Goal: Task Accomplishment & Management: Manage account settings

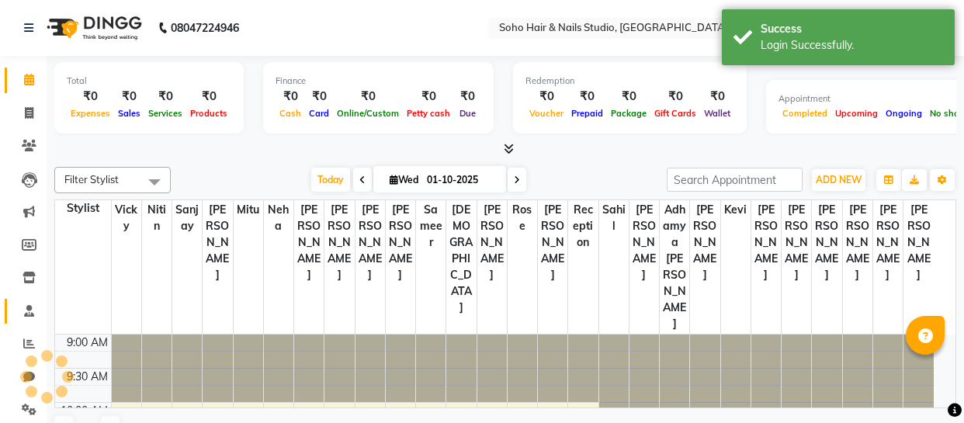
select select "en"
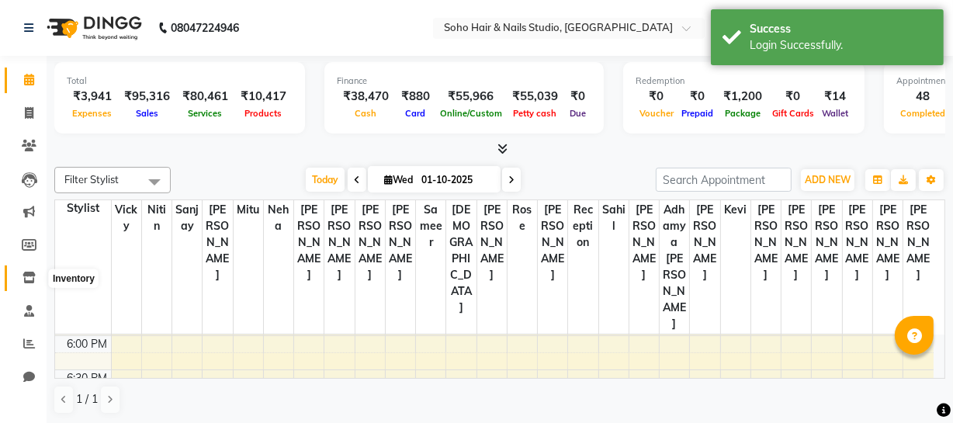
drag, startPoint x: 32, startPoint y: 278, endPoint x: 40, endPoint y: 274, distance: 9.4
click at [32, 278] on icon at bounding box center [29, 278] width 13 height 12
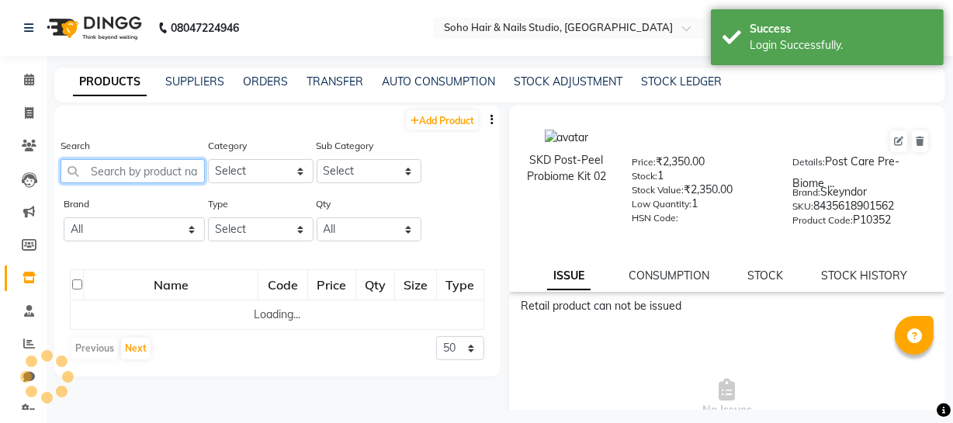
click at [116, 175] on input "text" at bounding box center [133, 171] width 144 height 24
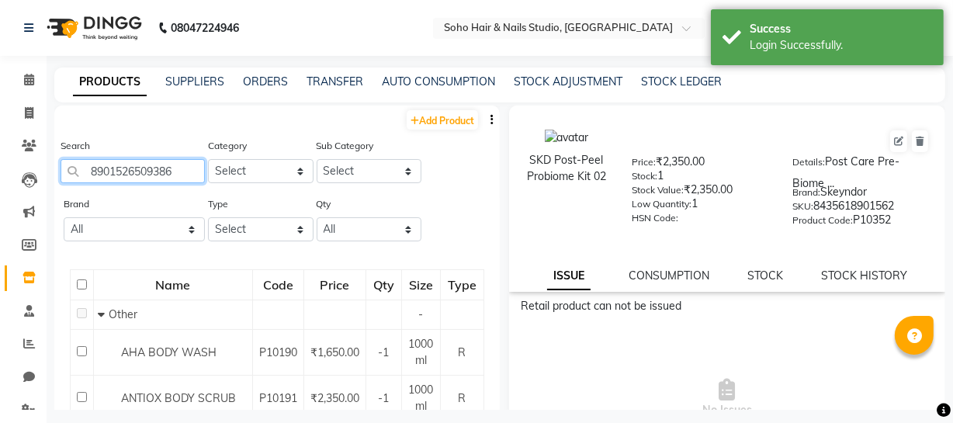
type input "8901526509386"
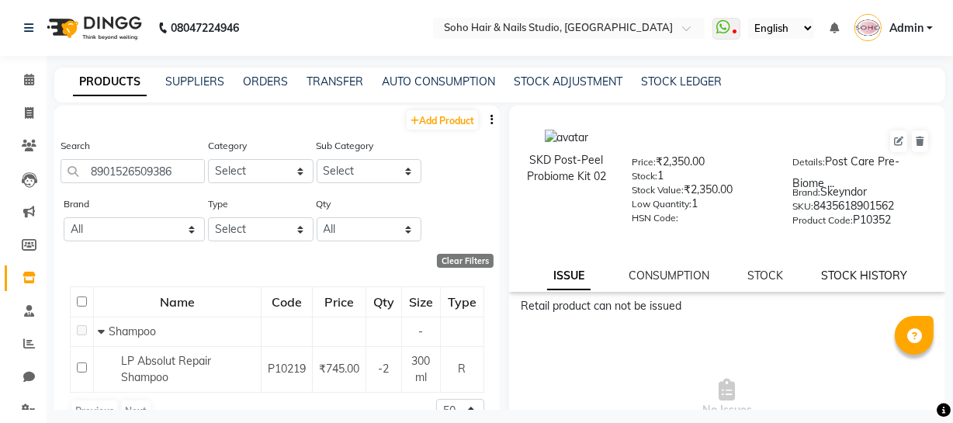
click at [834, 279] on link "STOCK HISTORY" at bounding box center [864, 276] width 86 height 14
select select "all"
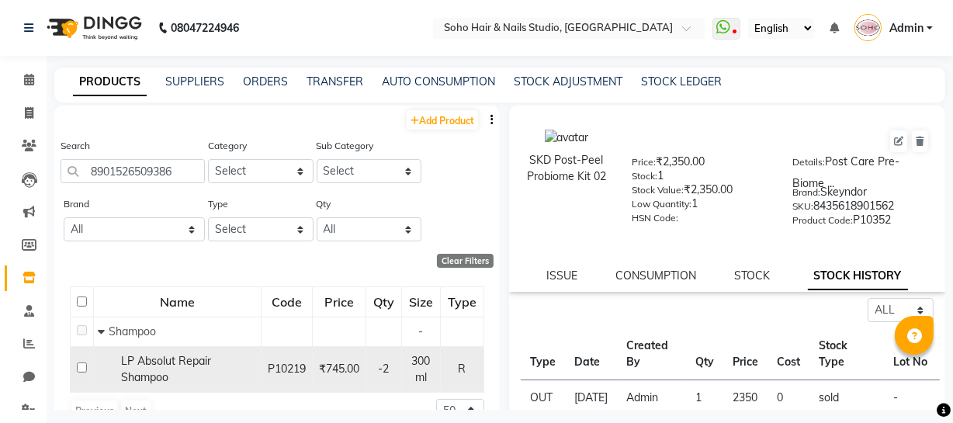
click at [154, 368] on span "LP Absolut Repair Shampoo" at bounding box center [166, 369] width 90 height 30
select select "all"
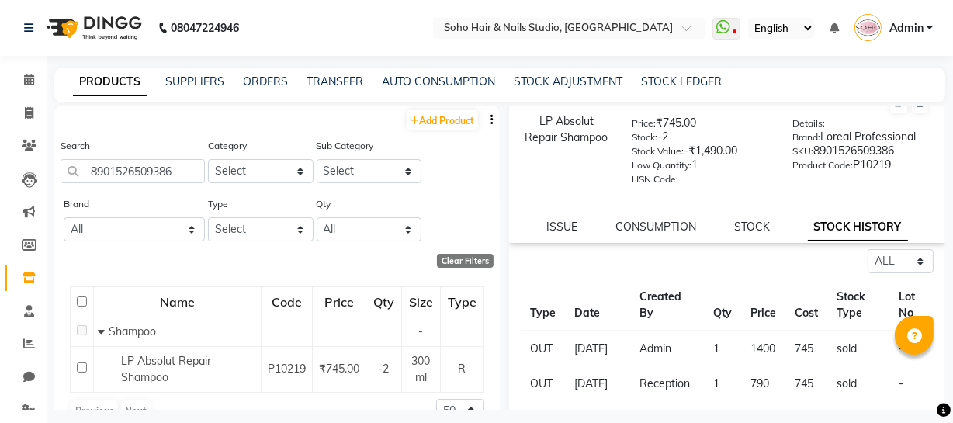
scroll to position [73, 0]
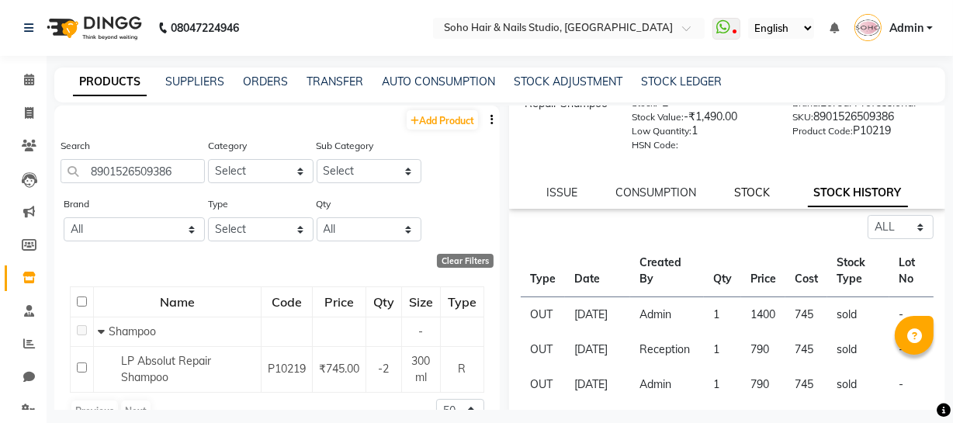
click at [744, 196] on link "STOCK" at bounding box center [752, 193] width 36 height 14
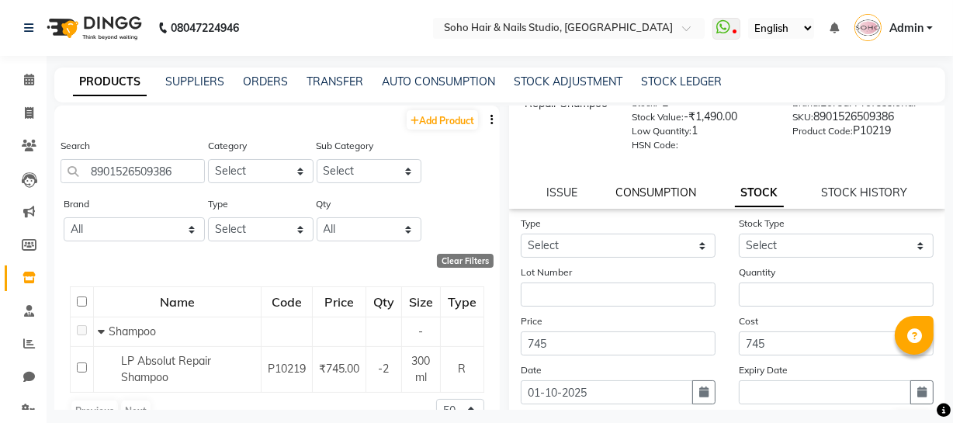
click at [658, 197] on link "CONSUMPTION" at bounding box center [656, 193] width 81 height 14
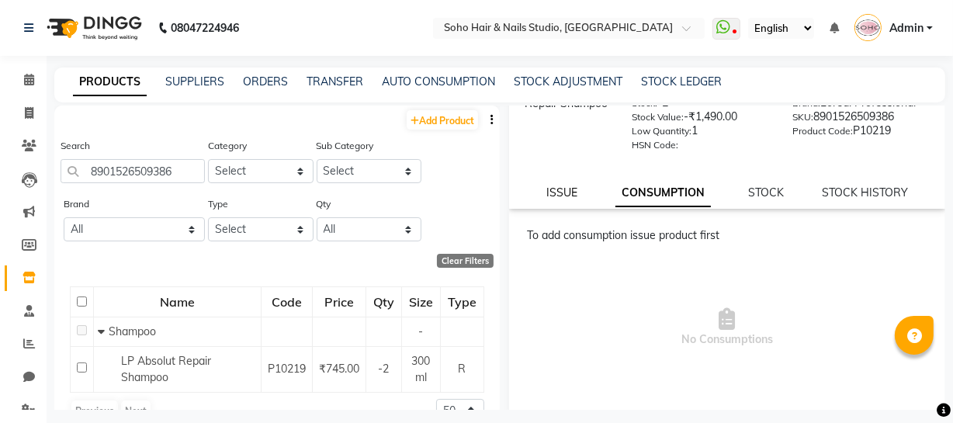
click at [562, 194] on link "ISSUE" at bounding box center [561, 193] width 31 height 14
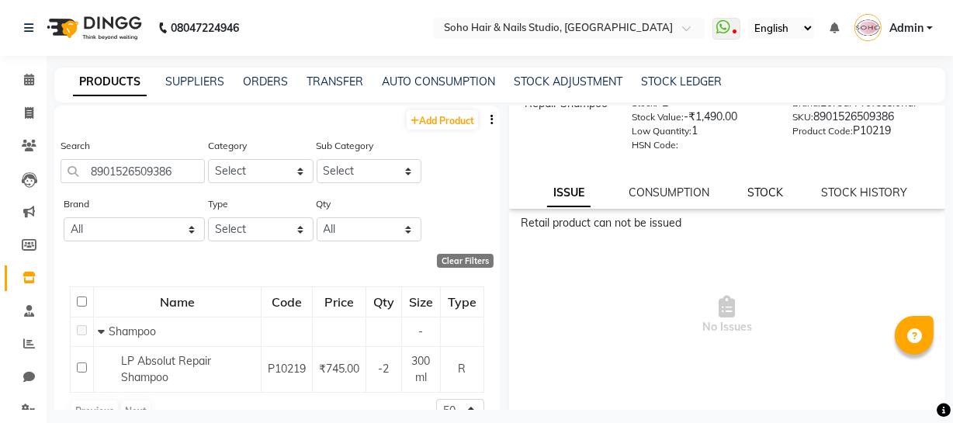
click at [758, 191] on link "STOCK" at bounding box center [766, 193] width 36 height 14
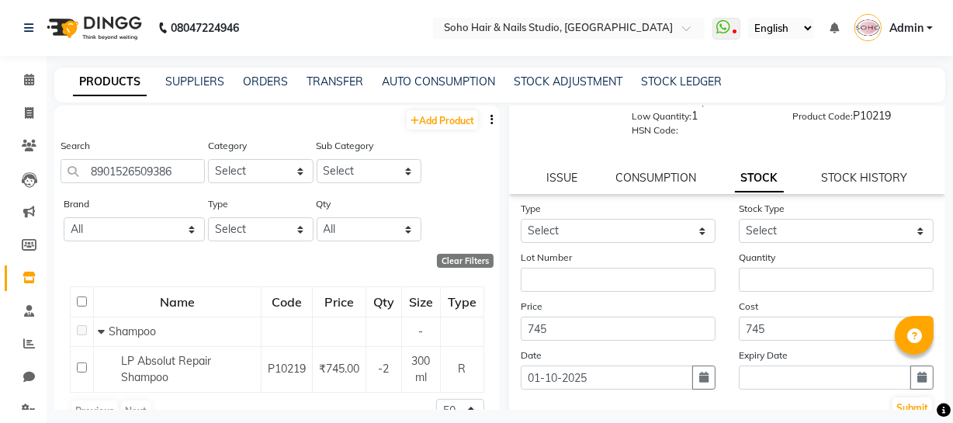
scroll to position [92, 0]
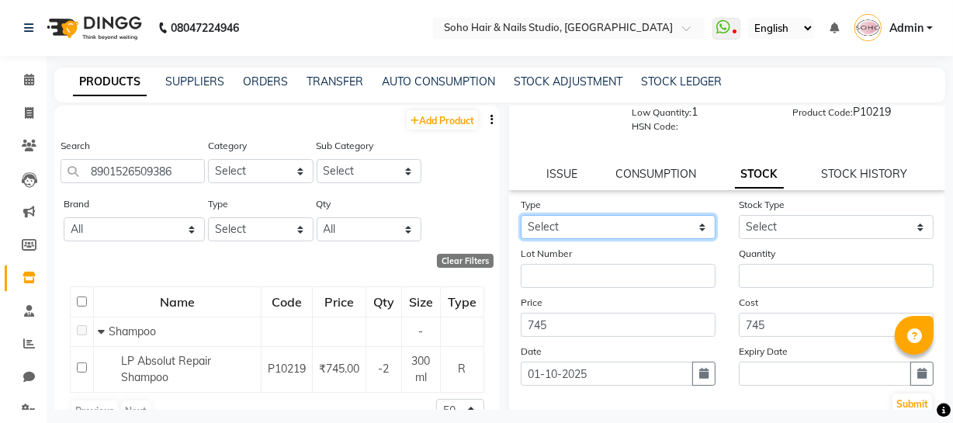
click at [600, 232] on select "Select In Out" at bounding box center [618, 227] width 195 height 24
select select "in"
click at [521, 218] on select "Select In Out" at bounding box center [618, 227] width 195 height 24
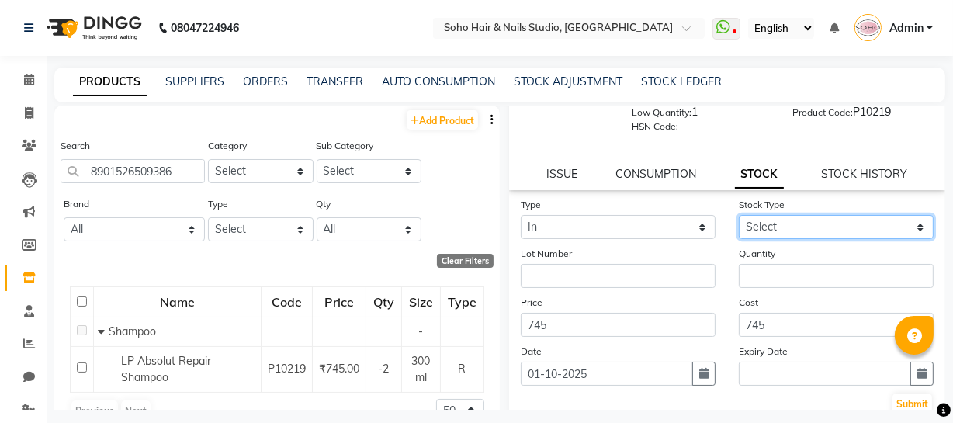
click at [802, 234] on select "Select New Stock Adjustment Return Other" at bounding box center [836, 227] width 195 height 24
select select "adjustment"
click at [739, 218] on select "Select New Stock Adjustment Return Other" at bounding box center [836, 227] width 195 height 24
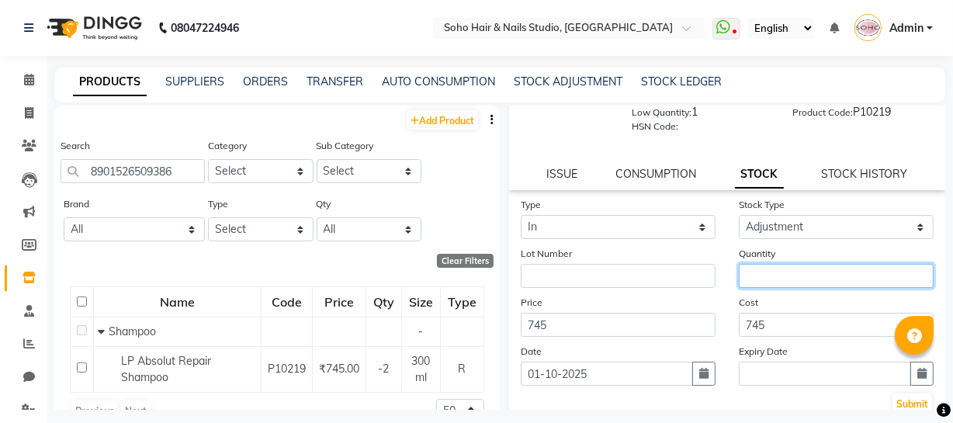
click at [809, 280] on input "number" at bounding box center [836, 276] width 195 height 24
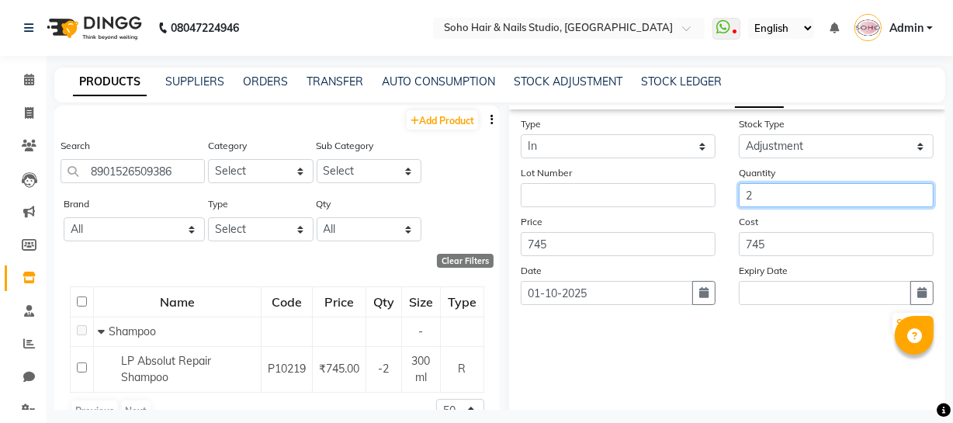
scroll to position [191, 0]
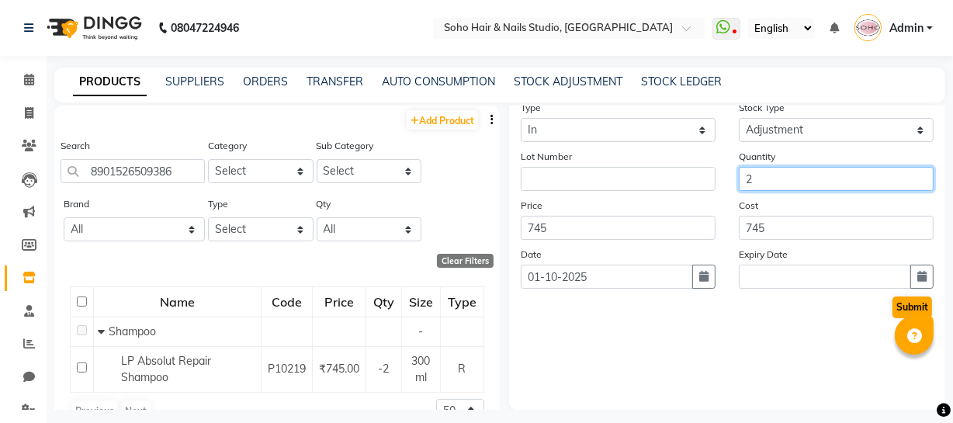
type input "2"
click at [897, 310] on button "Submit" at bounding box center [913, 308] width 40 height 22
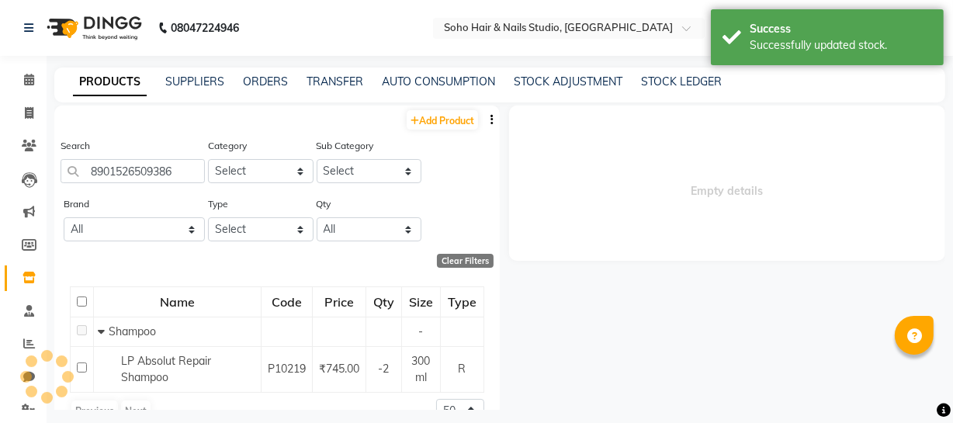
scroll to position [0, 0]
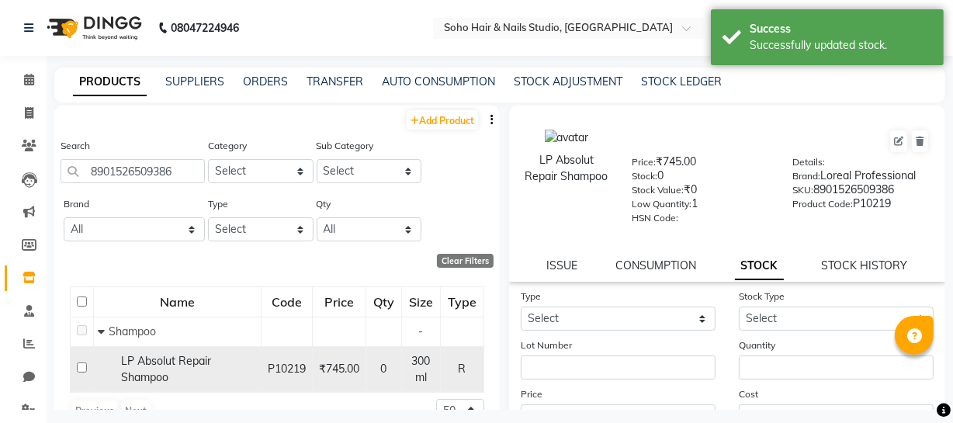
click at [151, 378] on span "LP Absolut Repair Shampoo" at bounding box center [166, 369] width 90 height 30
click at [184, 375] on div "LP Absolut Repair Shampoo" at bounding box center [177, 369] width 159 height 33
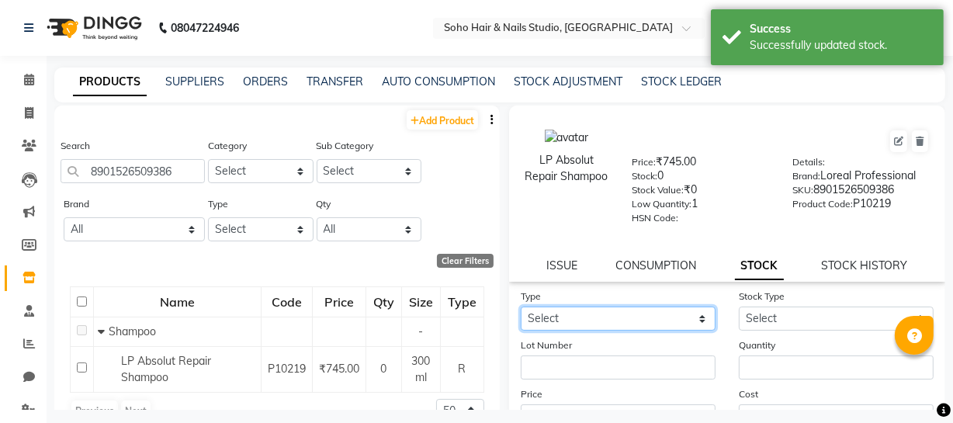
click at [577, 322] on select "Select In Out" at bounding box center [618, 319] width 195 height 24
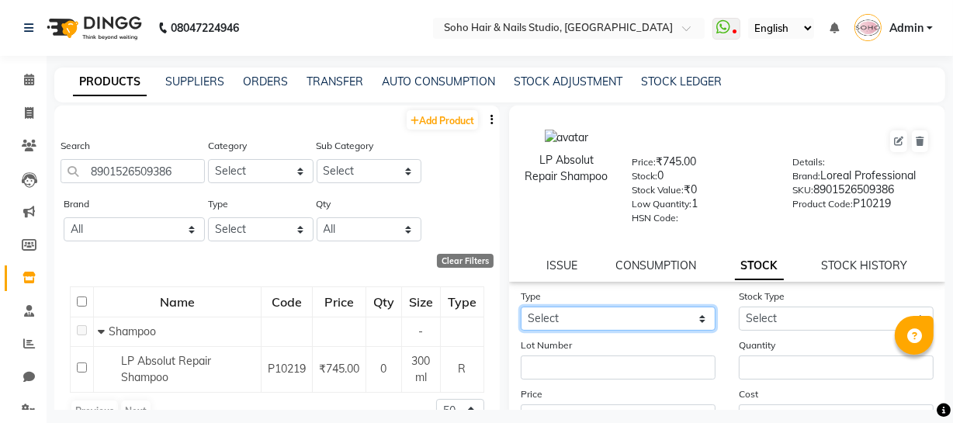
select select "in"
click at [521, 310] on select "Select In Out" at bounding box center [618, 319] width 195 height 24
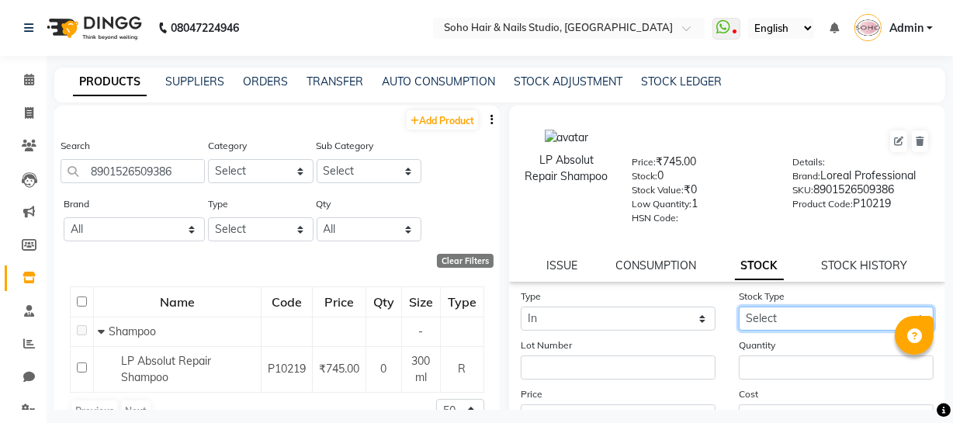
click at [803, 313] on select "Select New Stock Adjustment Return Other" at bounding box center [836, 319] width 195 height 24
select select "new stock"
click at [739, 310] on select "Select New Stock Adjustment Return Other" at bounding box center [836, 319] width 195 height 24
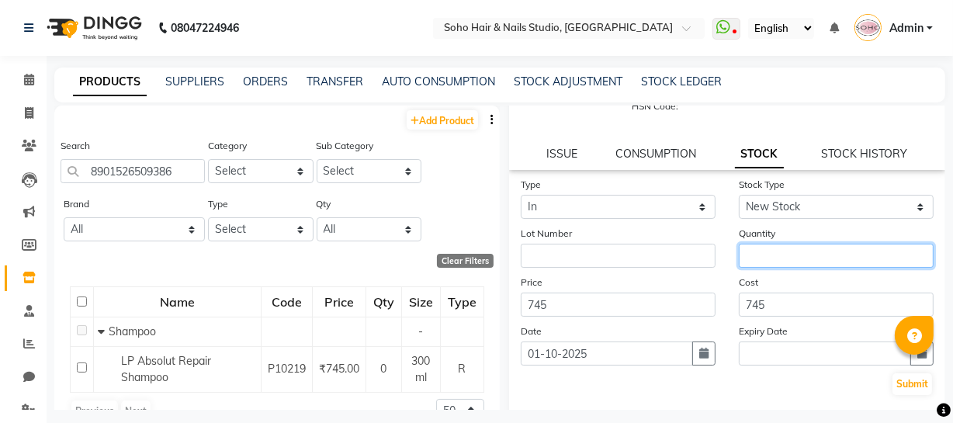
click at [802, 255] on input "number" at bounding box center [836, 256] width 195 height 24
type input "2"
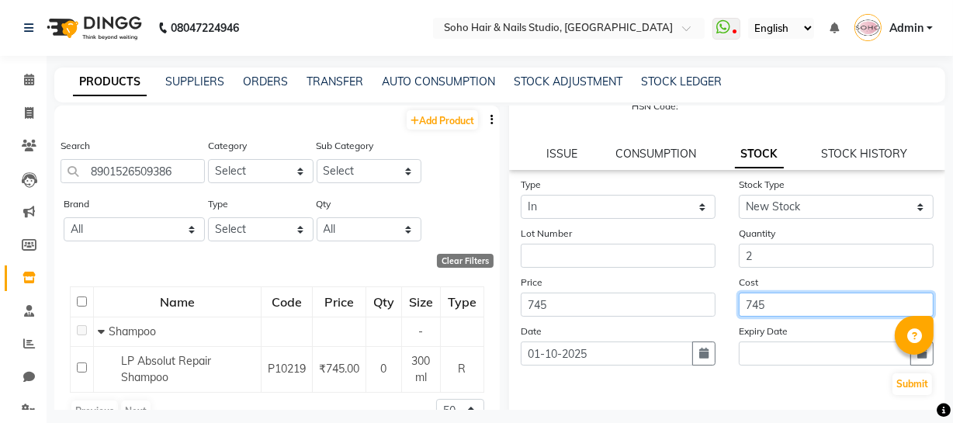
click at [782, 314] on input "745" at bounding box center [836, 305] width 195 height 24
type input "7"
type input "845"
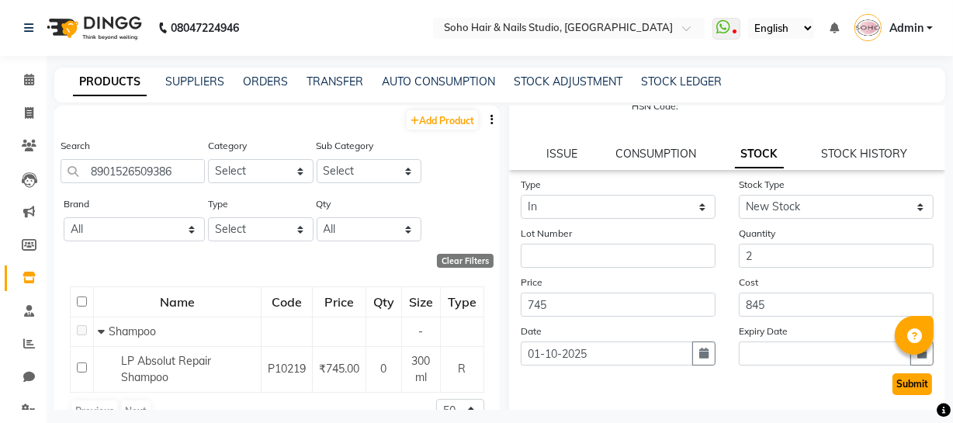
click at [906, 383] on button "Submit" at bounding box center [913, 384] width 40 height 22
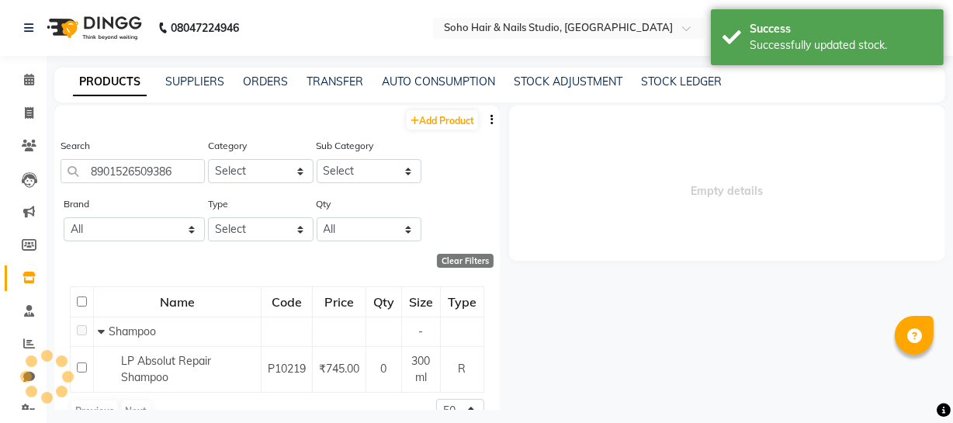
scroll to position [0, 0]
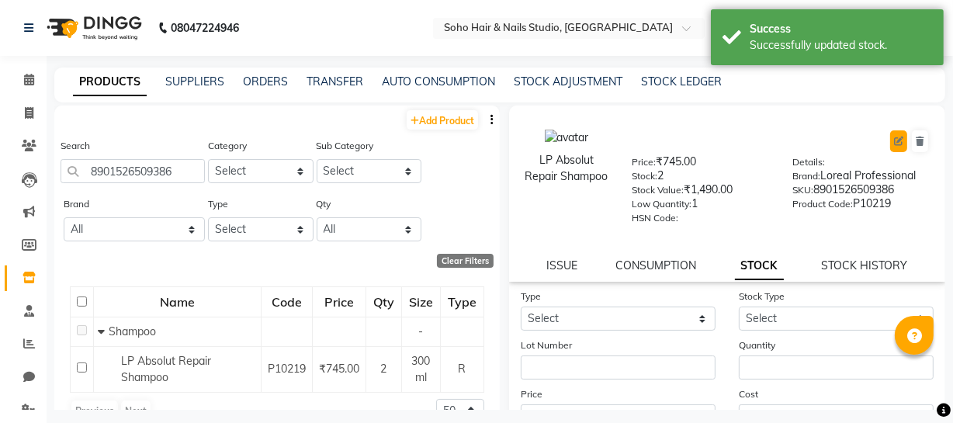
click at [894, 140] on icon at bounding box center [898, 141] width 9 height 9
select select "true"
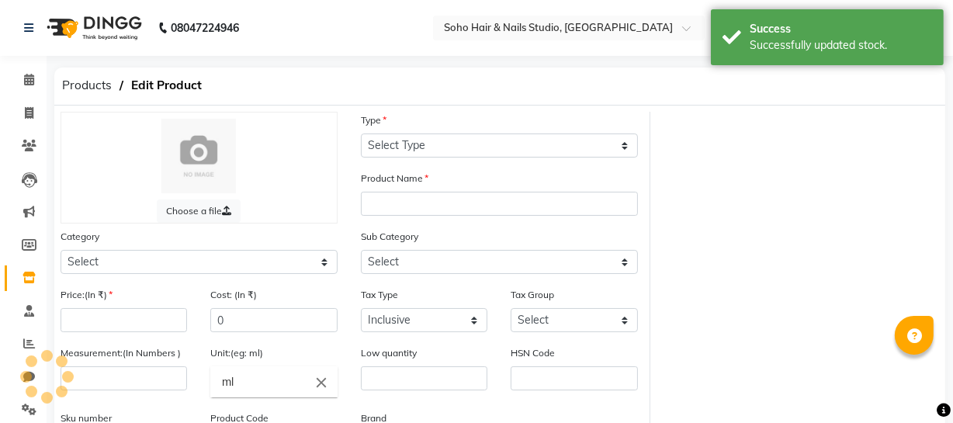
select select "R"
type input "LP Absolut Repair Shampoo"
select select
type input "745"
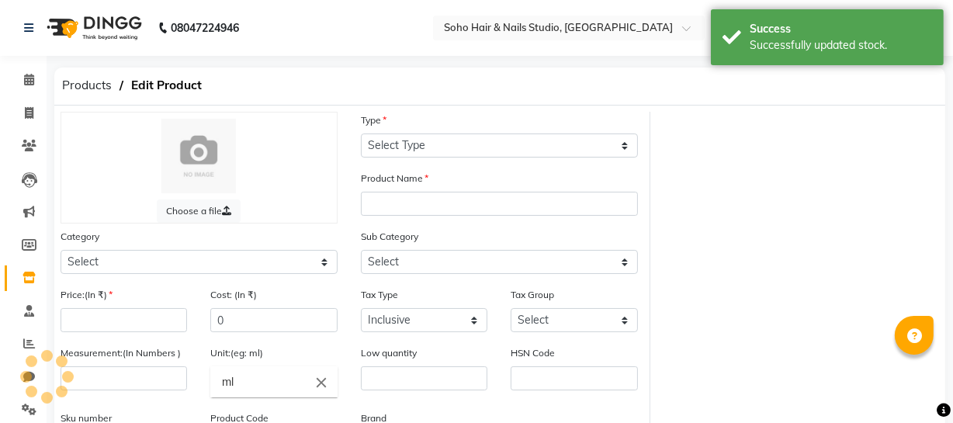
type input "745"
select select
type input "300"
type input "1"
type input "8901526509386"
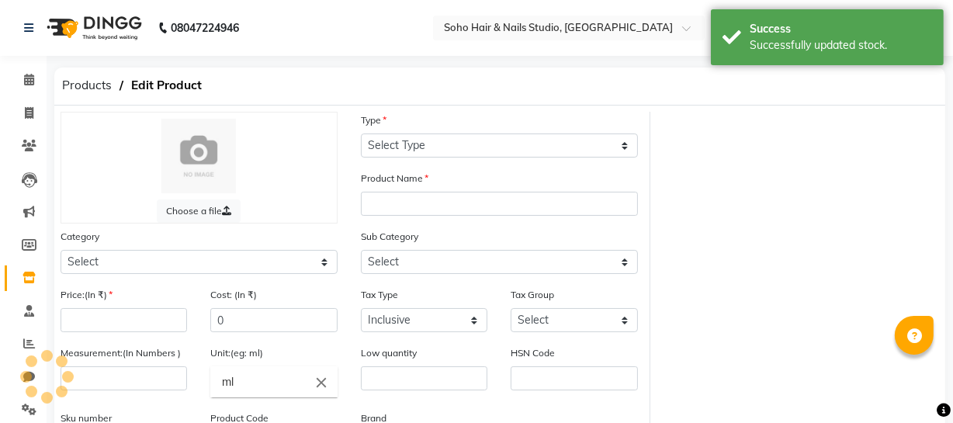
type input "P10219"
select select "1100"
select select "1101"
select select "948"
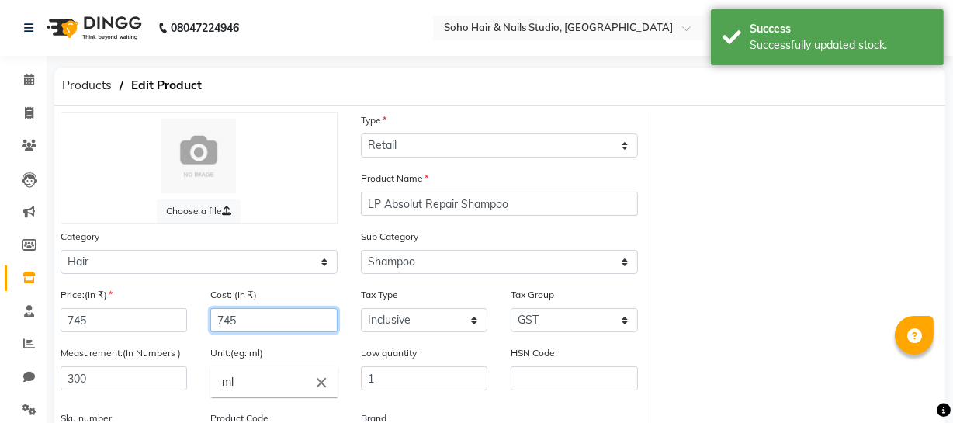
click at [248, 326] on input "745" at bounding box center [273, 320] width 127 height 24
type input "7"
type input "845"
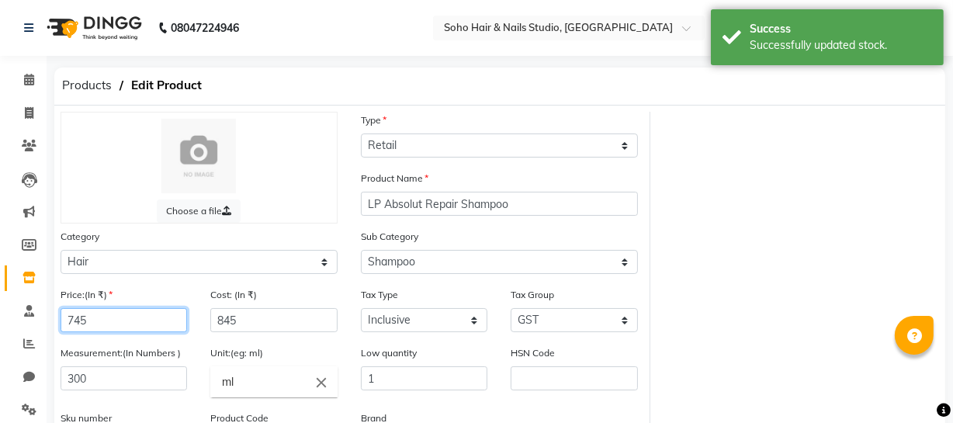
click at [100, 324] on input "745" at bounding box center [124, 320] width 127 height 24
type input "7"
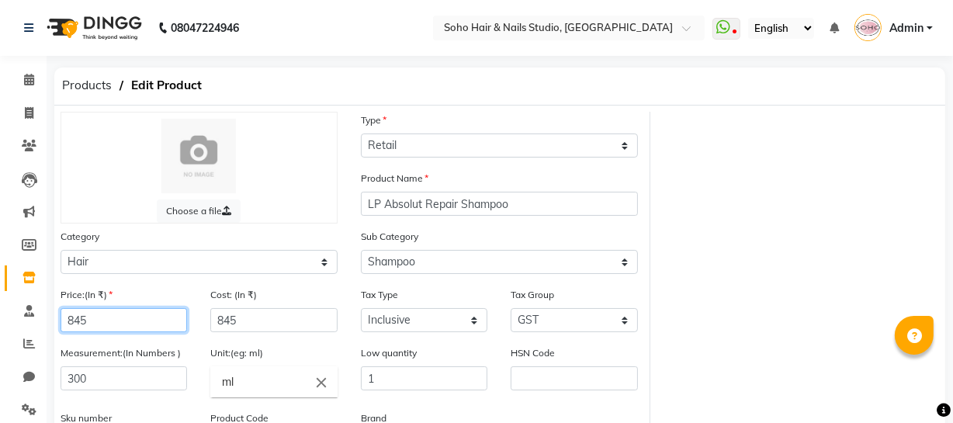
scroll to position [202, 0]
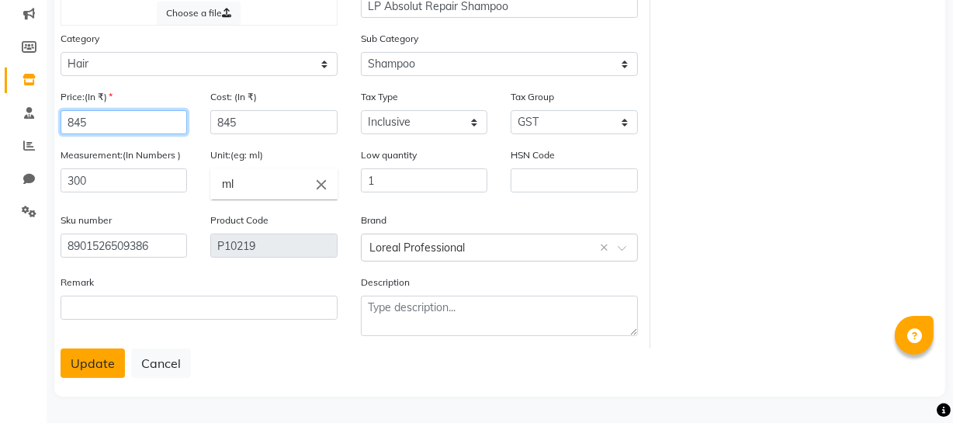
type input "845"
click at [92, 364] on button "Update" at bounding box center [93, 363] width 64 height 29
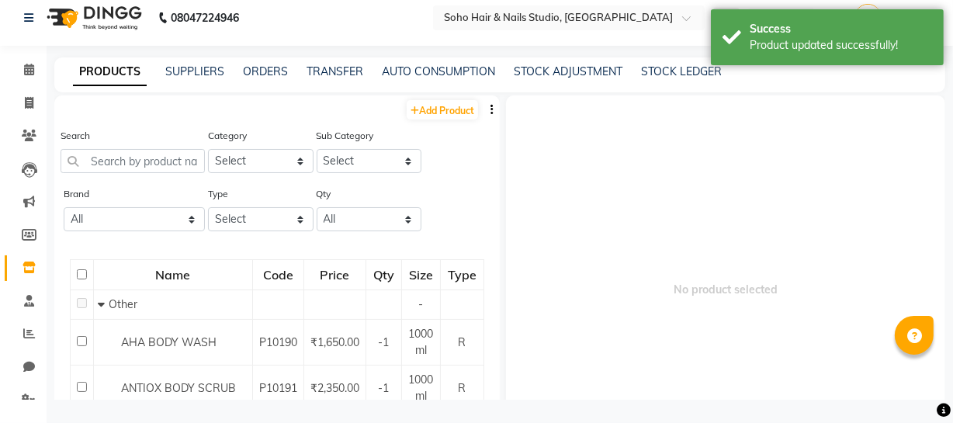
scroll to position [10, 0]
click at [142, 162] on input "text" at bounding box center [133, 161] width 144 height 24
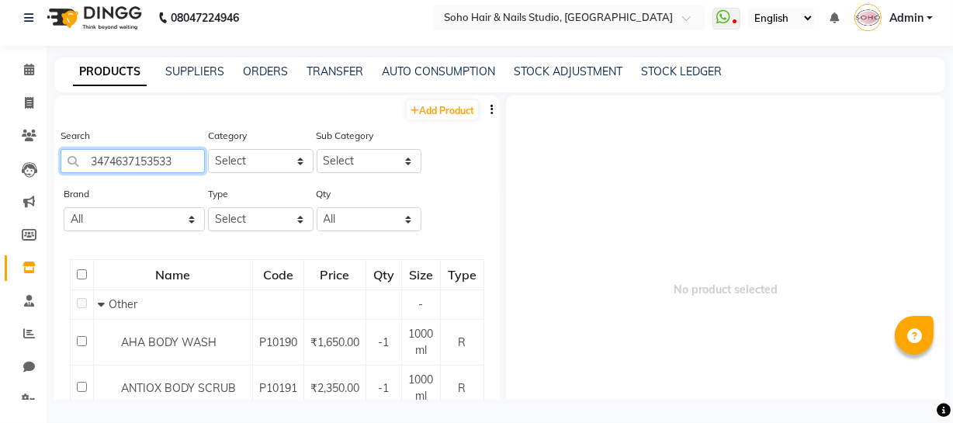
type input "3474637153533"
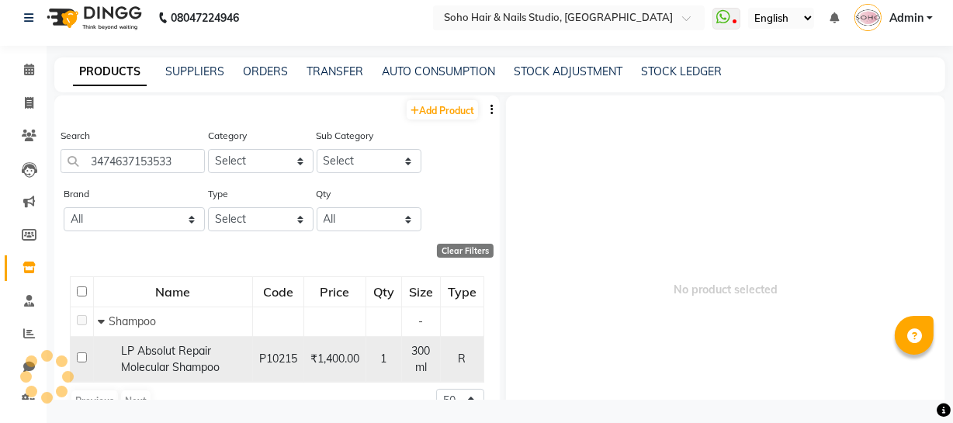
click at [179, 360] on span "LP Absolut Repair Molecular Shampoo" at bounding box center [170, 359] width 99 height 30
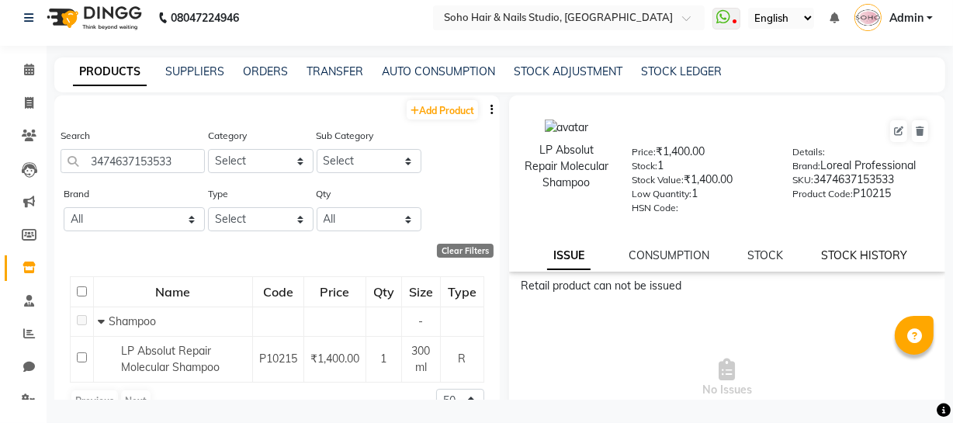
click at [860, 259] on link "STOCK HISTORY" at bounding box center [864, 255] width 86 height 14
select select "all"
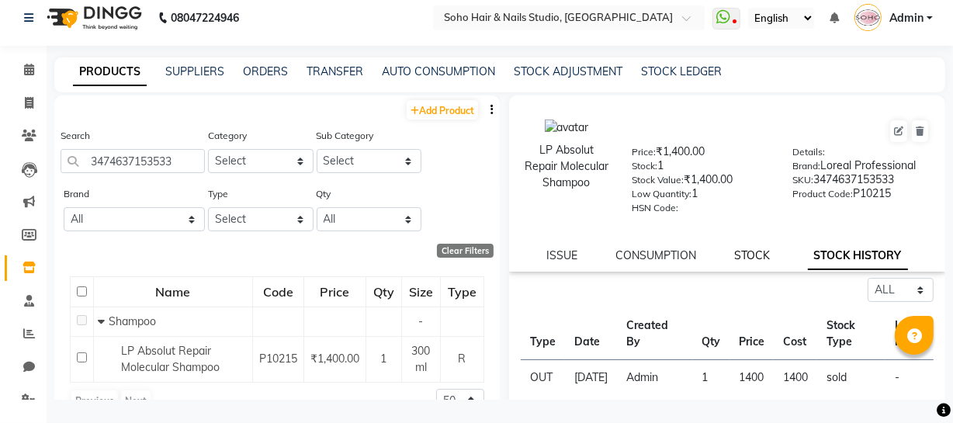
click at [746, 260] on link "STOCK" at bounding box center [752, 255] width 36 height 14
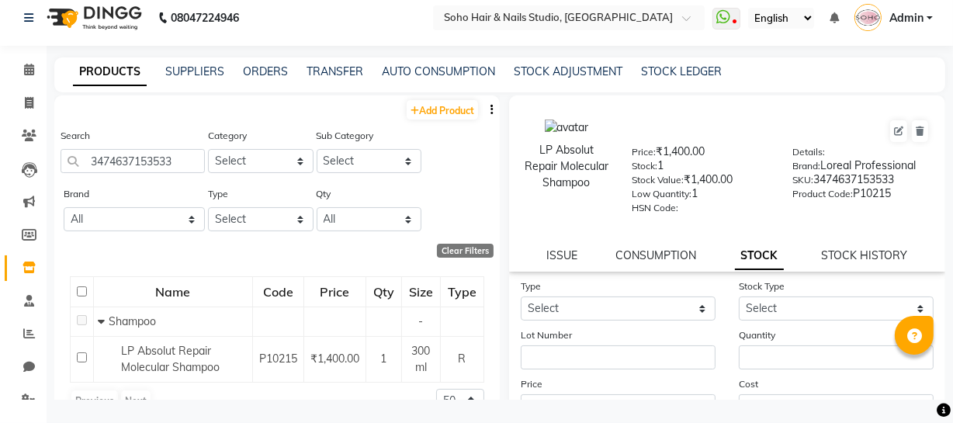
scroll to position [85, 0]
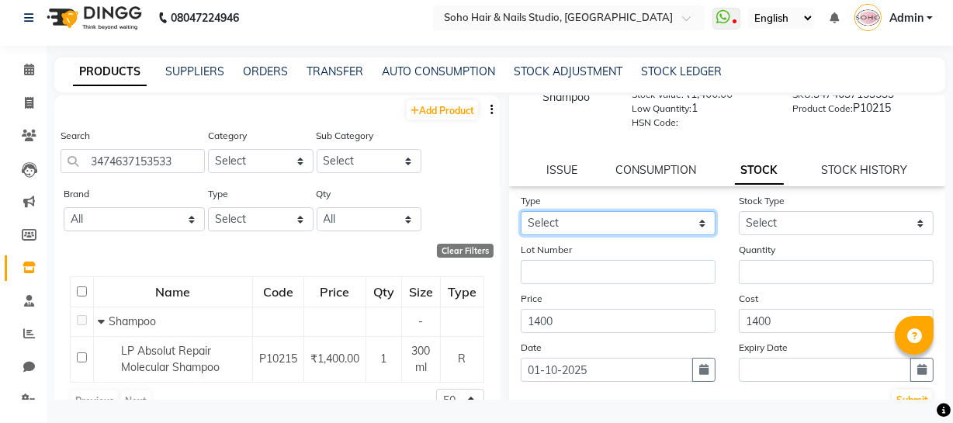
click at [655, 231] on select "Select In Out" at bounding box center [618, 223] width 195 height 24
click at [521, 213] on select "Select In Out" at bounding box center [618, 223] width 195 height 24
click at [657, 231] on select "Select In Out" at bounding box center [618, 223] width 195 height 24
select select "out"
click at [521, 213] on select "Select In Out" at bounding box center [618, 223] width 195 height 24
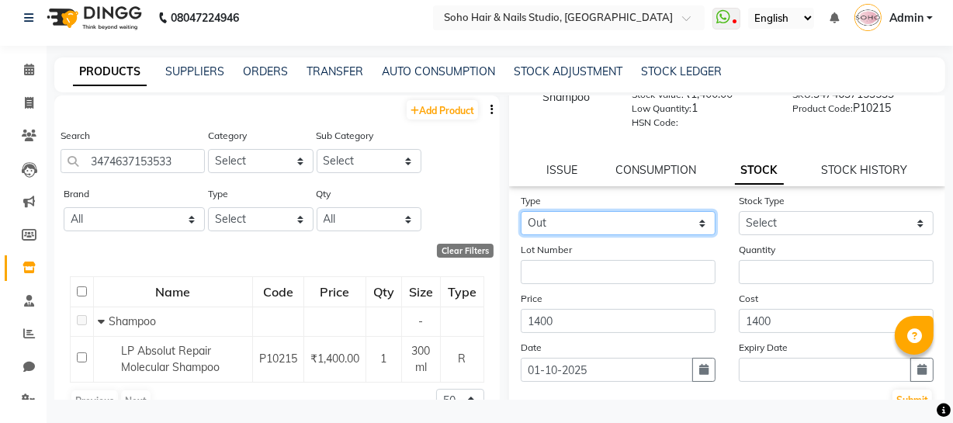
select select
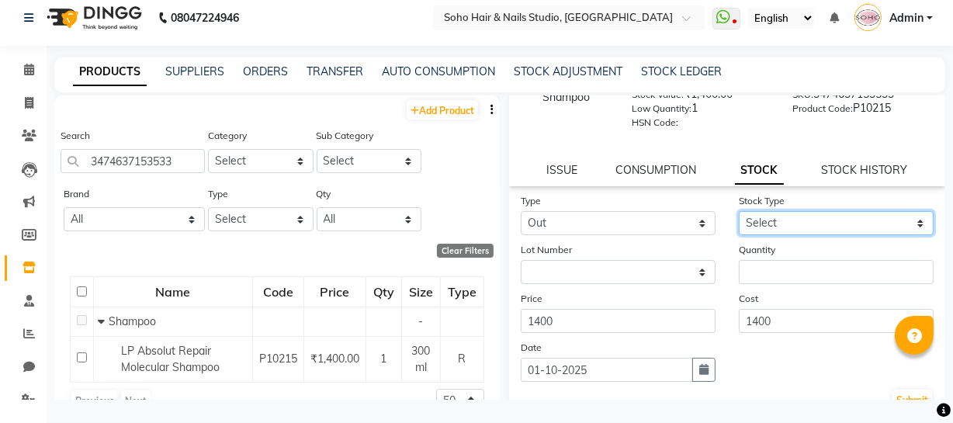
click at [788, 227] on select "Select Internal Use Damaged Expired Adjustment Return Other" at bounding box center [836, 223] width 195 height 24
select select "adjustment"
click at [739, 213] on select "Select Internal Use Damaged Expired Adjustment Return Other" at bounding box center [836, 223] width 195 height 24
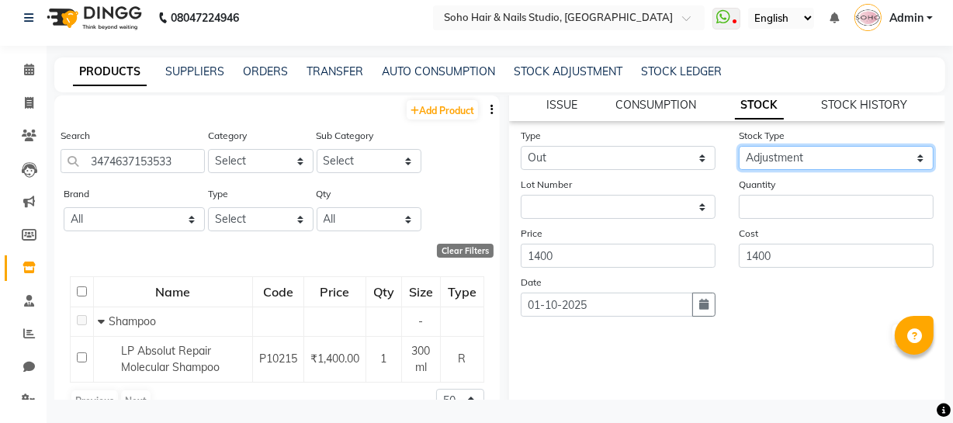
scroll to position [154, 0]
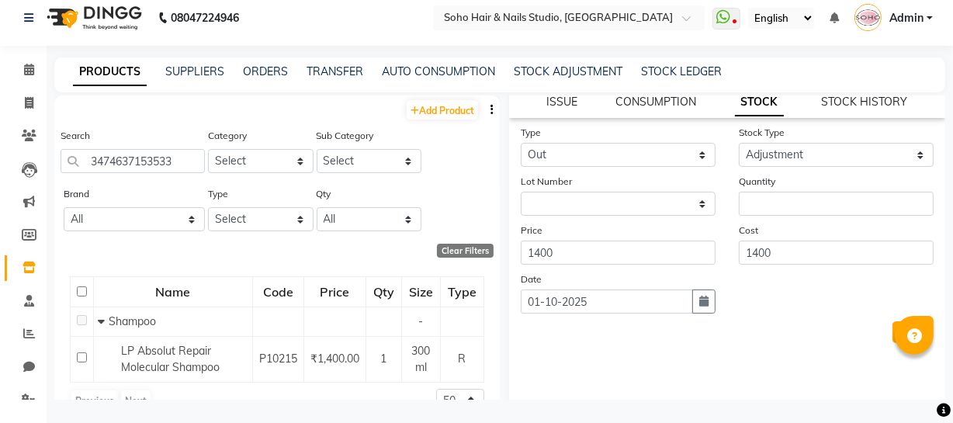
click at [893, 332] on button "Submit" at bounding box center [913, 332] width 40 height 22
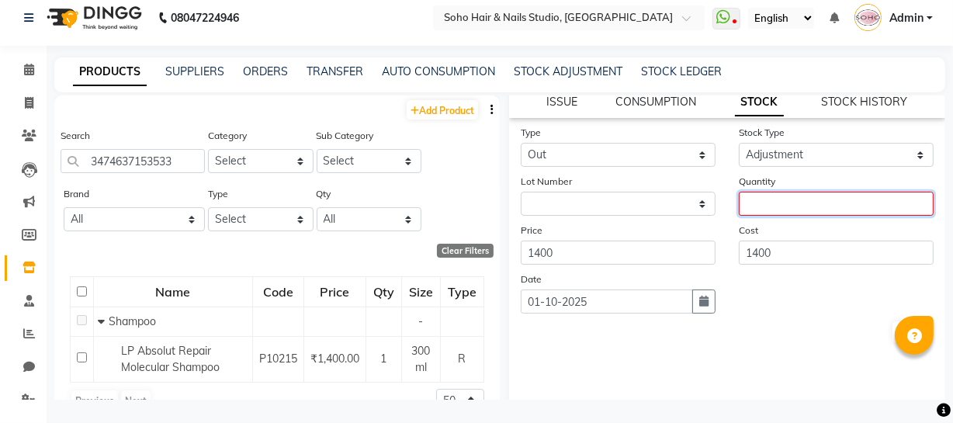
drag, startPoint x: 800, startPoint y: 206, endPoint x: 800, endPoint y: 196, distance: 10.9
click at [800, 203] on input "number" at bounding box center [836, 204] width 195 height 24
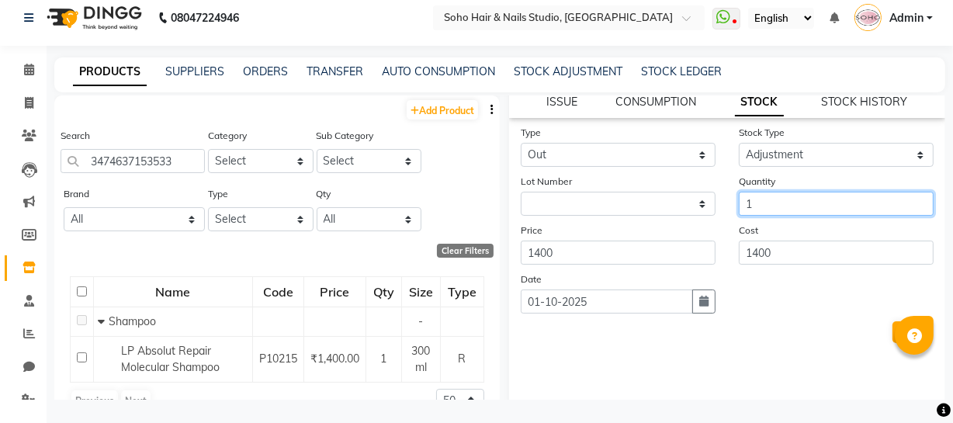
type input "1"
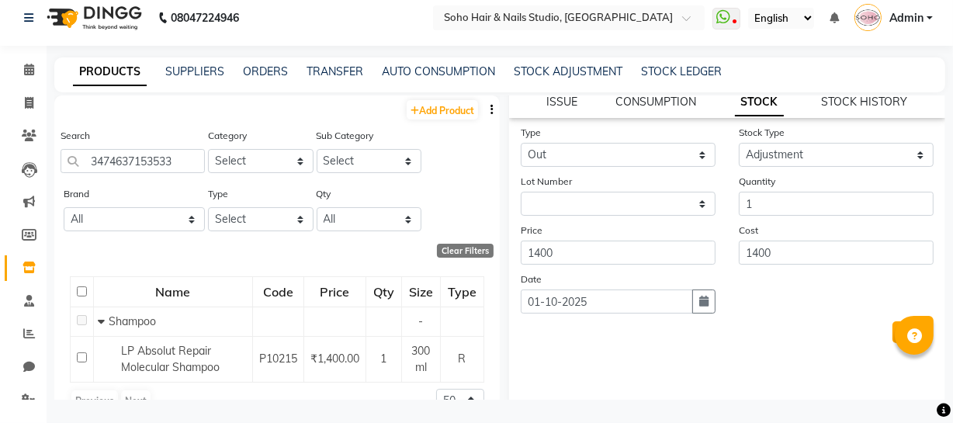
click at [893, 335] on button "Submit" at bounding box center [913, 332] width 40 height 22
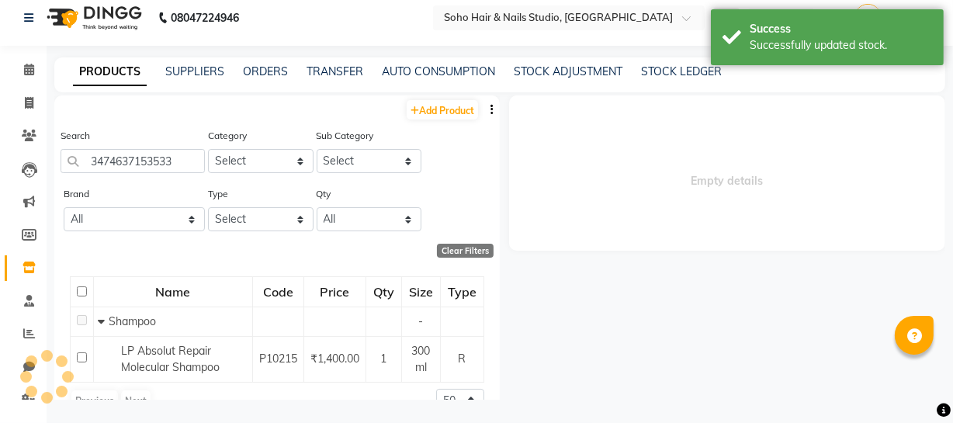
scroll to position [0, 0]
select select
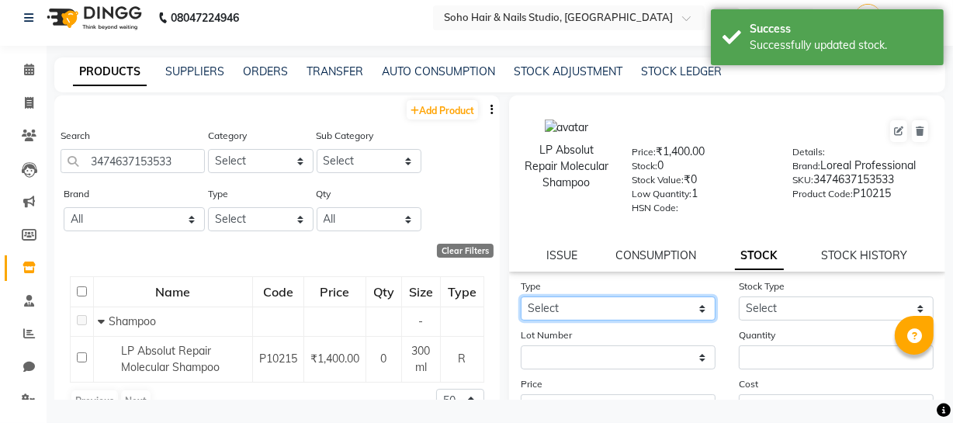
click at [610, 311] on select "Select In Out" at bounding box center [618, 309] width 195 height 24
select select "in"
click at [521, 299] on select "Select In Out" at bounding box center [618, 309] width 195 height 24
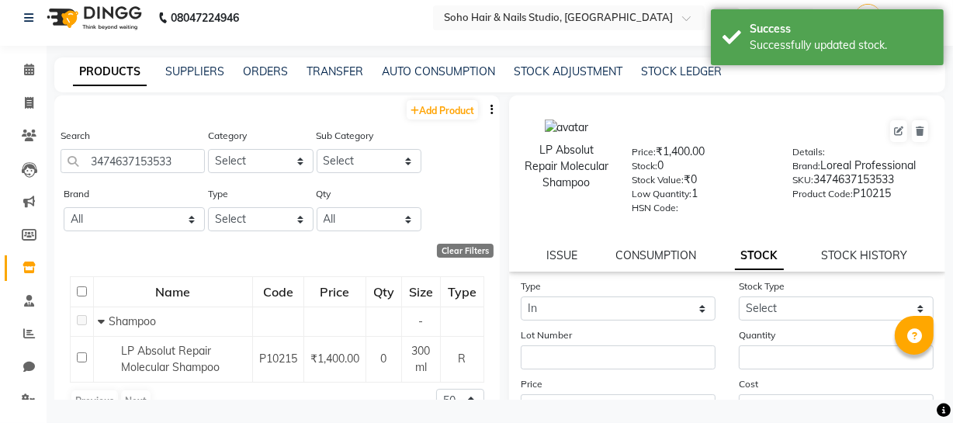
click at [793, 297] on div "Stock Type Select New Stock Adjustment Return Other" at bounding box center [836, 299] width 218 height 43
click at [788, 312] on select "Select New Stock Adjustment Return Other" at bounding box center [836, 309] width 195 height 24
select select "new stock"
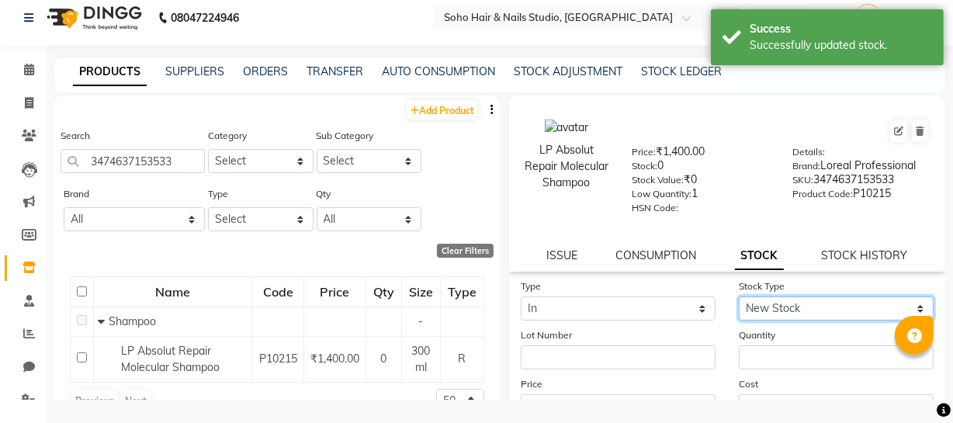
click at [739, 299] on select "Select New Stock Adjustment Return Other" at bounding box center [836, 309] width 195 height 24
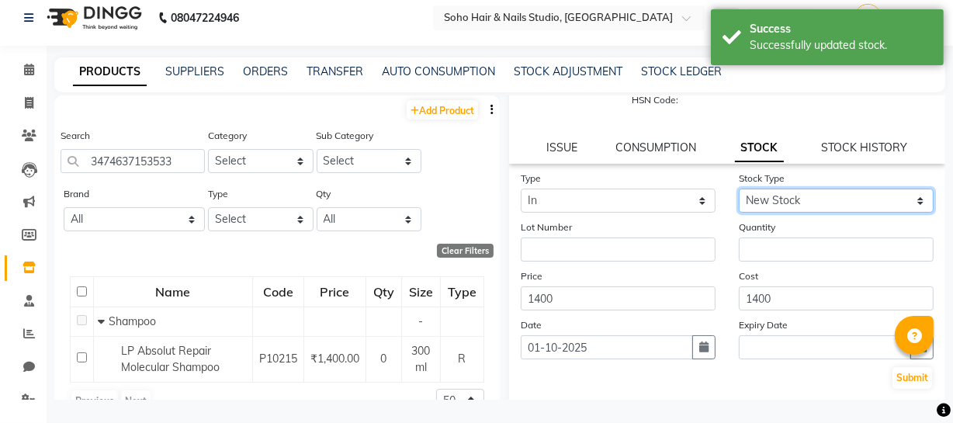
scroll to position [136, 0]
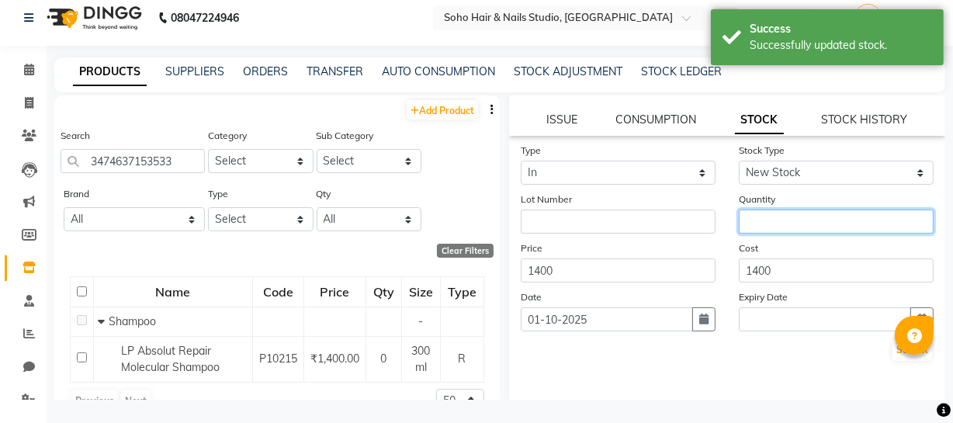
click at [783, 233] on input "number" at bounding box center [836, 222] width 195 height 24
type input "1"
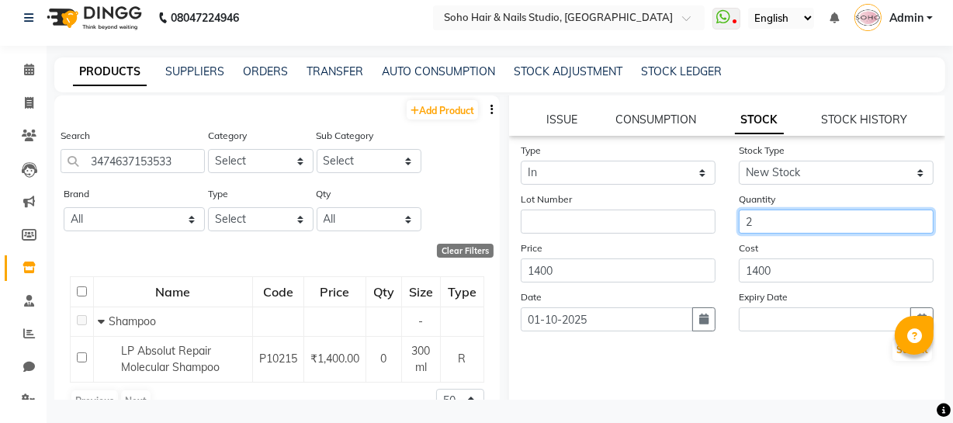
type input "2"
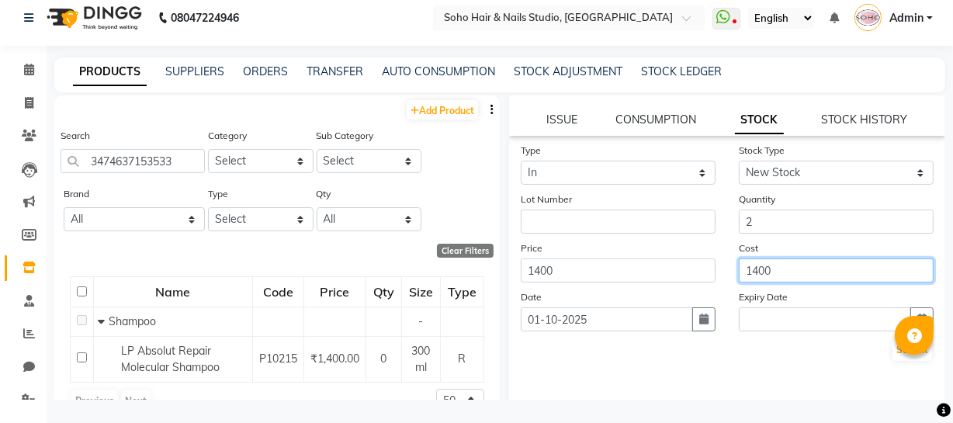
click at [789, 272] on input "1400" at bounding box center [836, 270] width 195 height 24
type input "1490"
click at [893, 356] on button "Submit" at bounding box center [913, 350] width 40 height 22
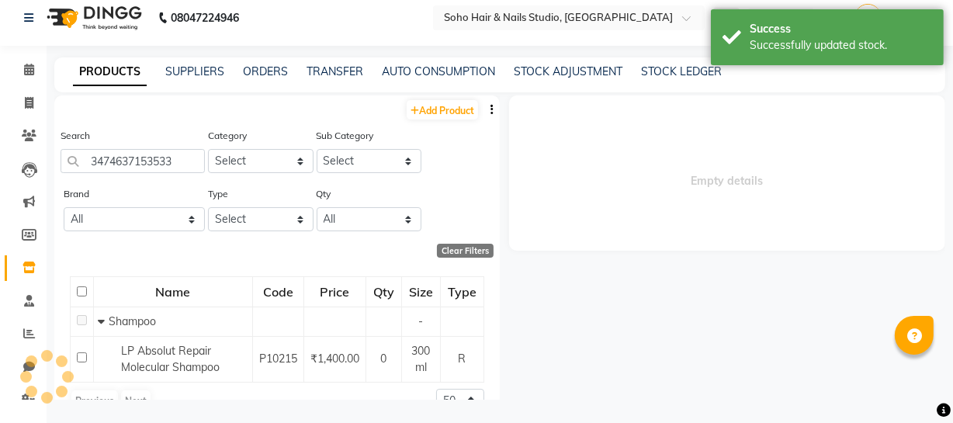
scroll to position [0, 0]
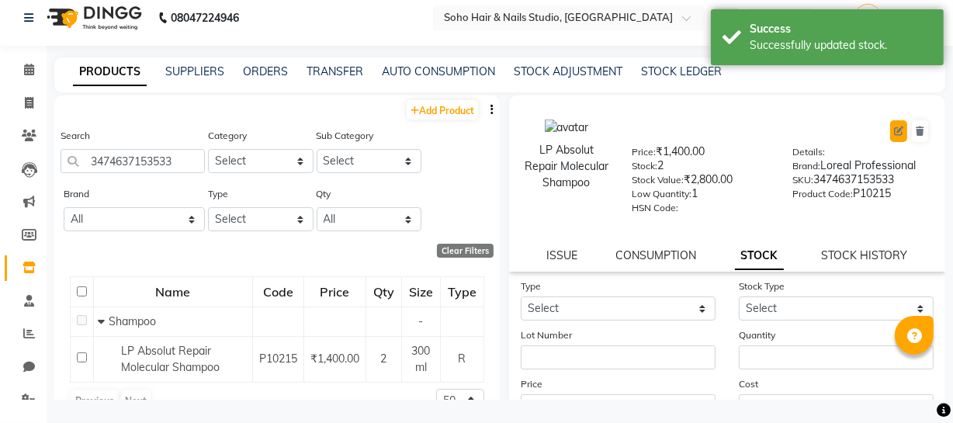
click at [894, 128] on icon at bounding box center [898, 131] width 9 height 9
select select "R"
select select "true"
select select "948"
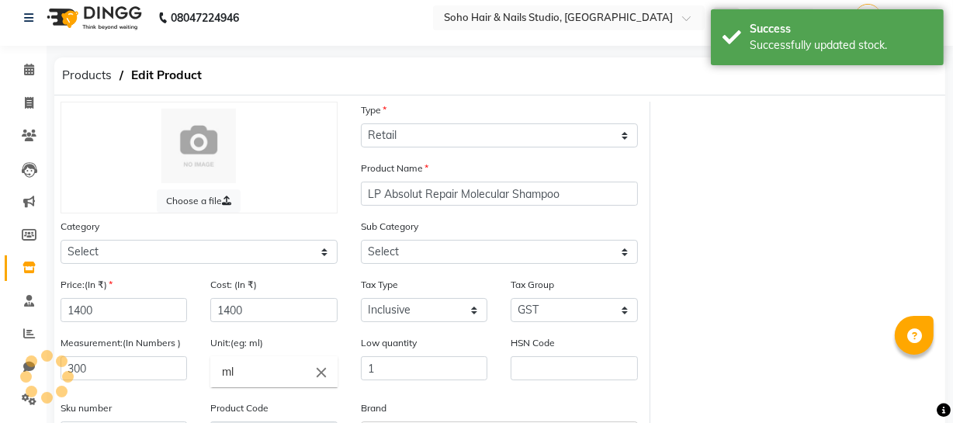
select select "1100"
select select "1101"
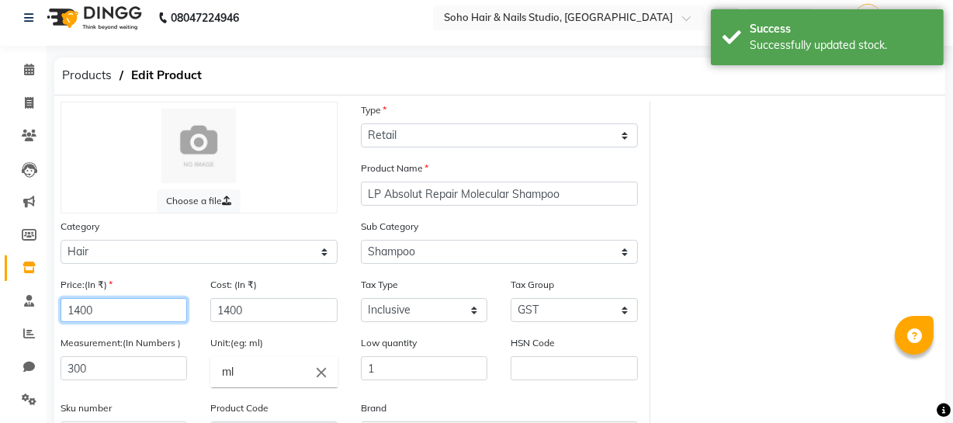
click at [134, 317] on input "1400" at bounding box center [124, 310] width 127 height 24
type input "1490"
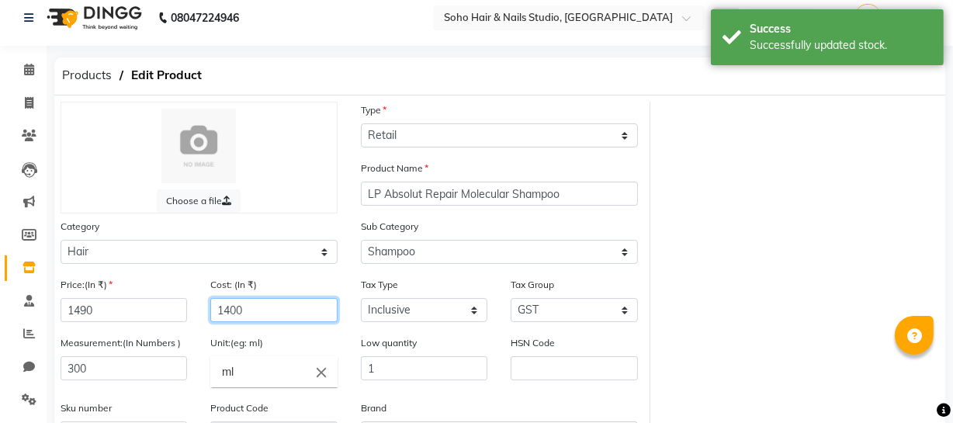
click at [273, 317] on input "1400" at bounding box center [273, 310] width 127 height 24
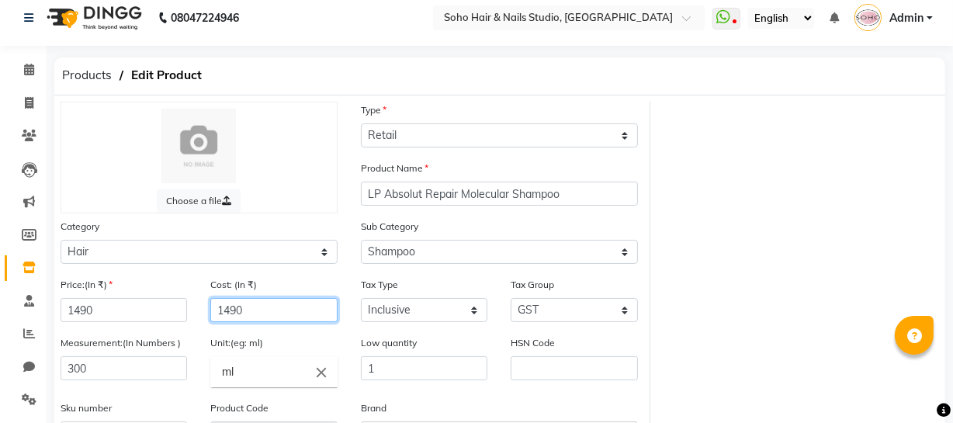
scroll to position [202, 0]
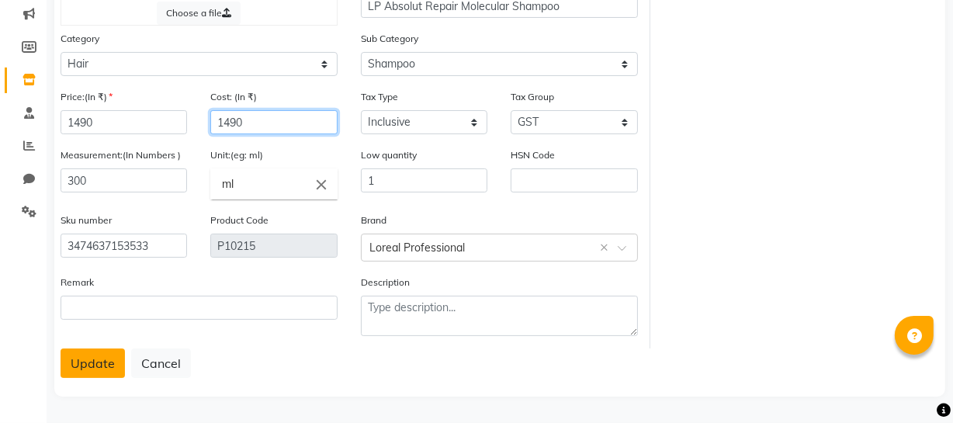
type input "1490"
click at [92, 368] on button "Update" at bounding box center [93, 363] width 64 height 29
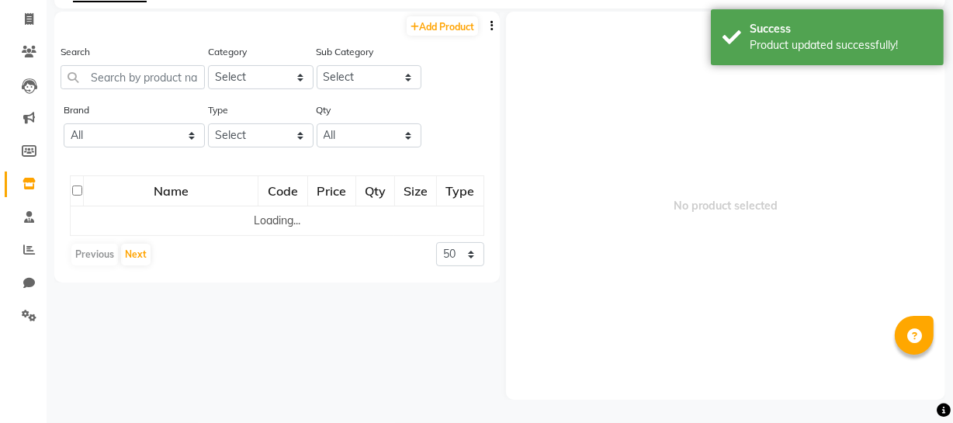
scroll to position [10, 0]
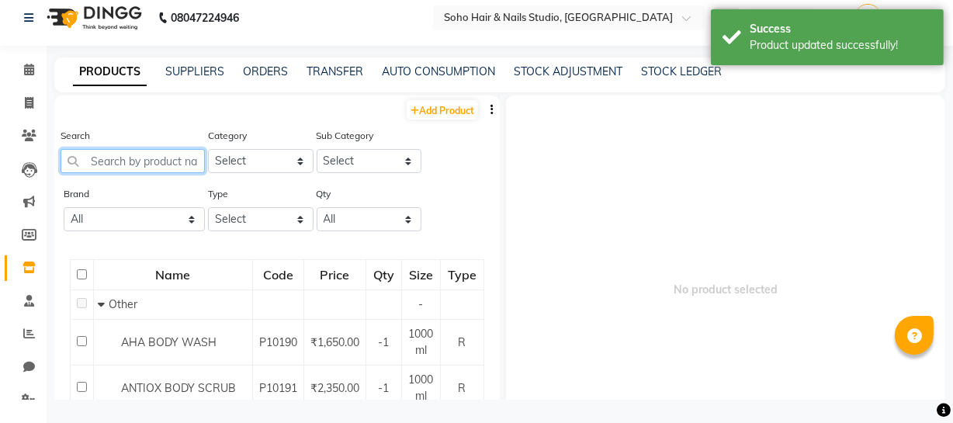
click at [127, 158] on input "text" at bounding box center [133, 161] width 144 height 24
type input "8901526509355"
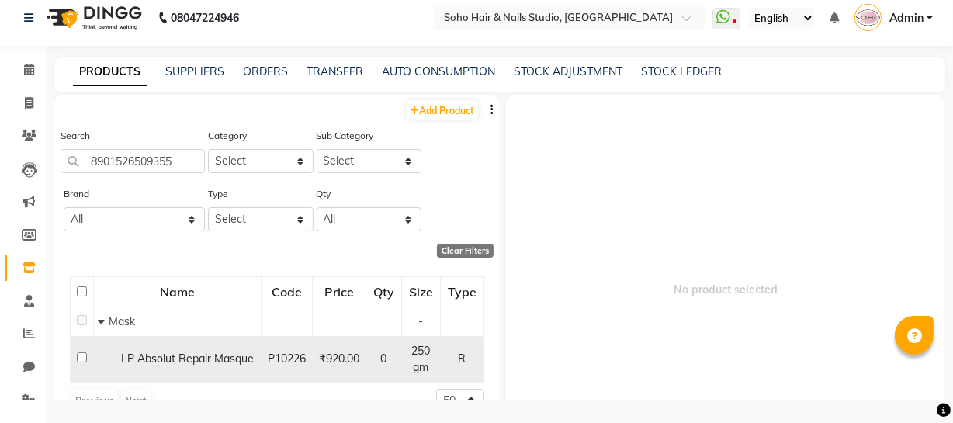
click at [165, 360] on div "LP Absolut Repair Masque" at bounding box center [177, 359] width 159 height 16
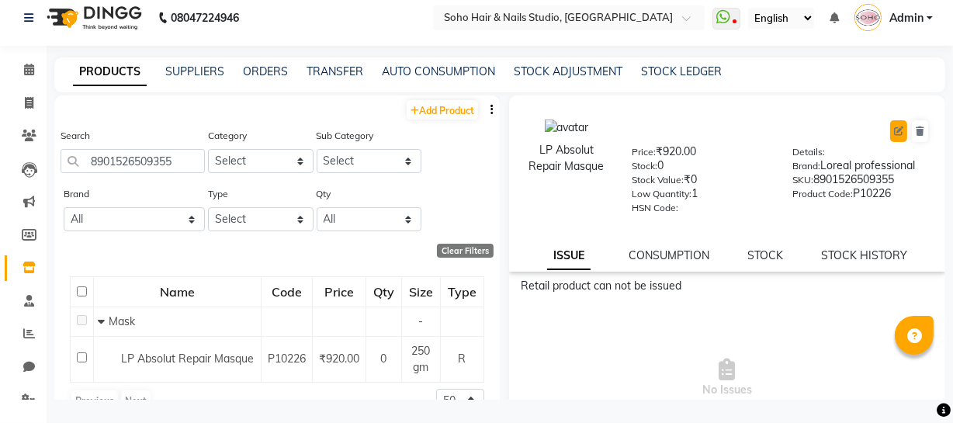
click at [894, 132] on icon at bounding box center [898, 131] width 9 height 9
select select "R"
select select "true"
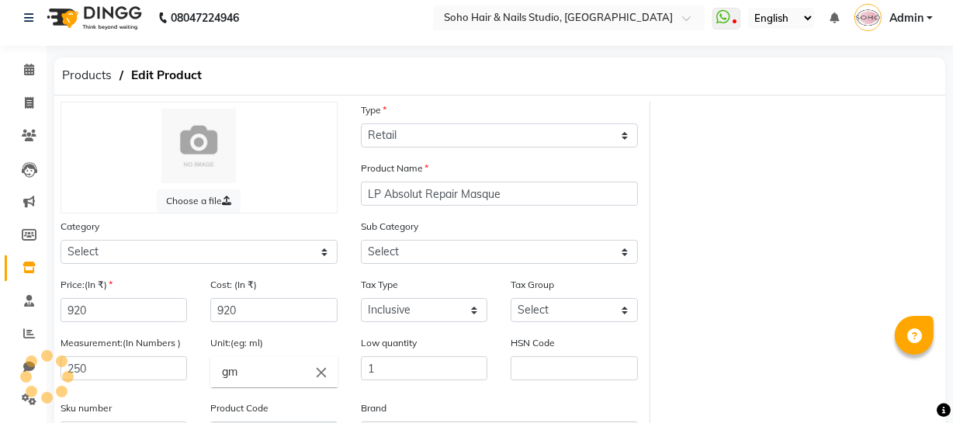
select select "1100"
select select "1104"
select select "948"
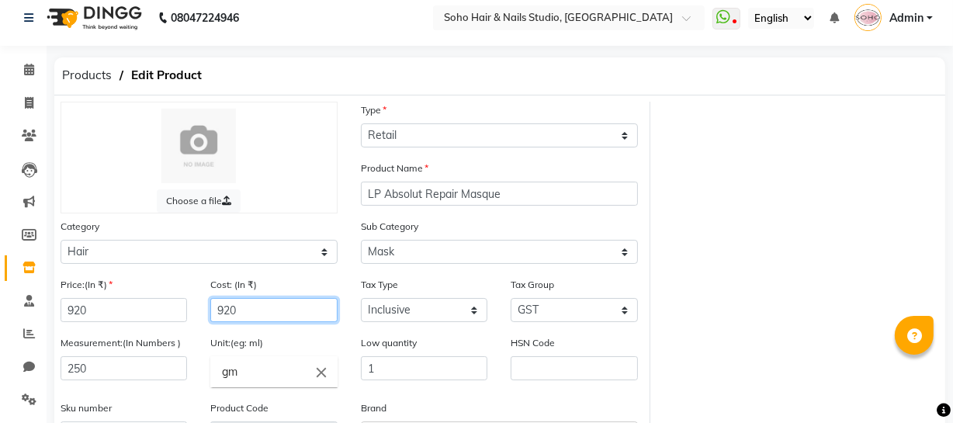
click at [303, 312] on input "920" at bounding box center [273, 310] width 127 height 24
type input "990"
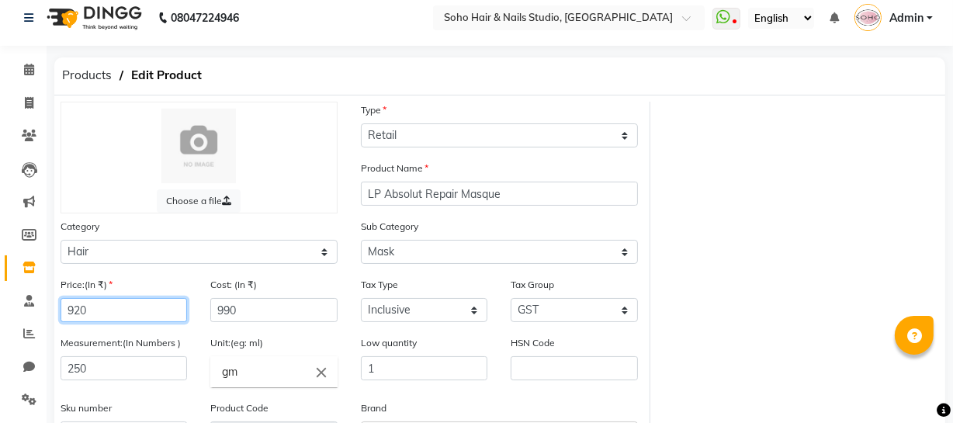
click at [116, 321] on input "920" at bounding box center [124, 310] width 127 height 24
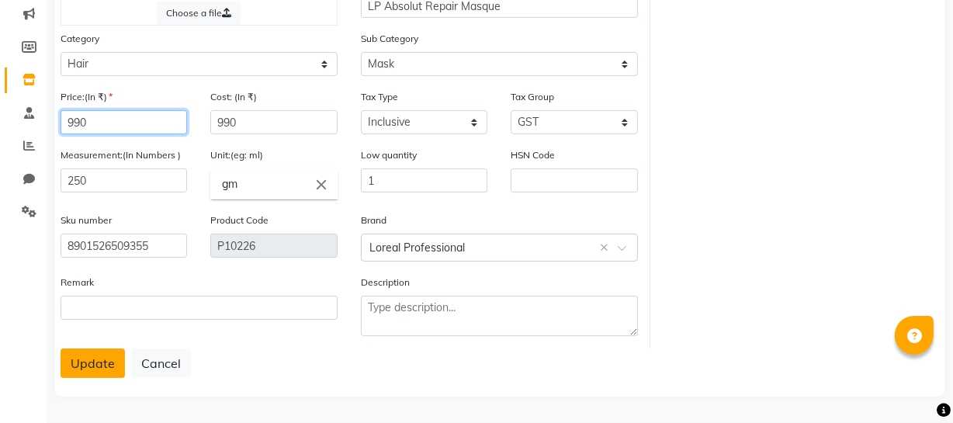
type input "990"
click at [93, 362] on button "Update" at bounding box center [93, 363] width 64 height 29
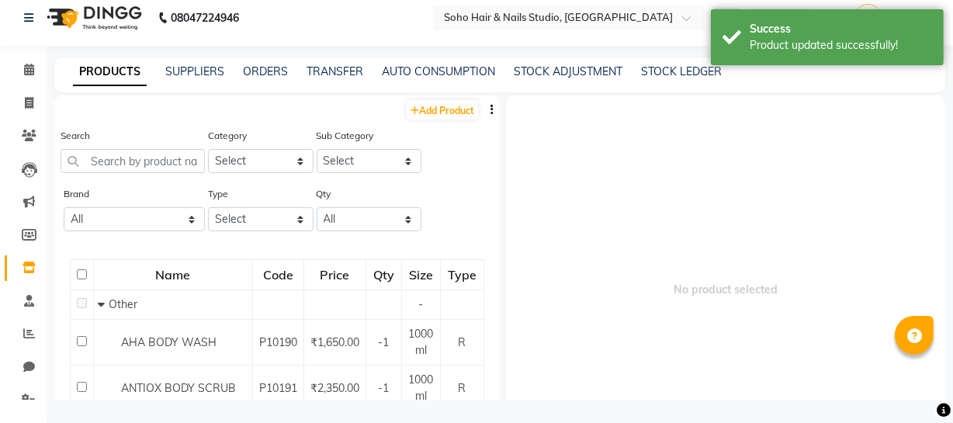
scroll to position [10, 0]
click at [151, 168] on input "text" at bounding box center [133, 161] width 144 height 24
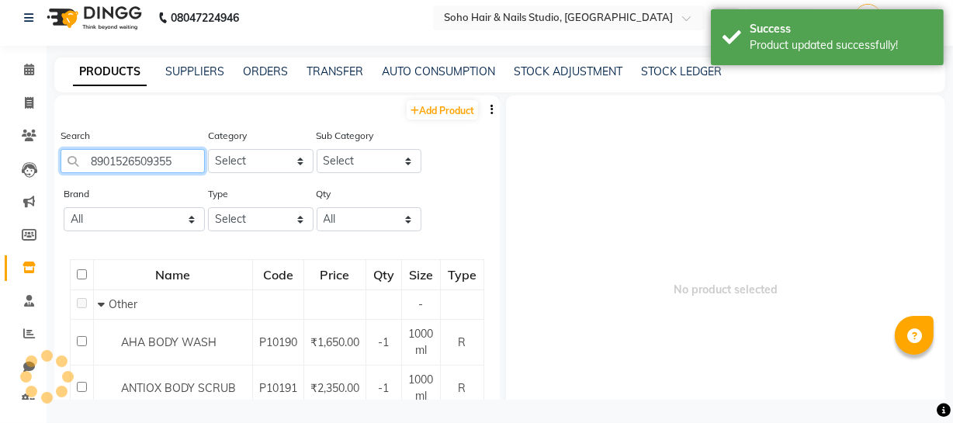
type input "8901526509355"
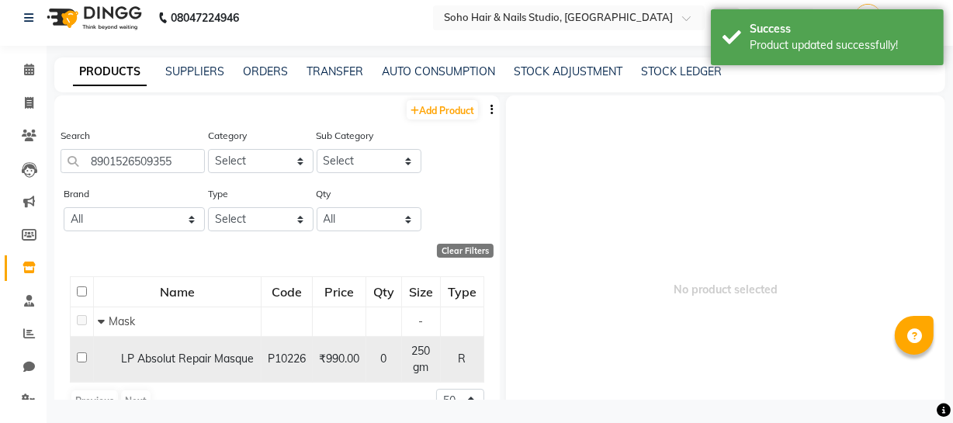
click at [183, 352] on span "LP Absolut Repair Masque" at bounding box center [187, 359] width 133 height 14
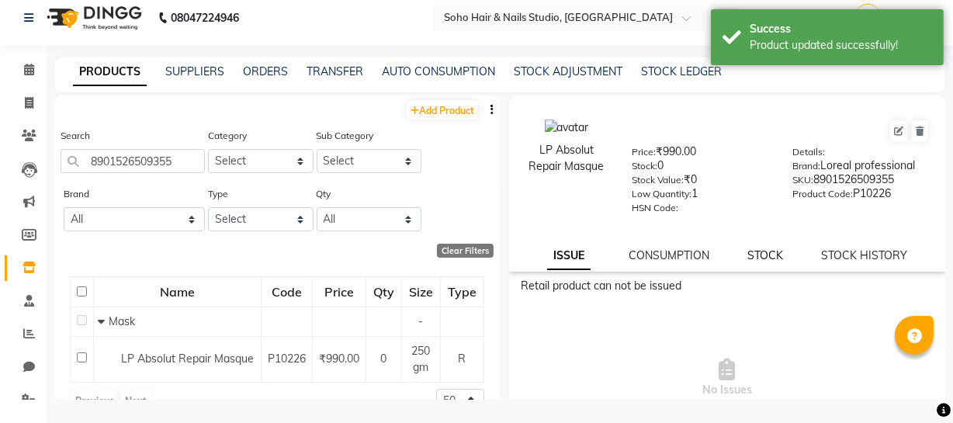
click at [768, 257] on link "STOCK" at bounding box center [766, 255] width 36 height 14
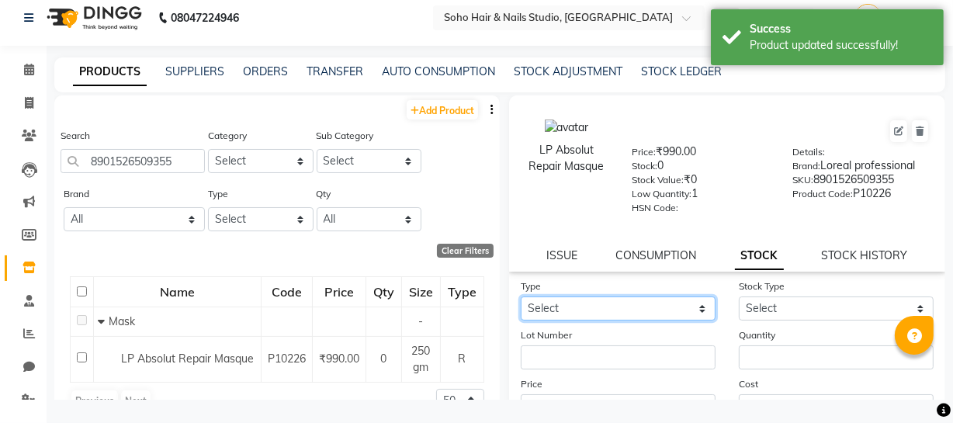
click at [624, 316] on select "Select In Out" at bounding box center [618, 309] width 195 height 24
select select "in"
click at [521, 299] on select "Select In Out" at bounding box center [618, 309] width 195 height 24
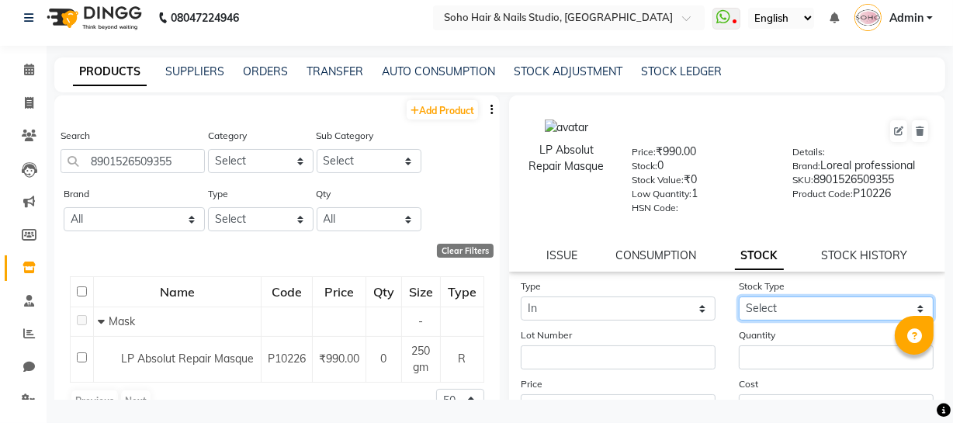
click at [808, 319] on select "Select New Stock Adjustment Return Other" at bounding box center [836, 309] width 195 height 24
select select "new stock"
click at [739, 299] on select "Select New Stock Adjustment Return Other" at bounding box center [836, 309] width 195 height 24
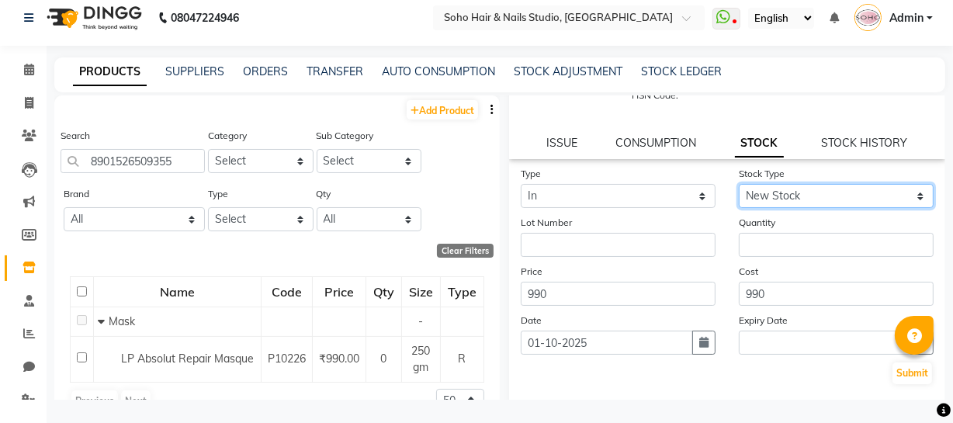
scroll to position [144, 0]
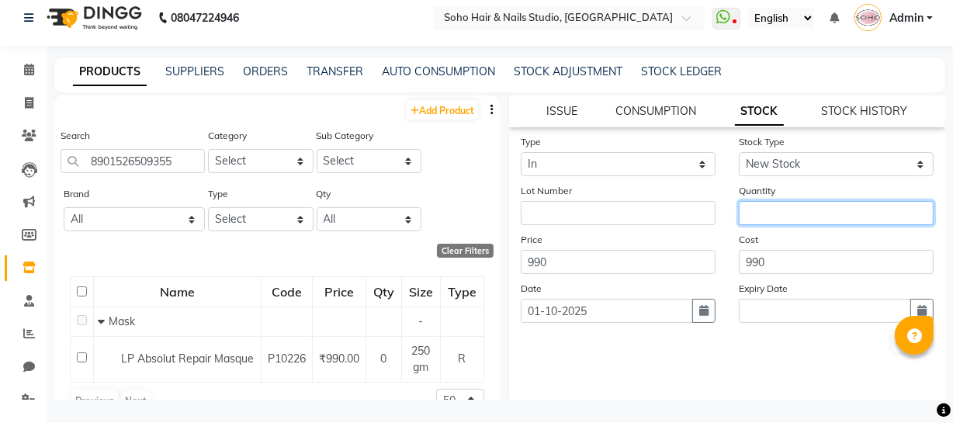
click at [782, 217] on input "number" at bounding box center [836, 213] width 195 height 24
type input "2"
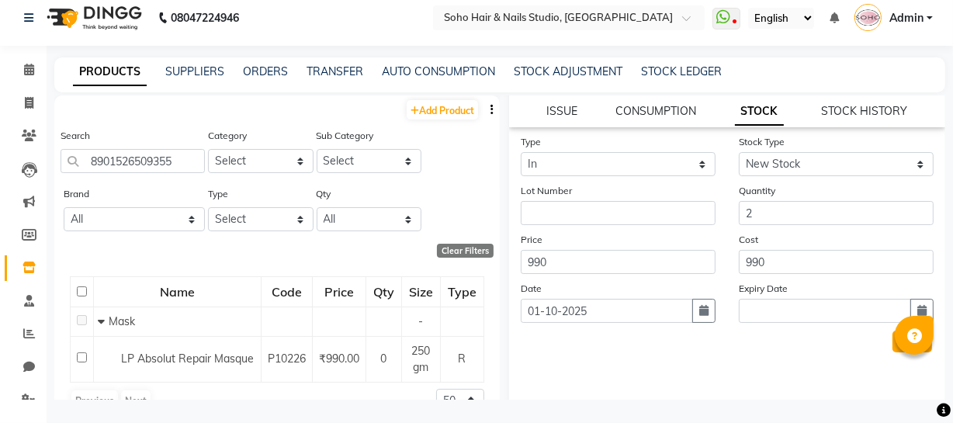
click at [893, 350] on button "Submit" at bounding box center [913, 342] width 40 height 22
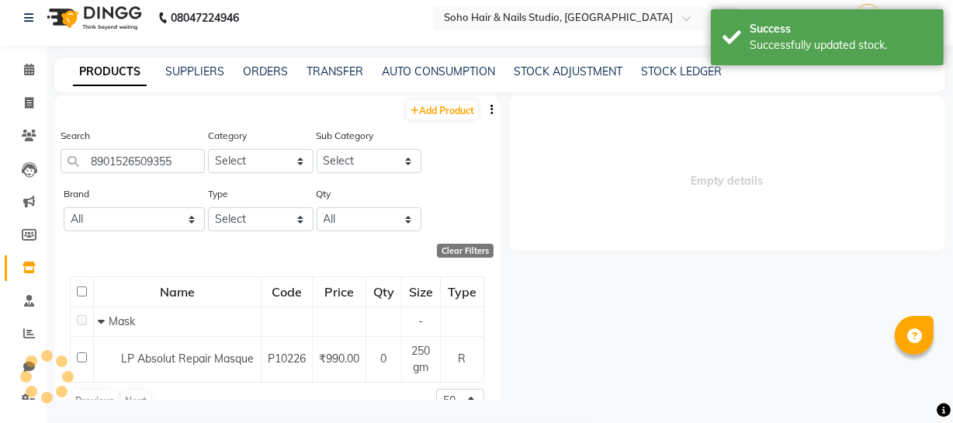
scroll to position [0, 0]
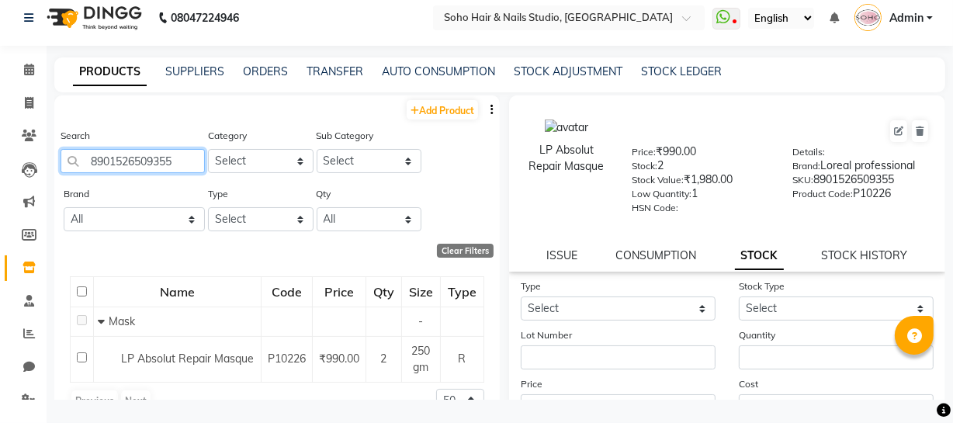
click at [186, 162] on input "8901526509355" at bounding box center [133, 161] width 144 height 24
type input "8"
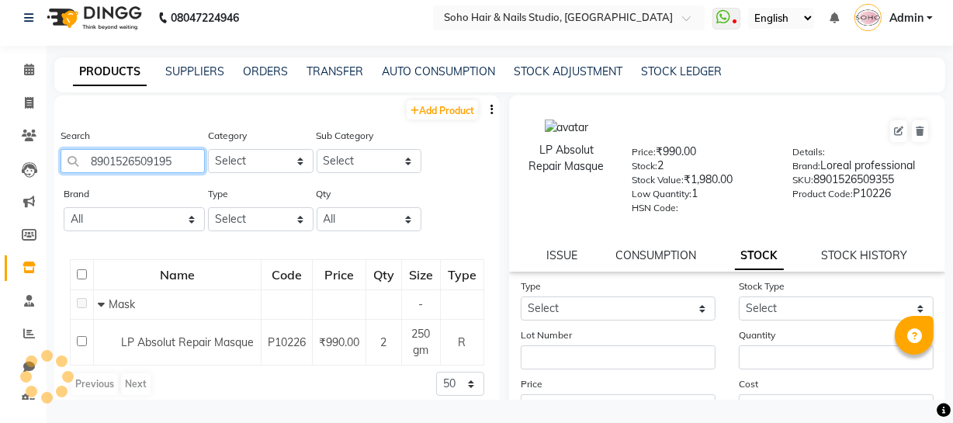
type input "8901526509195"
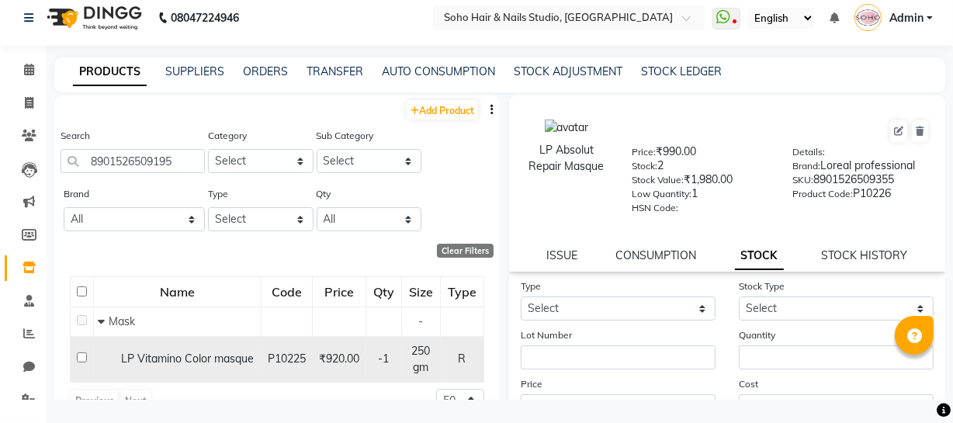
click at [178, 353] on span "LP Vitamino Color masque" at bounding box center [187, 359] width 133 height 14
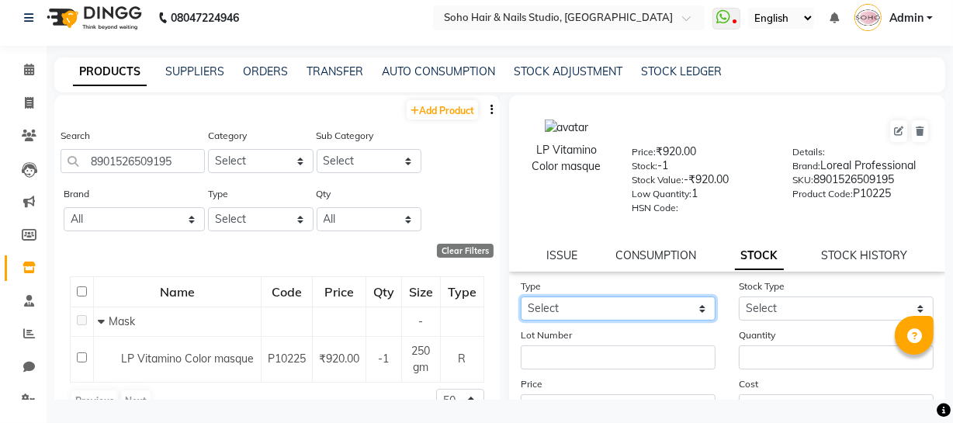
click at [568, 314] on select "Select In Out" at bounding box center [618, 309] width 195 height 24
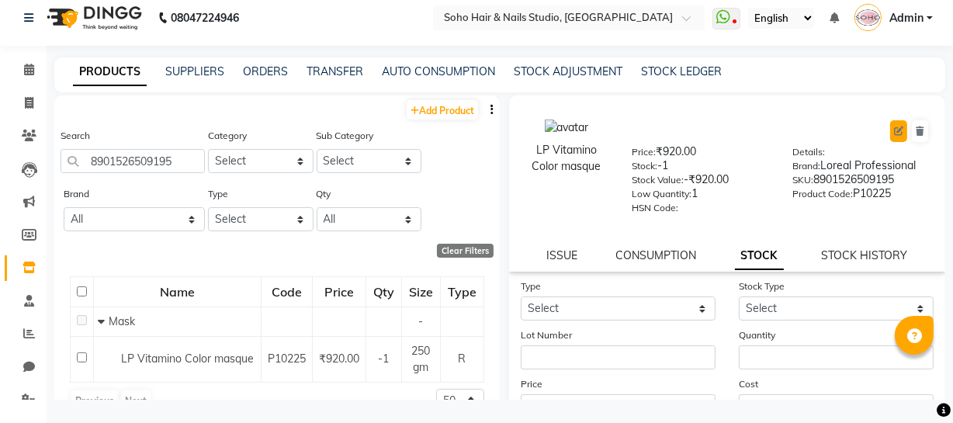
click at [894, 130] on icon at bounding box center [898, 131] width 9 height 9
select select "true"
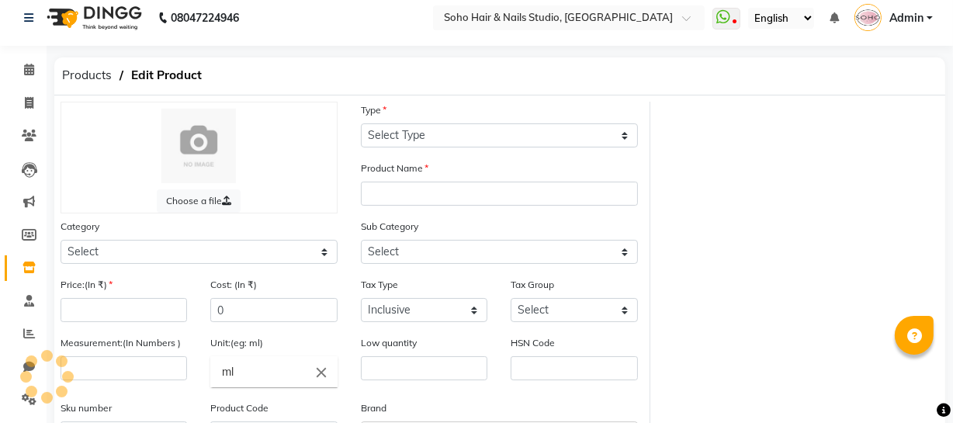
select select "R"
type input "LP Vitamino Color masque"
select select
type input "920"
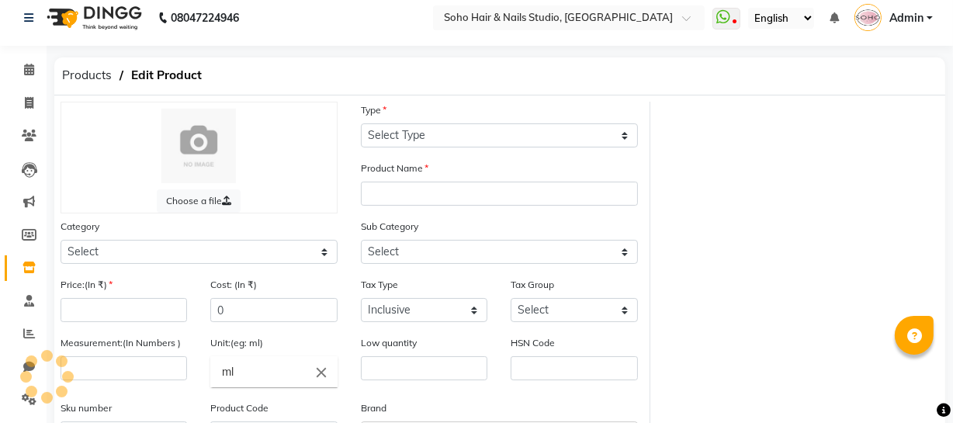
type input "920"
type input "250"
type input "gm"
type input "1"
type input "8901526509195"
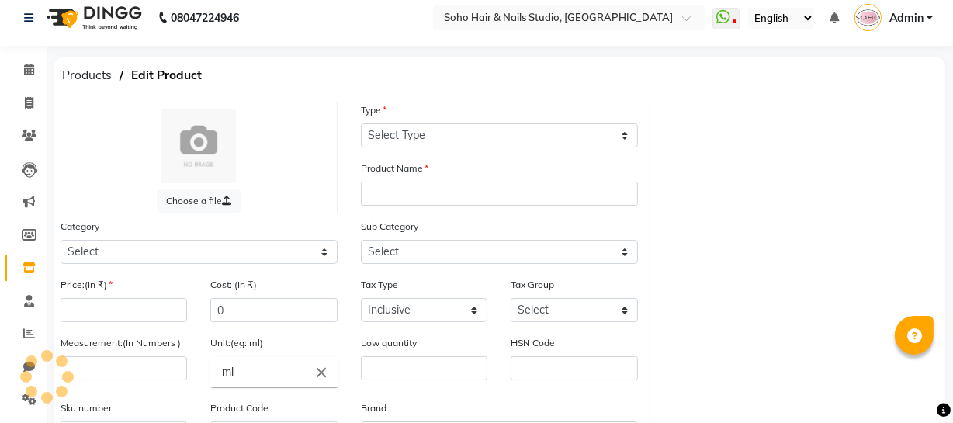
type input "P10225"
select select "1100"
select select "948"
select select "1104"
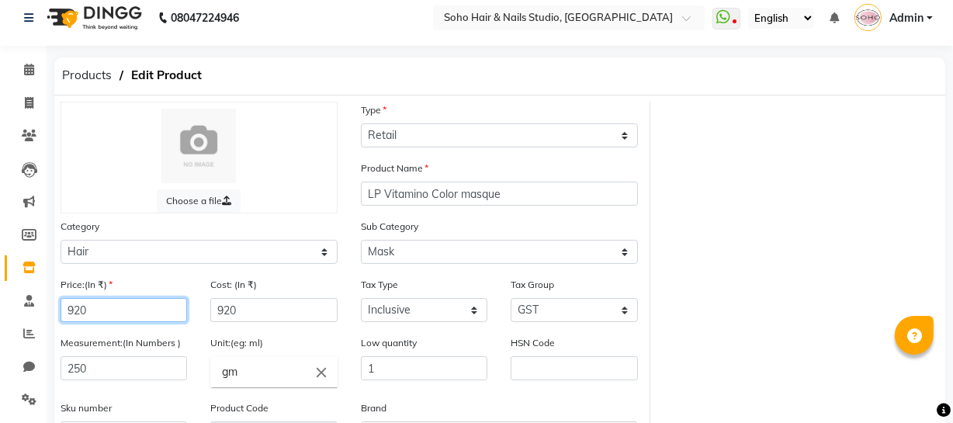
click at [172, 317] on input "920" at bounding box center [124, 310] width 127 height 24
type input "990"
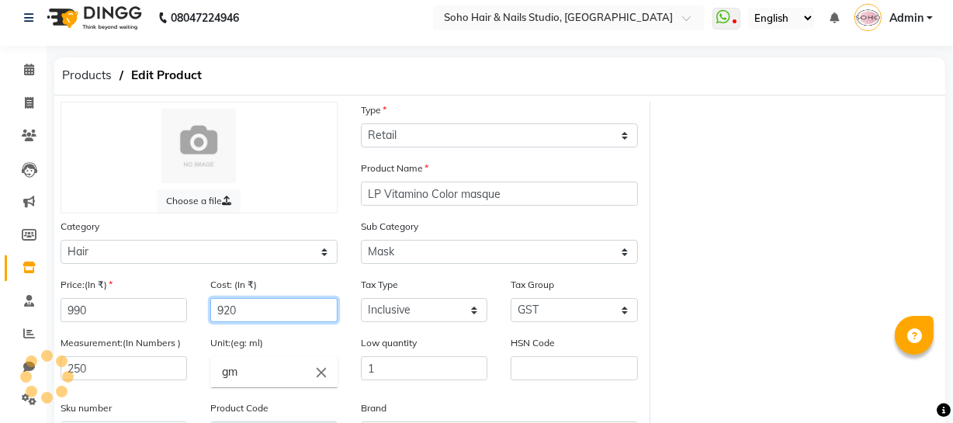
click at [268, 316] on input "920" at bounding box center [273, 310] width 127 height 24
type input "990"
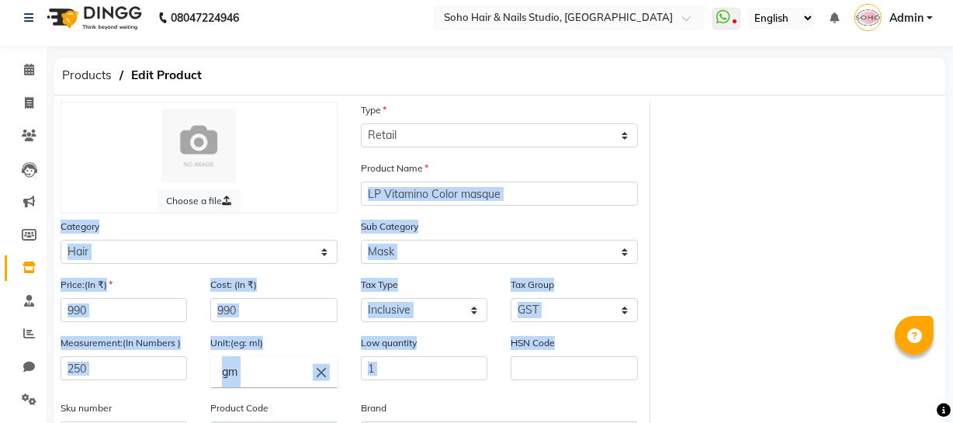
drag, startPoint x: 952, startPoint y: 195, endPoint x: 963, endPoint y: 364, distance: 169.6
click at [953, 364] on html "08047224946 Select Location × Soho Hair & Nails Studio, [GEOGRAPHIC_DATA] Whats…" at bounding box center [476, 201] width 953 height 423
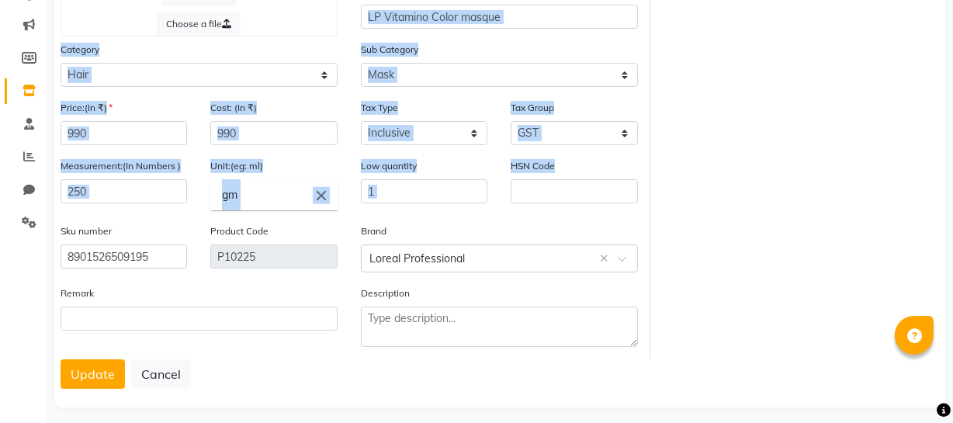
scroll to position [193, 0]
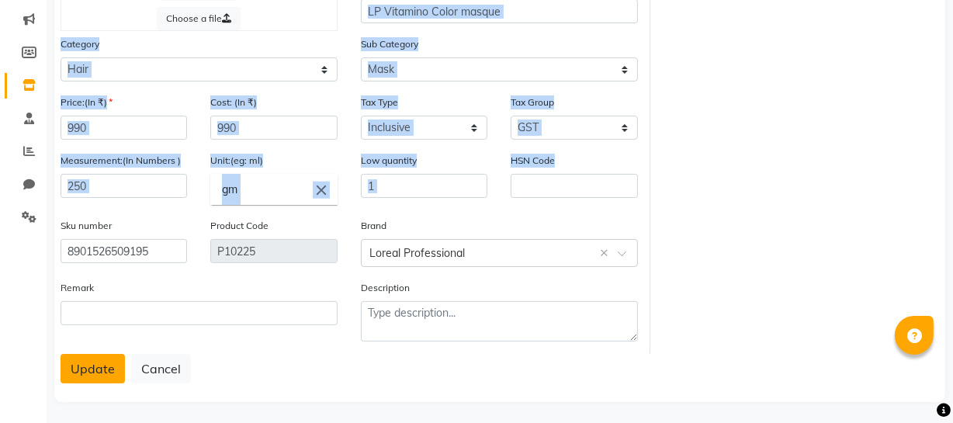
click at [92, 376] on button "Update" at bounding box center [93, 368] width 64 height 29
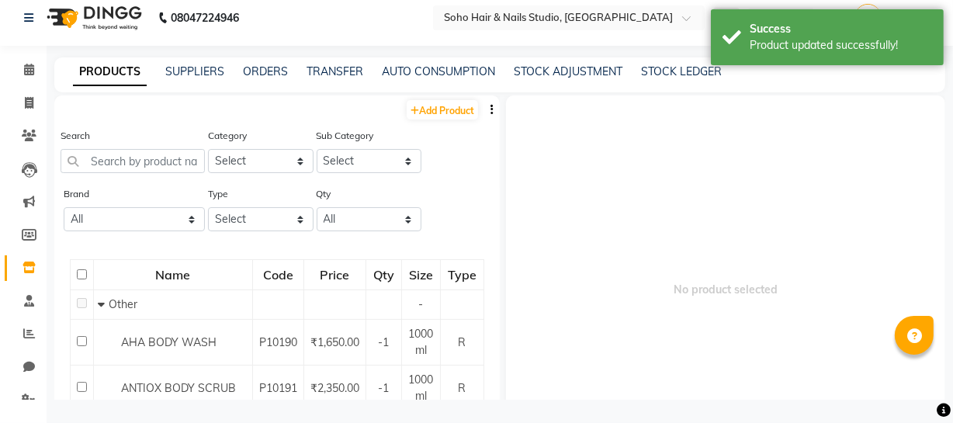
scroll to position [10, 0]
click at [108, 164] on input "text" at bounding box center [133, 161] width 144 height 24
type input "8901526509195"
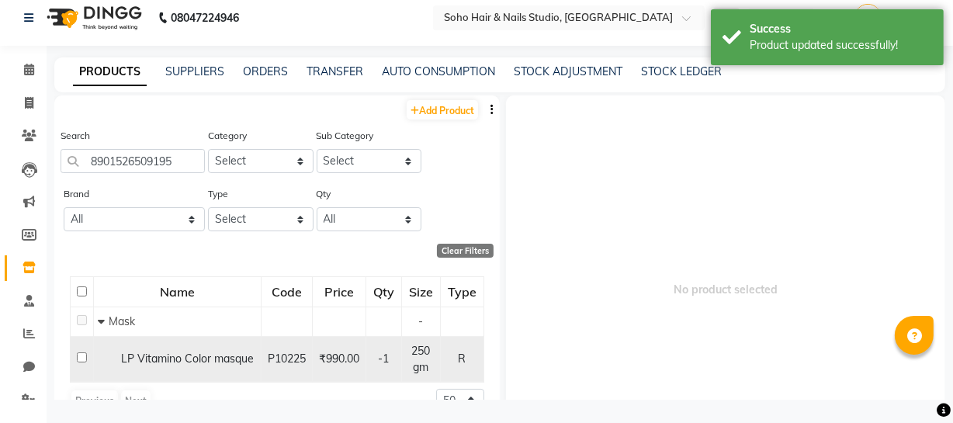
click at [186, 359] on div "LP Vitamino Color masque" at bounding box center [177, 359] width 159 height 16
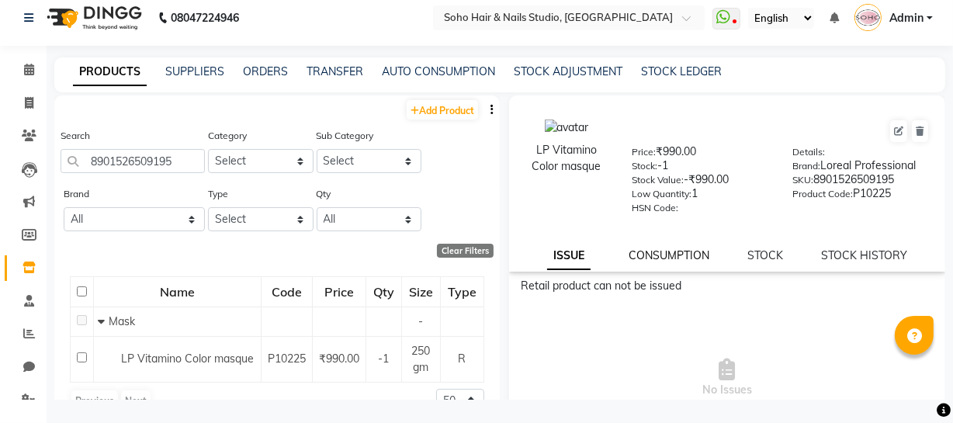
click at [674, 257] on link "CONSUMPTION" at bounding box center [669, 255] width 81 height 14
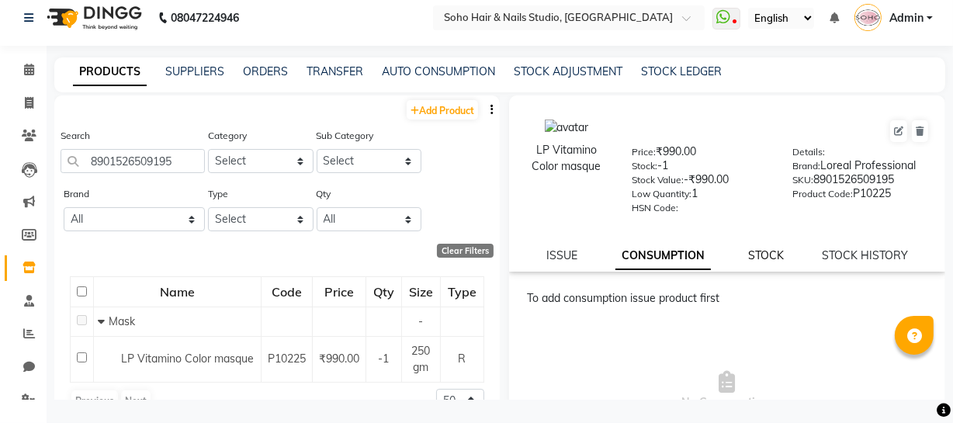
click at [754, 252] on link "STOCK" at bounding box center [766, 255] width 36 height 14
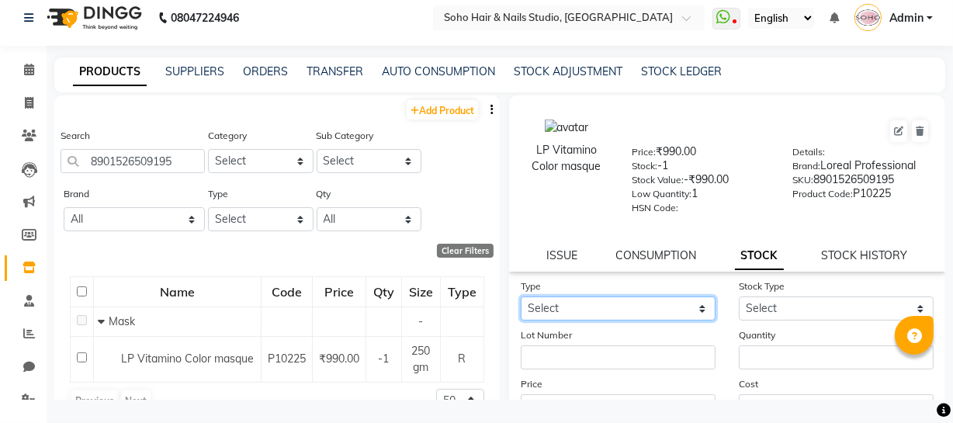
click at [619, 307] on select "Select In Out" at bounding box center [618, 309] width 195 height 24
select select "in"
click at [521, 299] on select "Select In Out" at bounding box center [618, 309] width 195 height 24
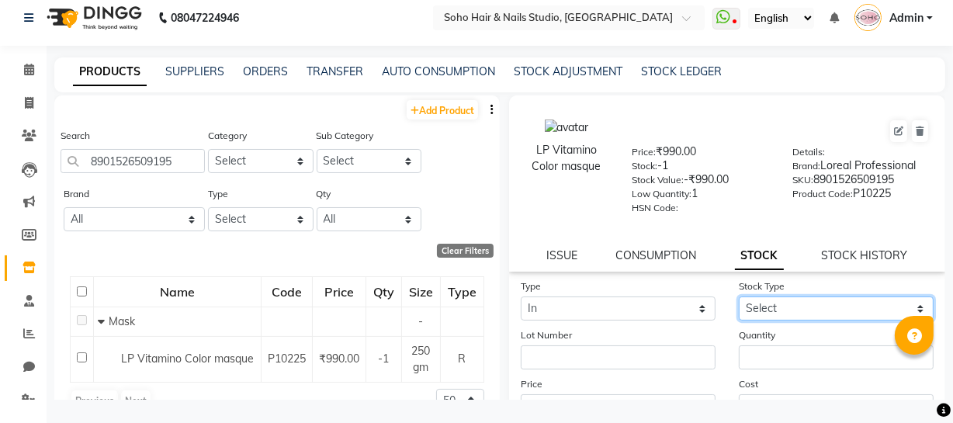
click at [781, 310] on select "Select New Stock Adjustment Return Other" at bounding box center [836, 309] width 195 height 24
click at [739, 299] on select "Select New Stock Adjustment Return Other" at bounding box center [836, 309] width 195 height 24
click at [779, 303] on select "Select New Stock Adjustment Return Other" at bounding box center [836, 309] width 195 height 24
select select "adjustment"
click at [739, 299] on select "Select New Stock Adjustment Return Other" at bounding box center [836, 309] width 195 height 24
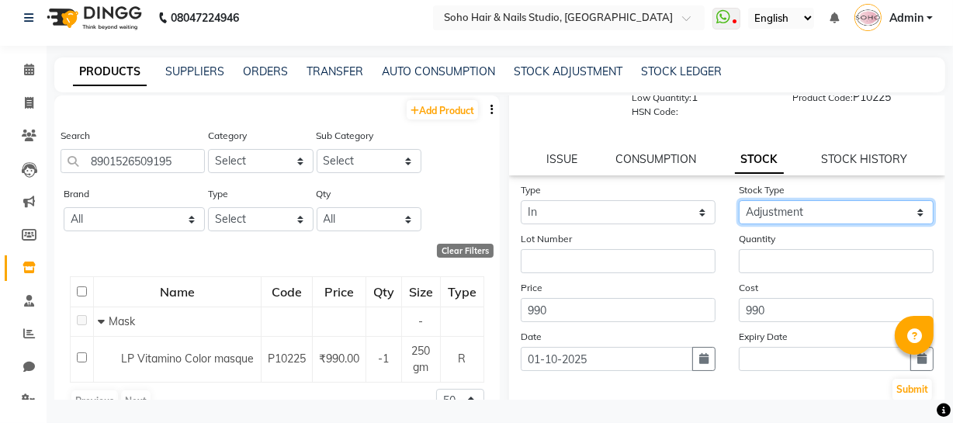
scroll to position [107, 0]
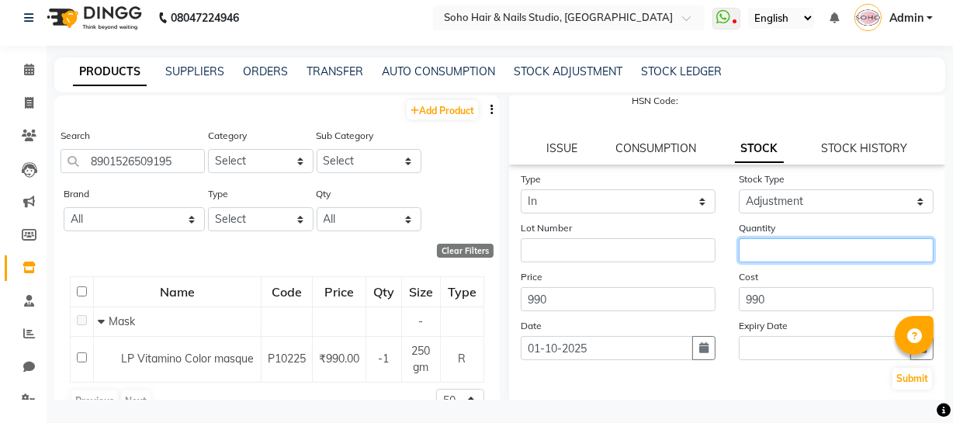
click at [804, 262] on input "number" at bounding box center [836, 250] width 195 height 24
type input "1"
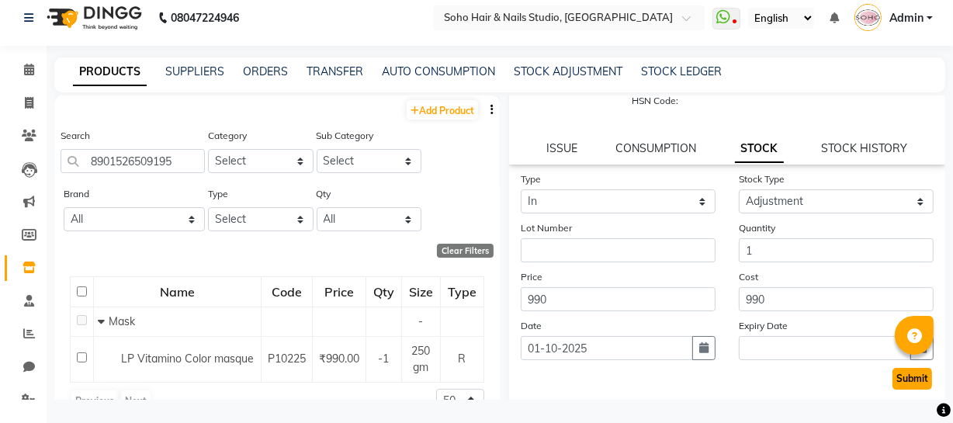
click at [906, 386] on button "Submit" at bounding box center [913, 379] width 40 height 22
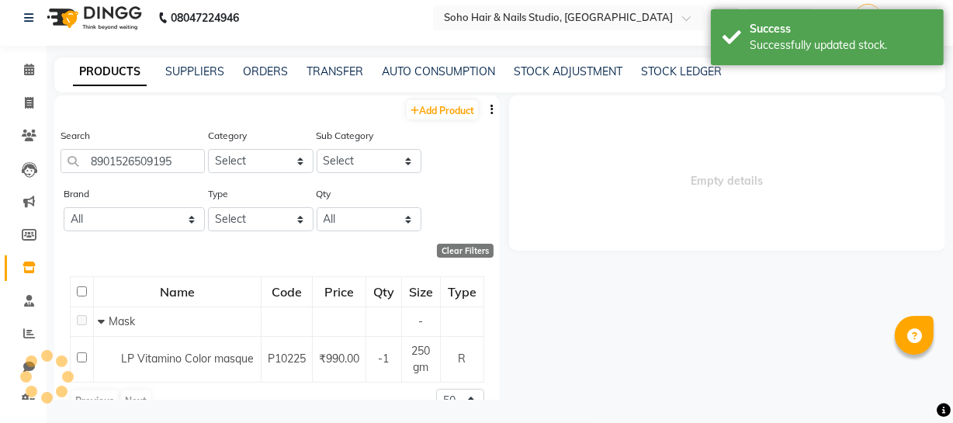
scroll to position [0, 0]
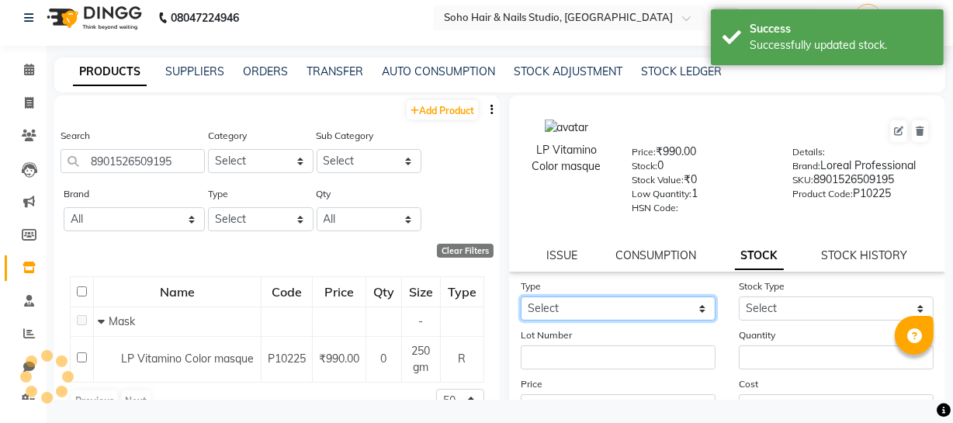
click at [624, 313] on select "Select In Out" at bounding box center [618, 309] width 195 height 24
select select "in"
click at [521, 299] on select "Select In Out" at bounding box center [618, 309] width 195 height 24
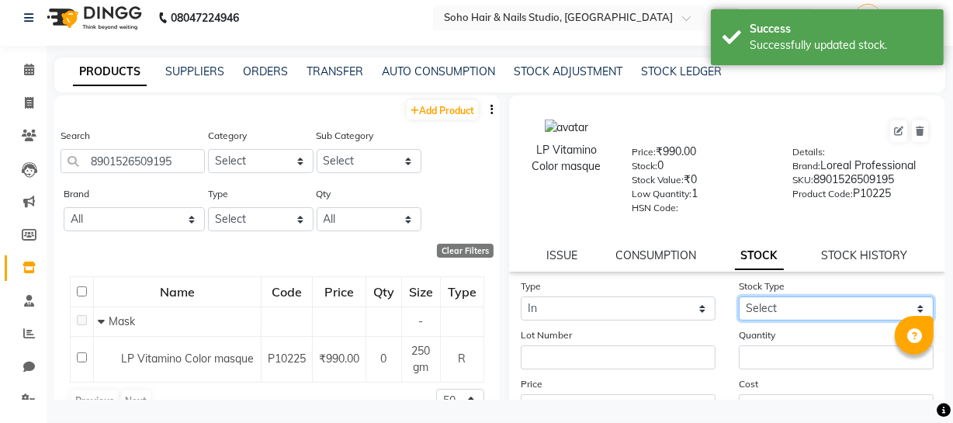
drag, startPoint x: 831, startPoint y: 310, endPoint x: 831, endPoint y: 320, distance: 10.1
click at [831, 310] on select "Select New Stock Adjustment Return Other" at bounding box center [836, 309] width 195 height 24
select select "new stock"
click at [739, 299] on select "Select New Stock Adjustment Return Other" at bounding box center [836, 309] width 195 height 24
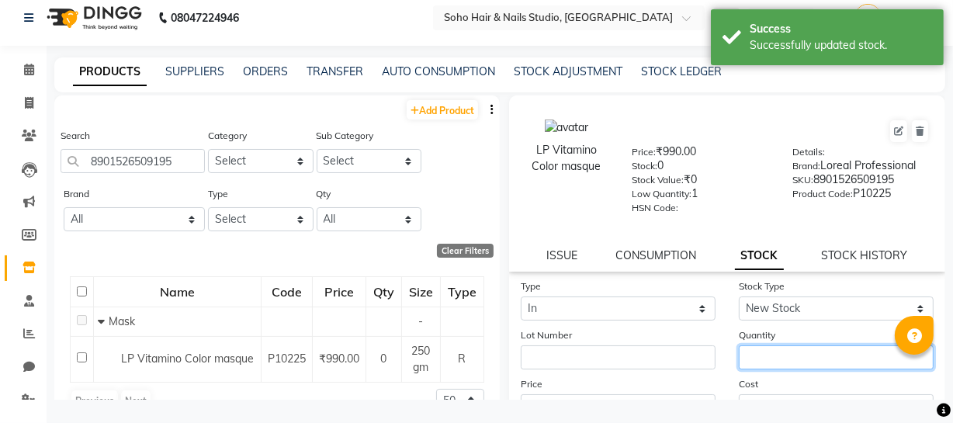
click at [796, 365] on input "number" at bounding box center [836, 357] width 195 height 24
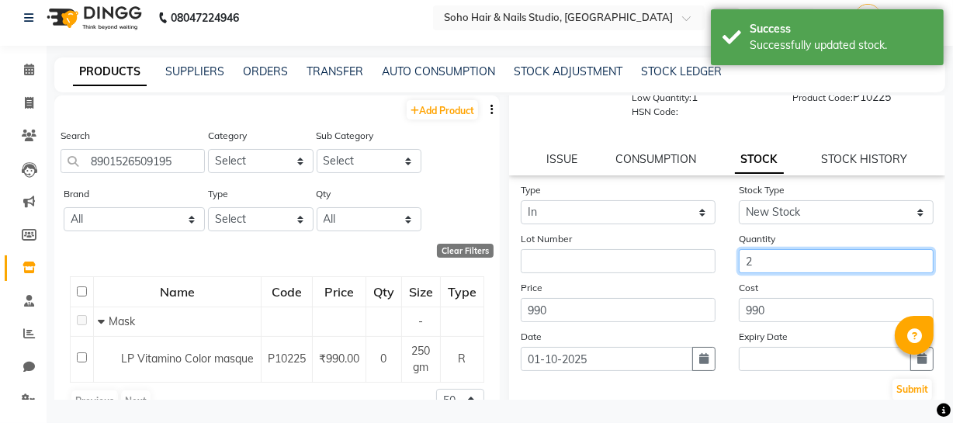
scroll to position [102, 0]
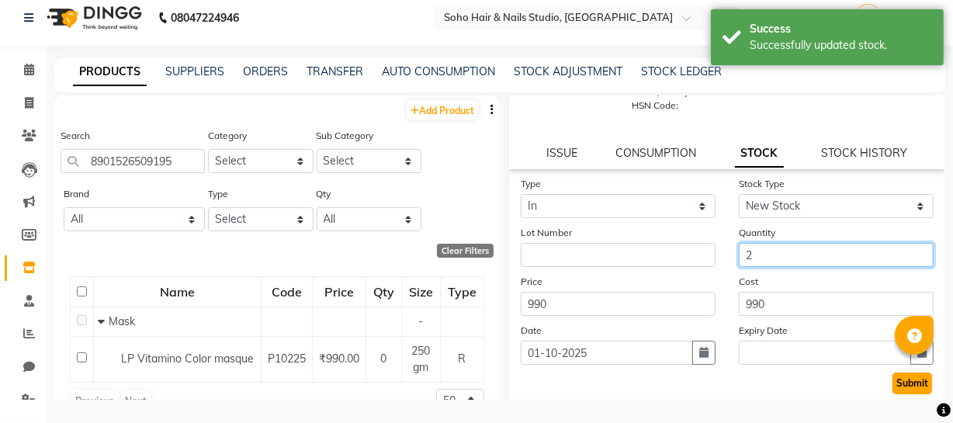
type input "2"
click at [901, 384] on button "Submit" at bounding box center [913, 384] width 40 height 22
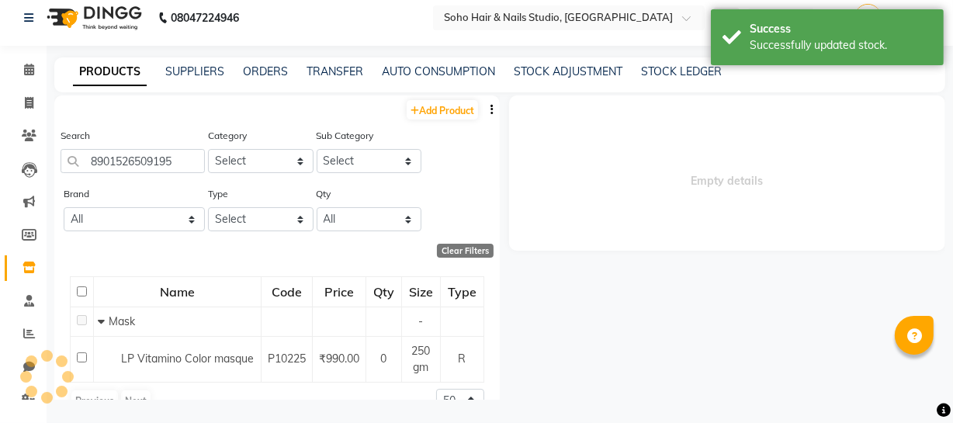
scroll to position [0, 0]
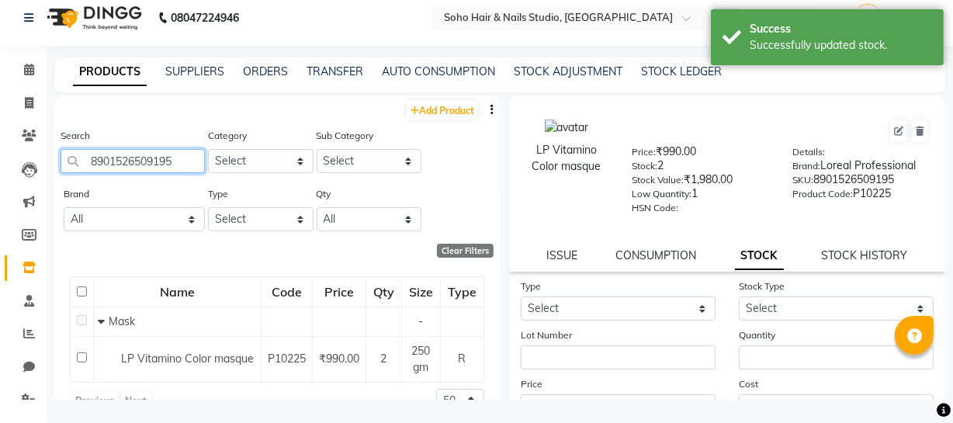
click at [189, 163] on input "8901526509195" at bounding box center [133, 161] width 144 height 24
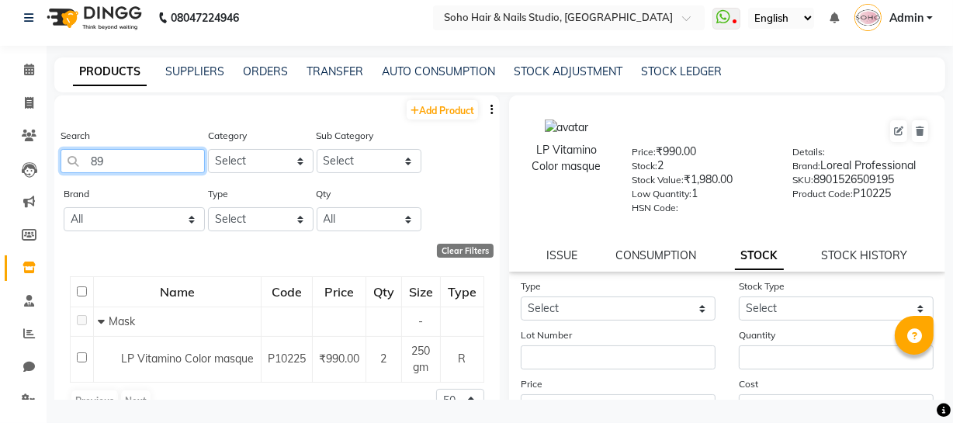
type input "8"
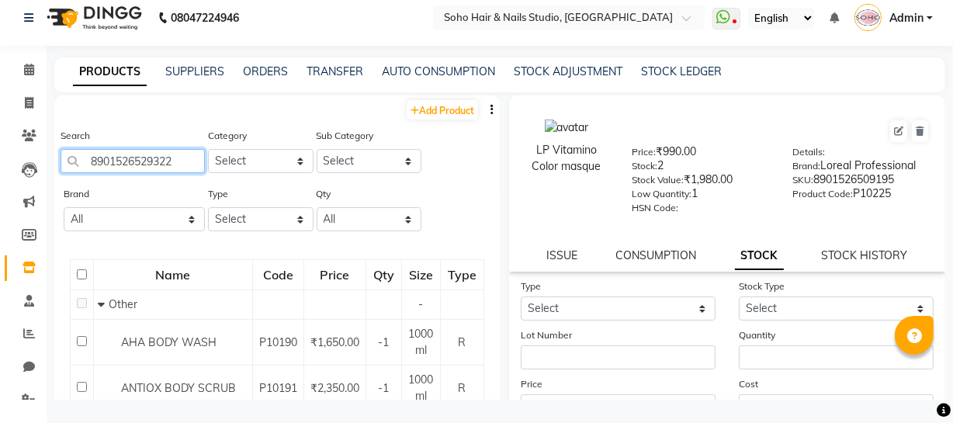
type input "8901526529322"
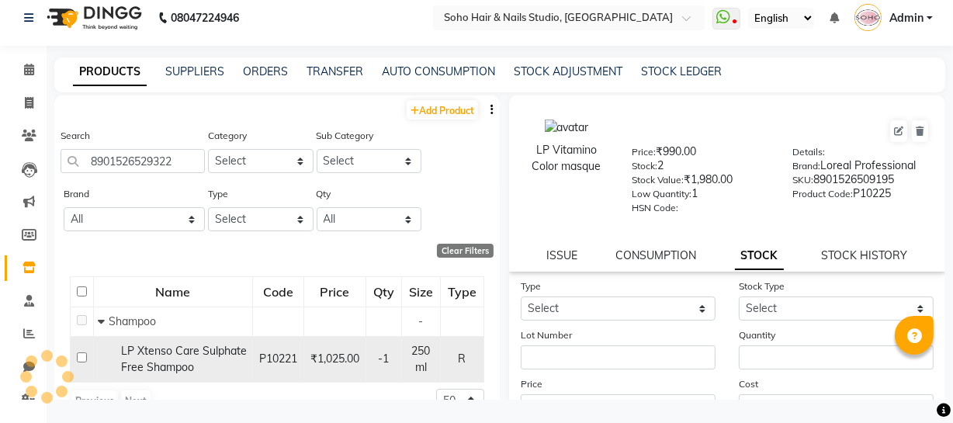
click at [158, 364] on span "LP Xtenso Care Sulphate Free Shampoo" at bounding box center [184, 359] width 126 height 30
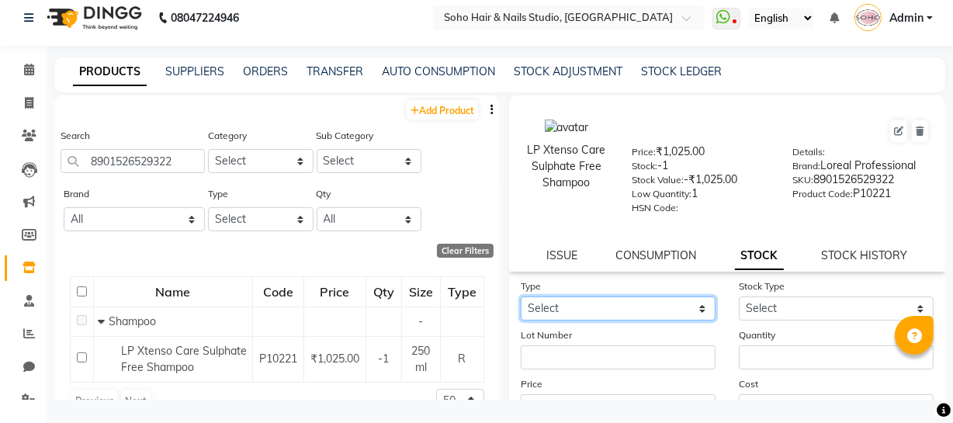
click at [609, 310] on select "Select In Out" at bounding box center [618, 309] width 195 height 24
select select "in"
click at [521, 299] on select "Select In Out" at bounding box center [618, 309] width 195 height 24
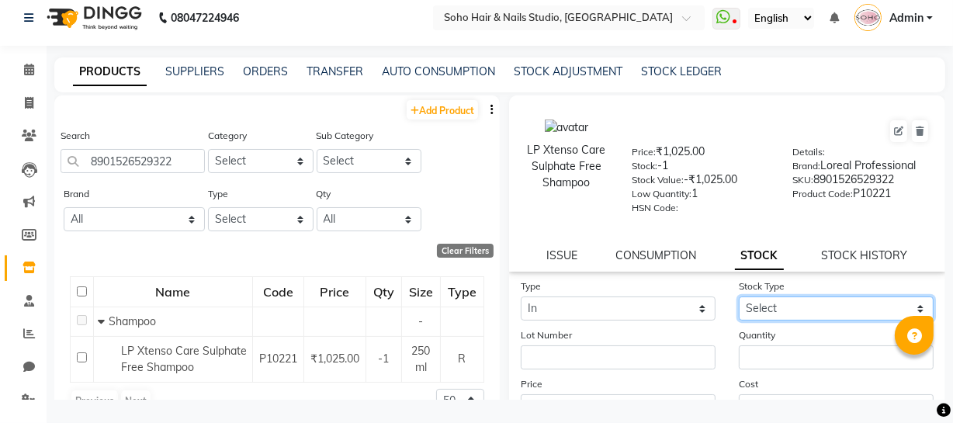
click at [810, 311] on select "Select New Stock Adjustment Return Other" at bounding box center [836, 309] width 195 height 24
click at [739, 299] on select "Select New Stock Adjustment Return Other" at bounding box center [836, 309] width 195 height 24
drag, startPoint x: 785, startPoint y: 310, endPoint x: 788, endPoint y: 318, distance: 8.4
click at [785, 310] on select "Select New Stock Adjustment Return Other" at bounding box center [836, 309] width 195 height 24
select select "adjustment"
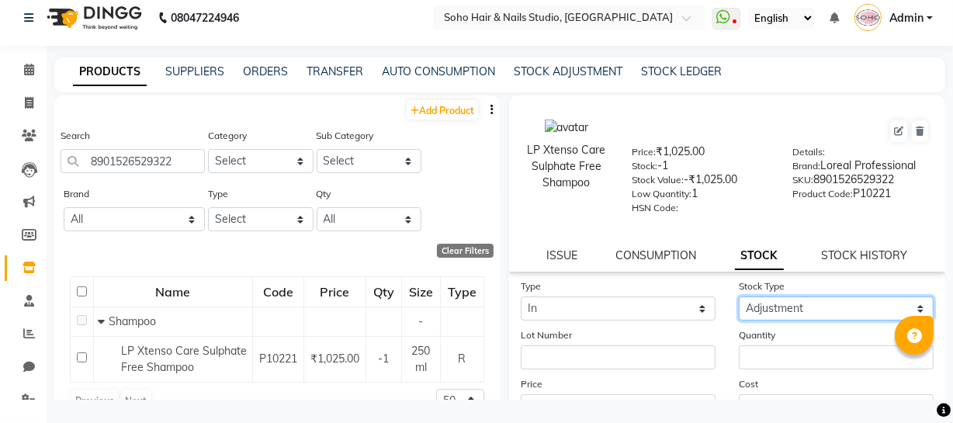
click at [739, 299] on select "Select New Stock Adjustment Return Other" at bounding box center [836, 309] width 195 height 24
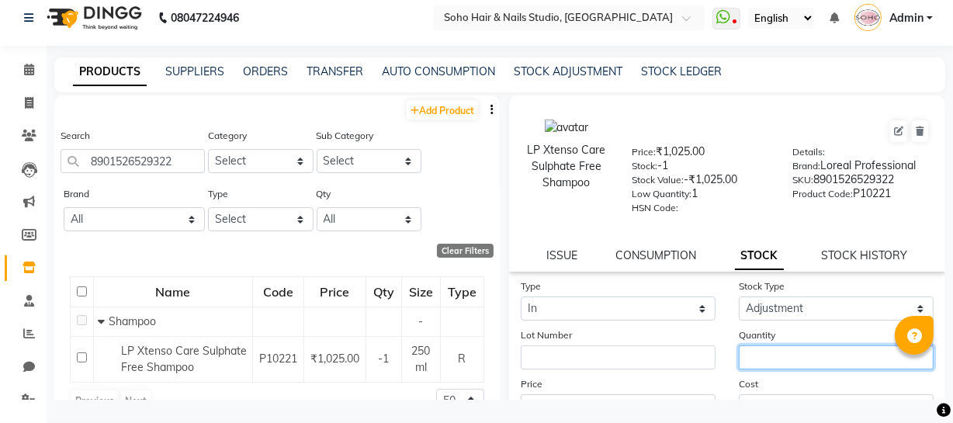
drag, startPoint x: 775, startPoint y: 365, endPoint x: 768, endPoint y: 341, distance: 25.3
click at [775, 359] on input "number" at bounding box center [836, 357] width 195 height 24
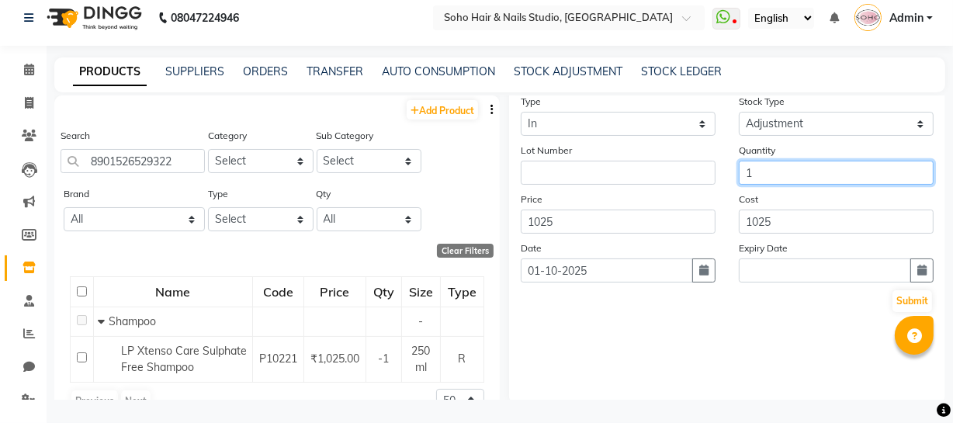
scroll to position [191, 0]
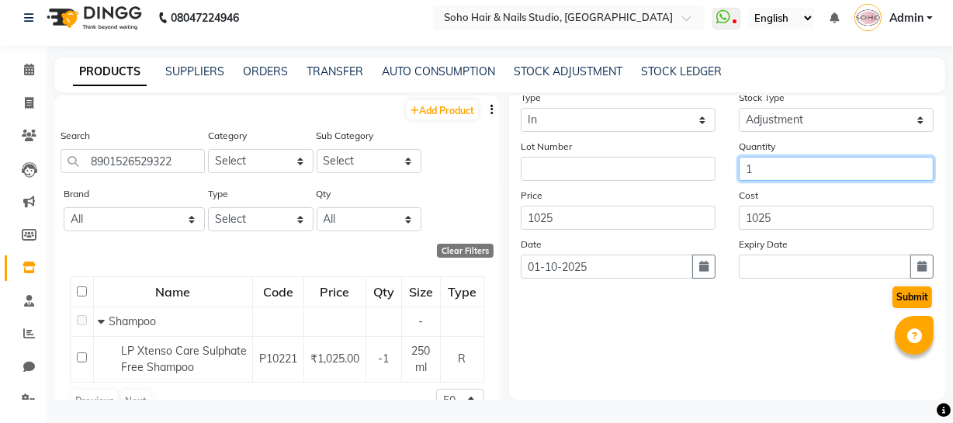
type input "1"
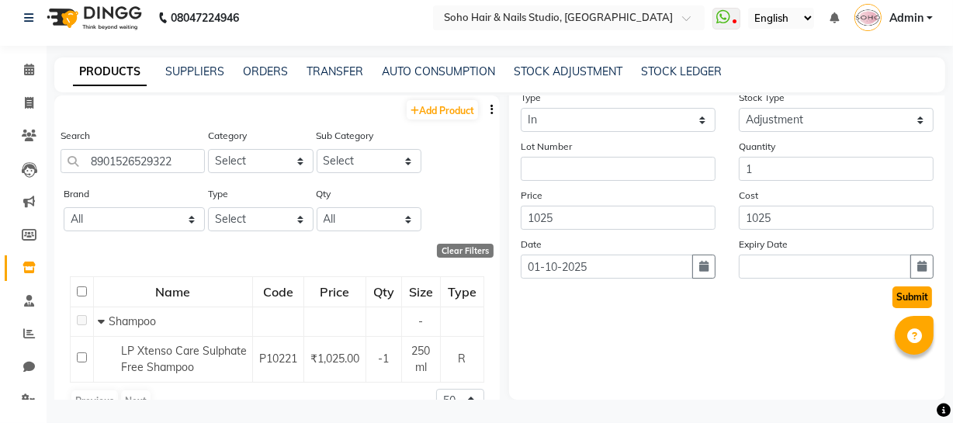
click at [911, 302] on button "Submit" at bounding box center [913, 297] width 40 height 22
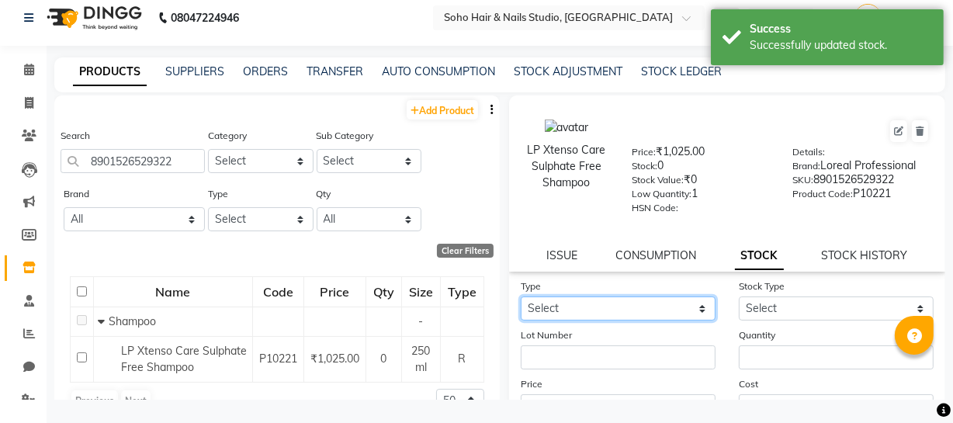
click at [592, 310] on select "Select In Out" at bounding box center [618, 309] width 195 height 24
select select "in"
click at [521, 299] on select "Select In Out" at bounding box center [618, 309] width 195 height 24
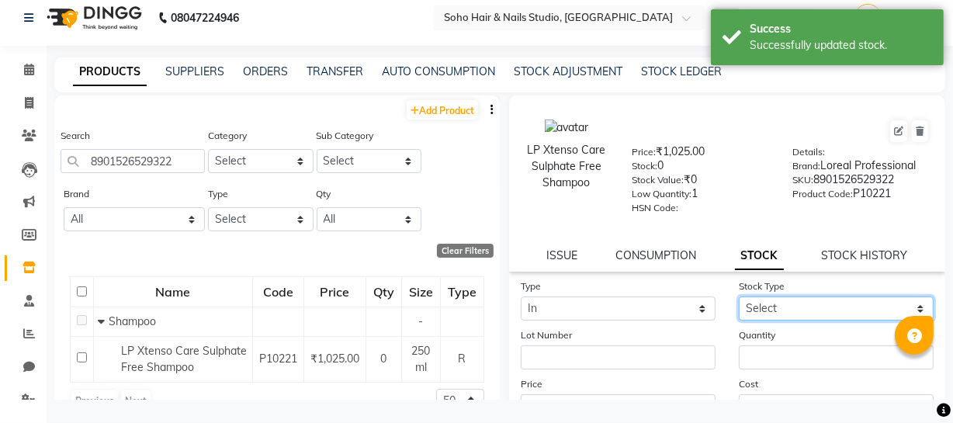
click at [827, 311] on select "Select New Stock Adjustment Return Other" at bounding box center [836, 309] width 195 height 24
select select "new stock"
click at [739, 299] on select "Select New Stock Adjustment Return Other" at bounding box center [836, 309] width 195 height 24
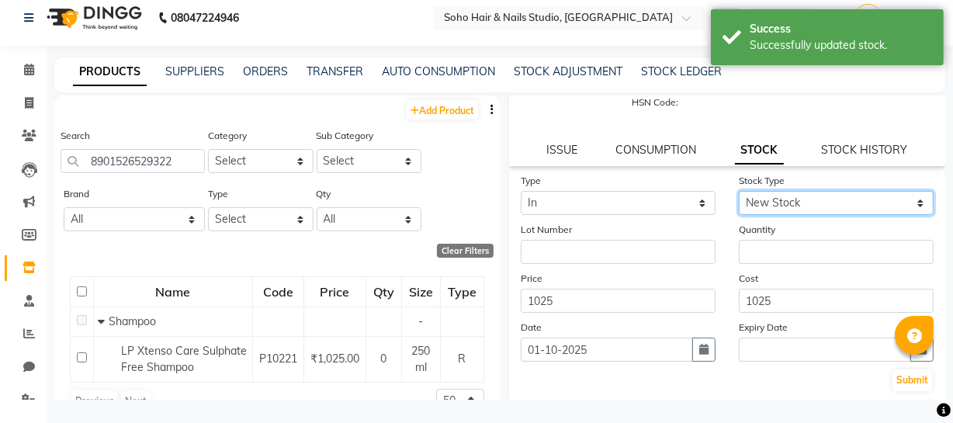
scroll to position [116, 0]
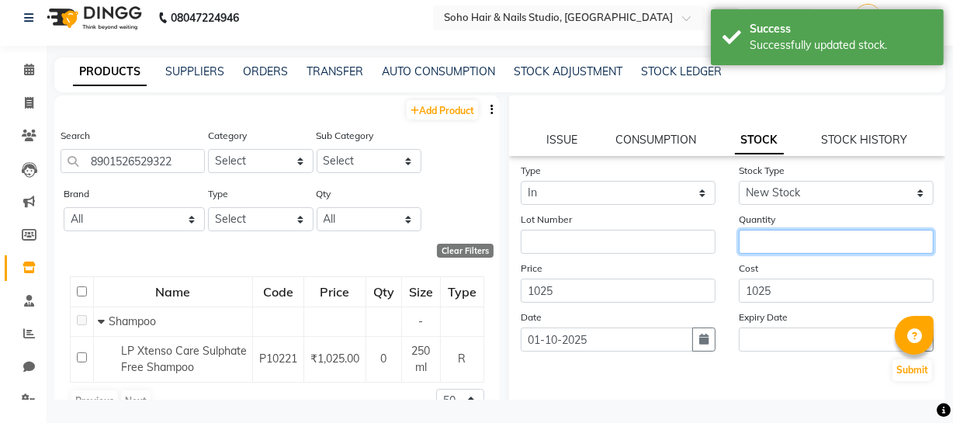
click at [797, 241] on input "number" at bounding box center [836, 242] width 195 height 24
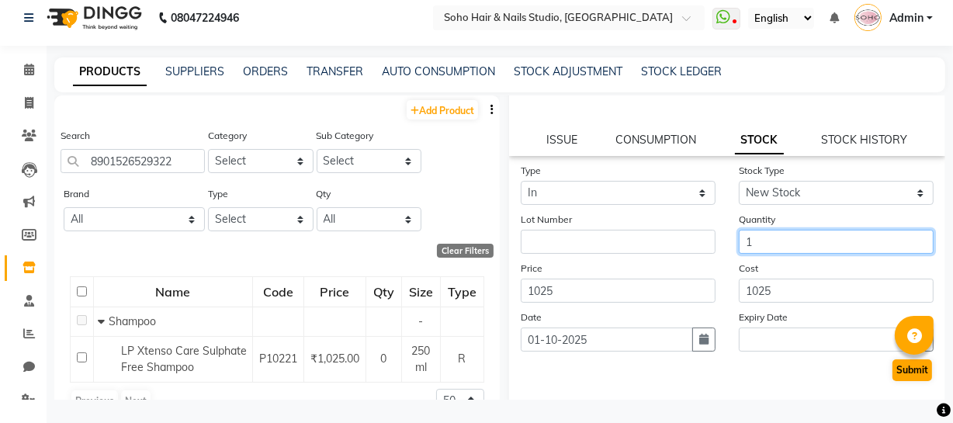
type input "1"
click at [900, 376] on button "Submit" at bounding box center [913, 370] width 40 height 22
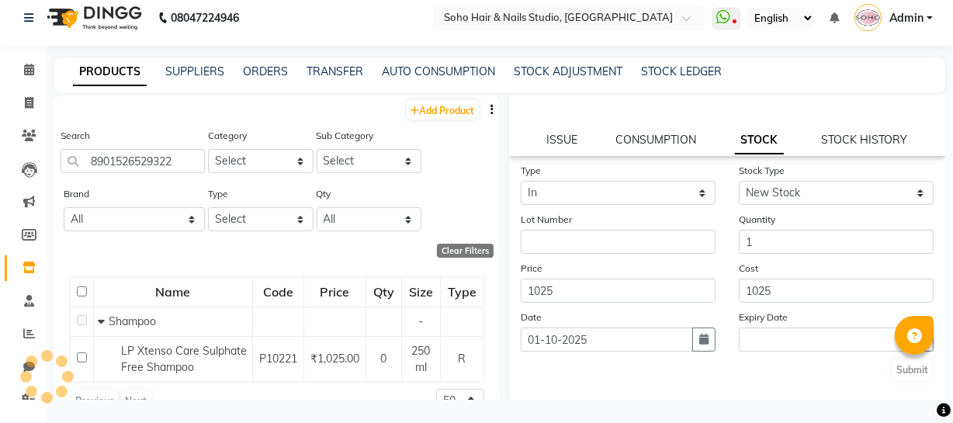
scroll to position [0, 0]
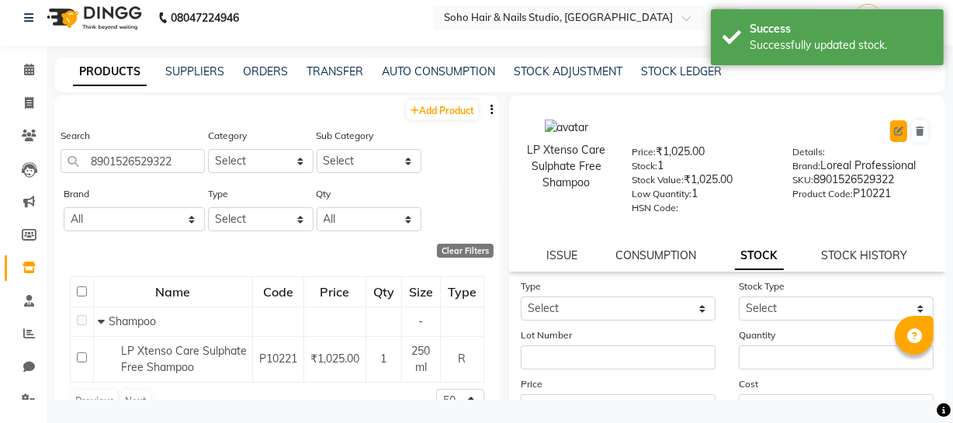
click at [894, 130] on icon at bounding box center [898, 131] width 9 height 9
select select "true"
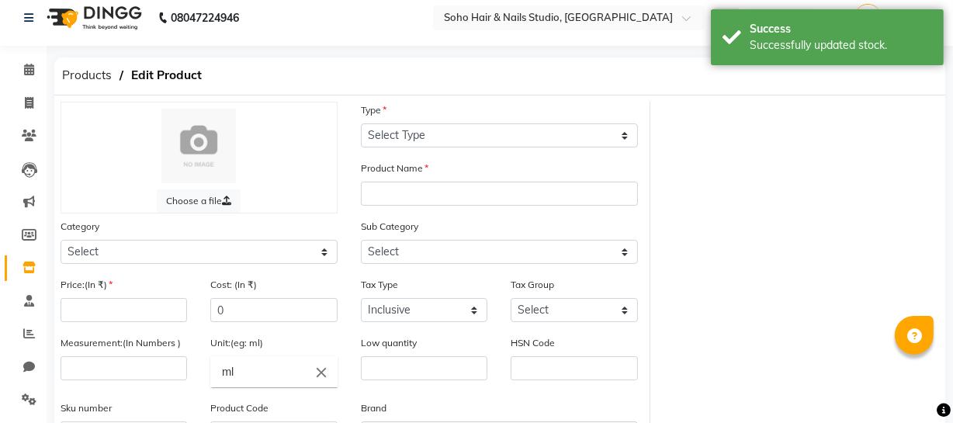
select select "R"
type input "LP Xtenso Care Sulphate Free Shampoo"
select select
type input "1025"
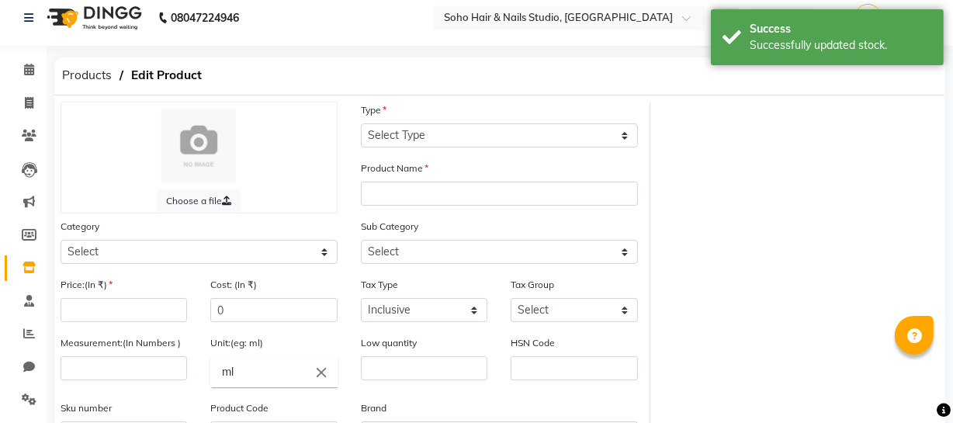
type input "1025"
select select
type input "250"
type input "1"
type input "8901526529322"
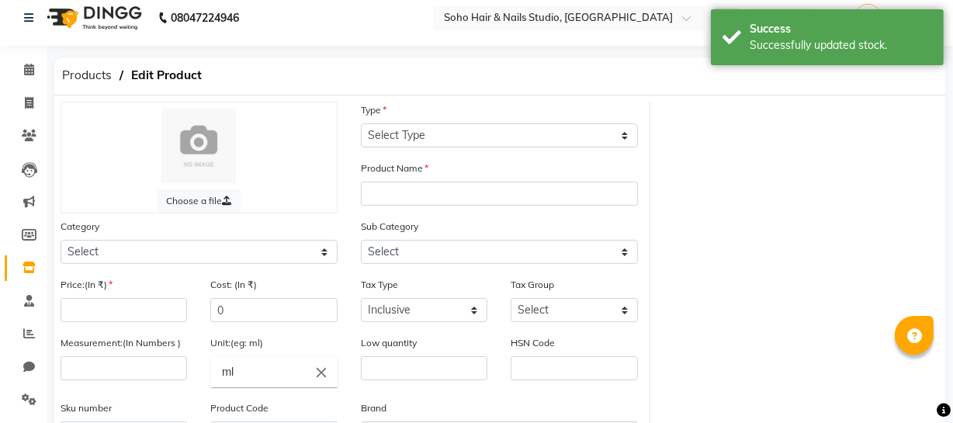
type input "P10221"
select select "1100"
select select "1101"
select select "948"
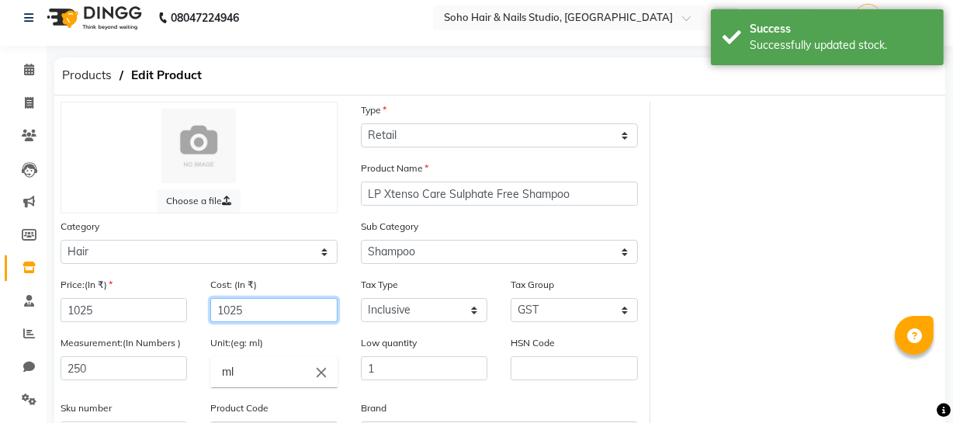
click at [270, 314] on input "1025" at bounding box center [273, 310] width 127 height 24
type input "1175"
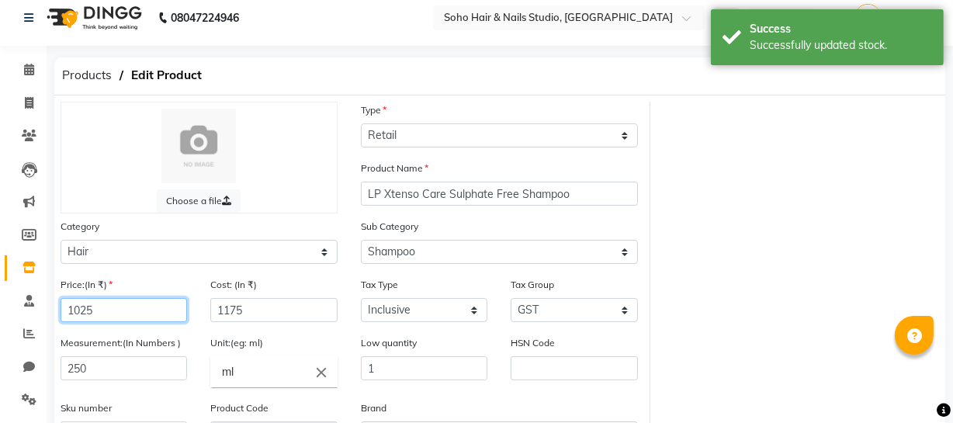
click at [138, 310] on input "1025" at bounding box center [124, 310] width 127 height 24
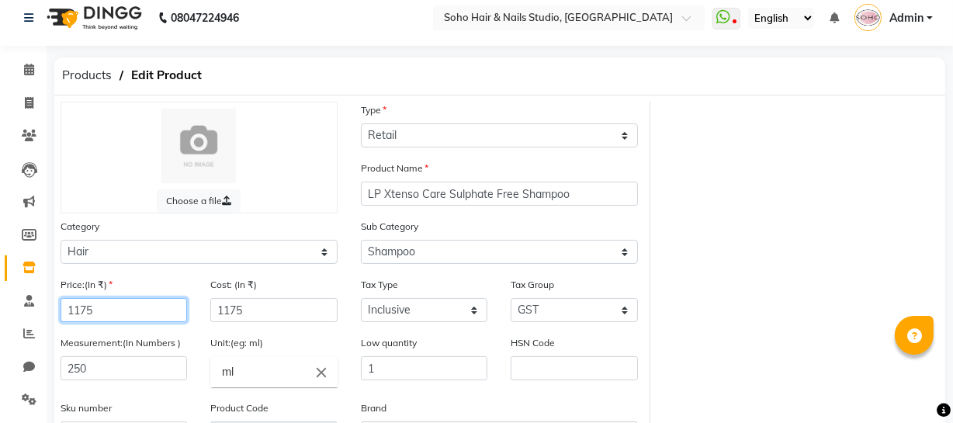
scroll to position [202, 0]
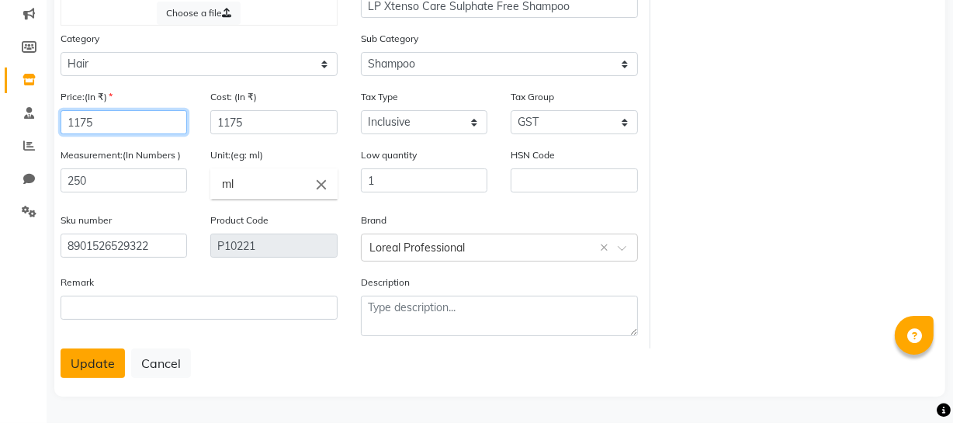
type input "1175"
click at [94, 363] on button "Update" at bounding box center [93, 363] width 64 height 29
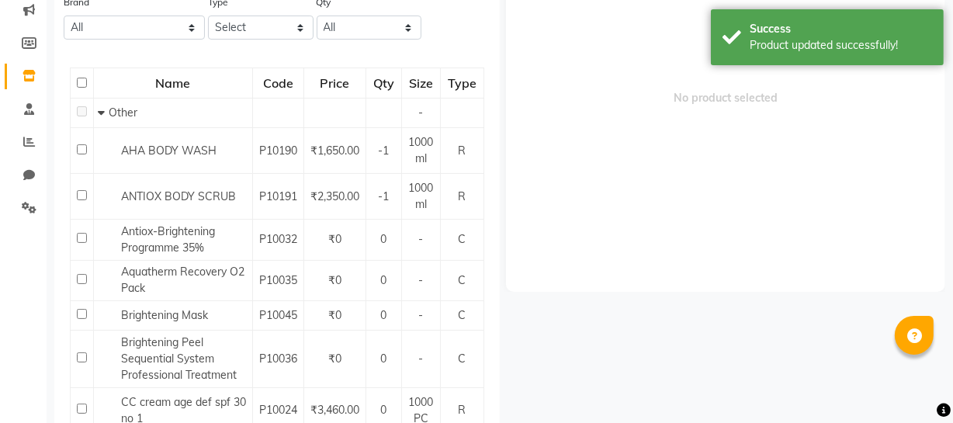
scroll to position [10, 0]
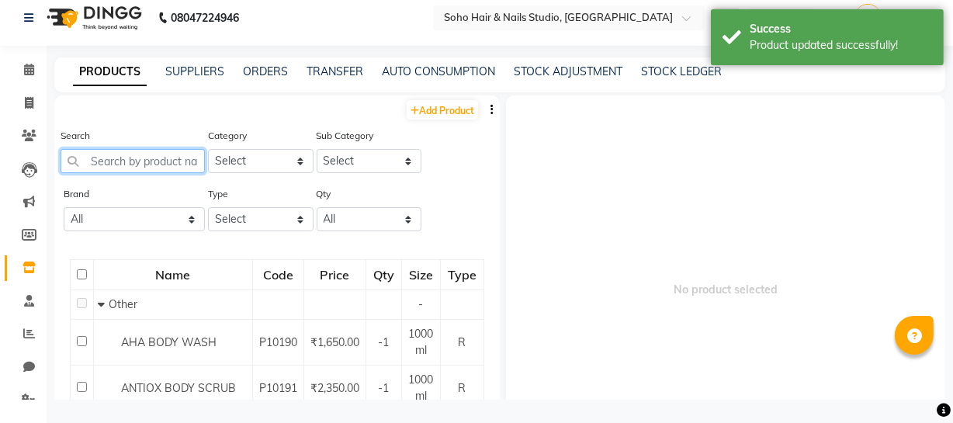
click at [155, 152] on input "text" at bounding box center [133, 161] width 144 height 24
type input "8901526529308"
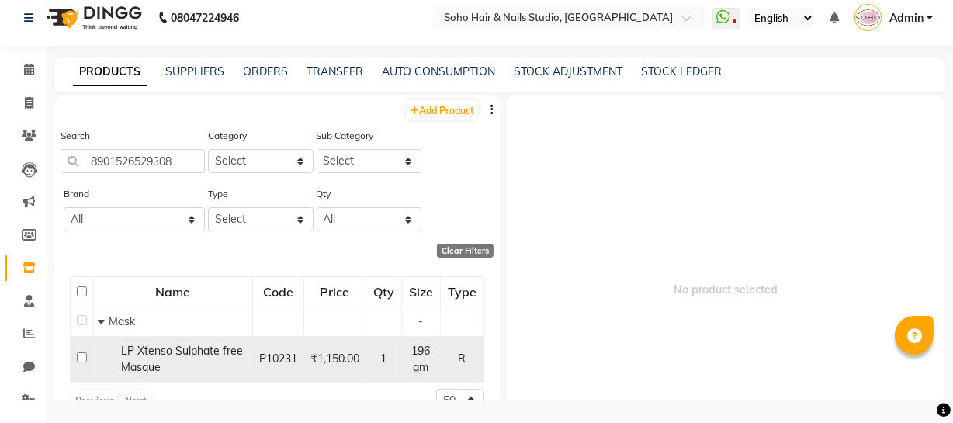
click at [196, 359] on div "LP Xtenso Sulphate free Masque" at bounding box center [173, 359] width 151 height 33
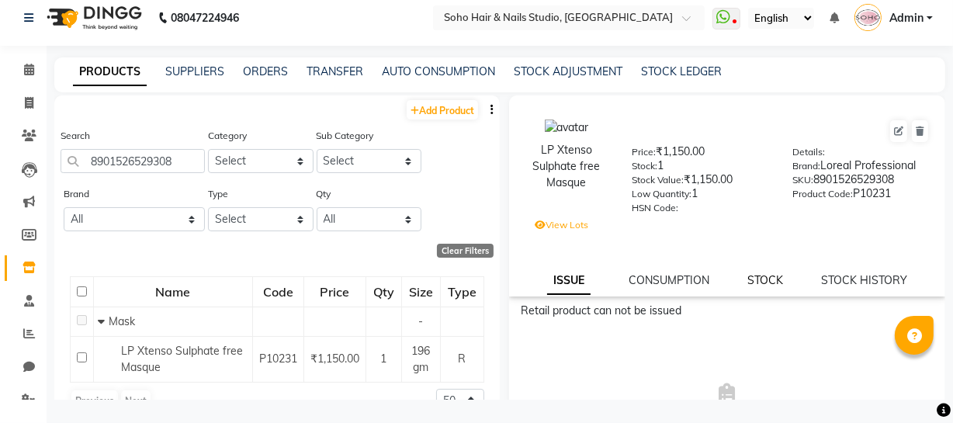
click at [754, 282] on link "STOCK" at bounding box center [766, 280] width 36 height 14
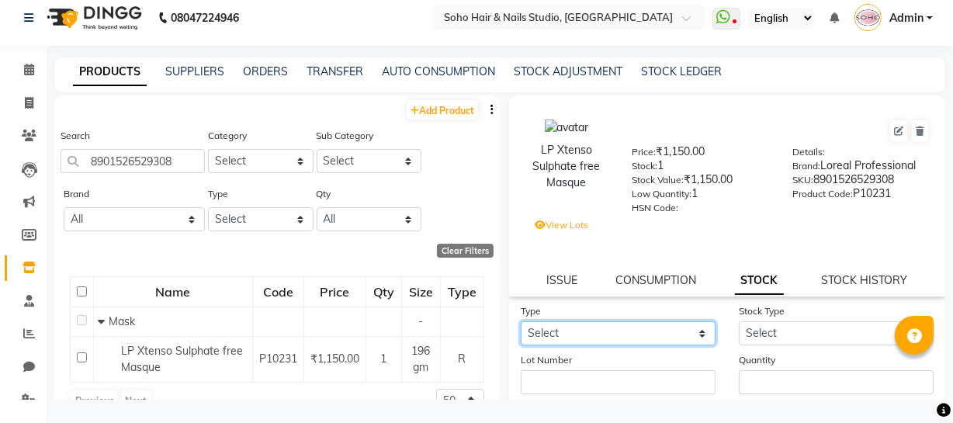
drag, startPoint x: 621, startPoint y: 337, endPoint x: 620, endPoint y: 347, distance: 10.1
click at [621, 338] on select "Select In Out" at bounding box center [618, 333] width 195 height 24
select select "in"
click at [521, 324] on select "Select In Out" at bounding box center [618, 333] width 195 height 24
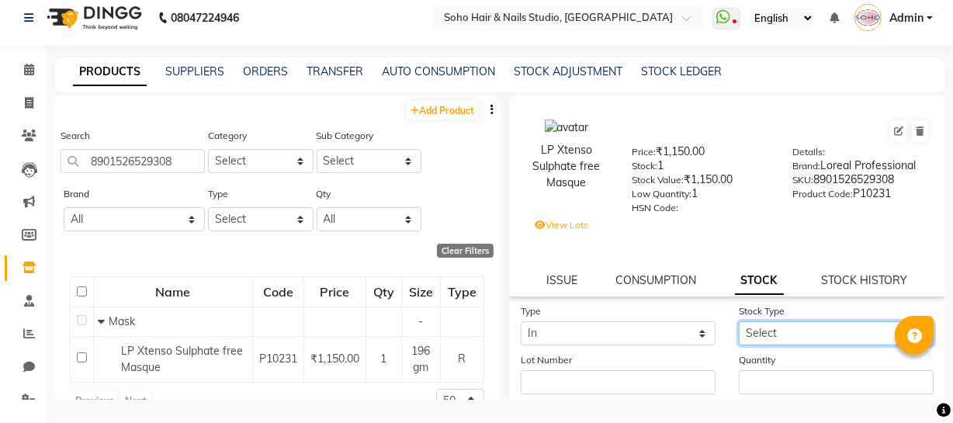
drag, startPoint x: 783, startPoint y: 335, endPoint x: 777, endPoint y: 348, distance: 13.9
click at [783, 335] on select "Select New Stock Adjustment Return Other" at bounding box center [836, 333] width 195 height 24
select select "new stock"
click at [739, 324] on select "Select New Stock Adjustment Return Other" at bounding box center [836, 333] width 195 height 24
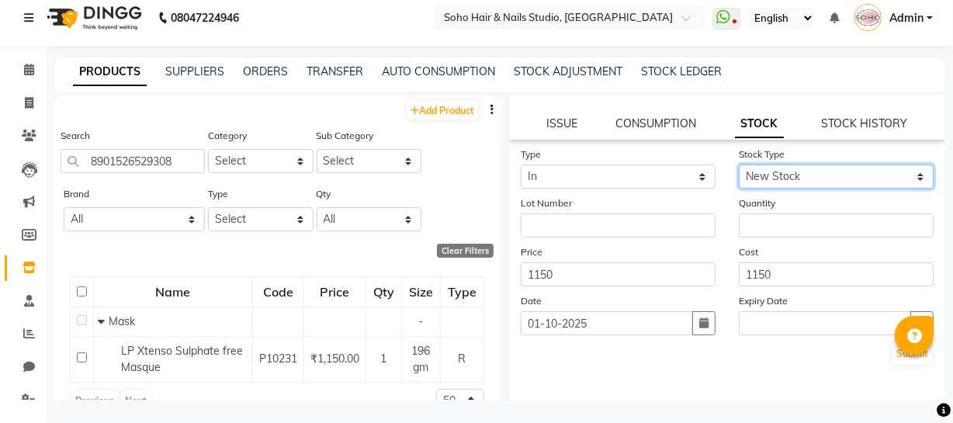
scroll to position [161, 0]
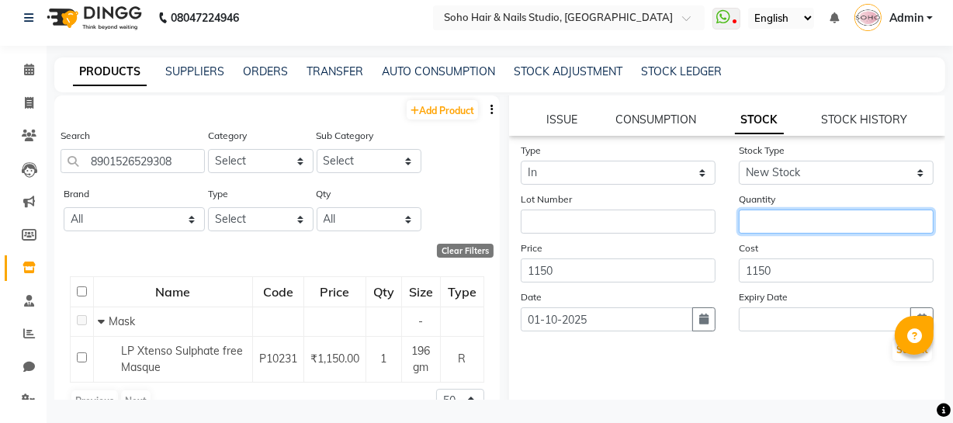
click at [775, 228] on input "number" at bounding box center [836, 222] width 195 height 24
type input "1"
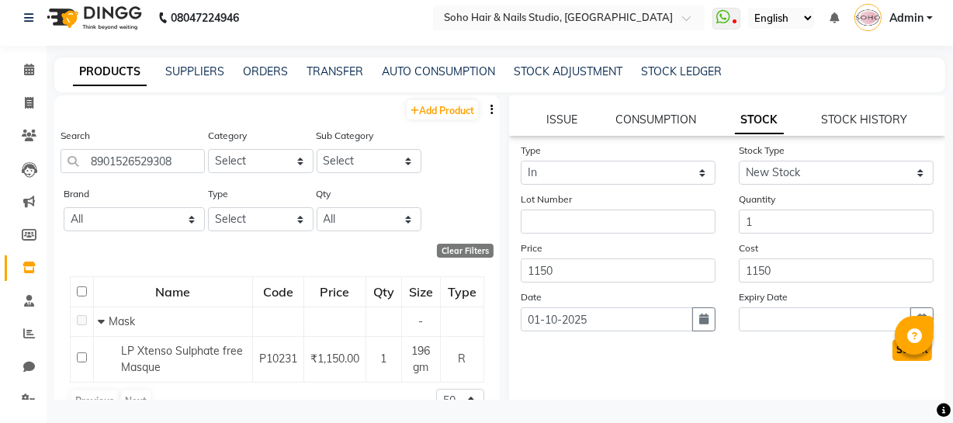
click at [899, 356] on button "Submit" at bounding box center [913, 350] width 40 height 22
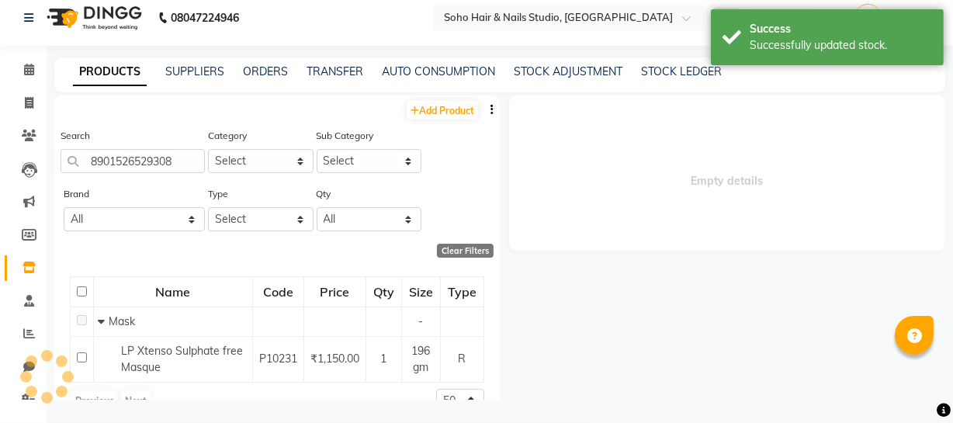
scroll to position [0, 0]
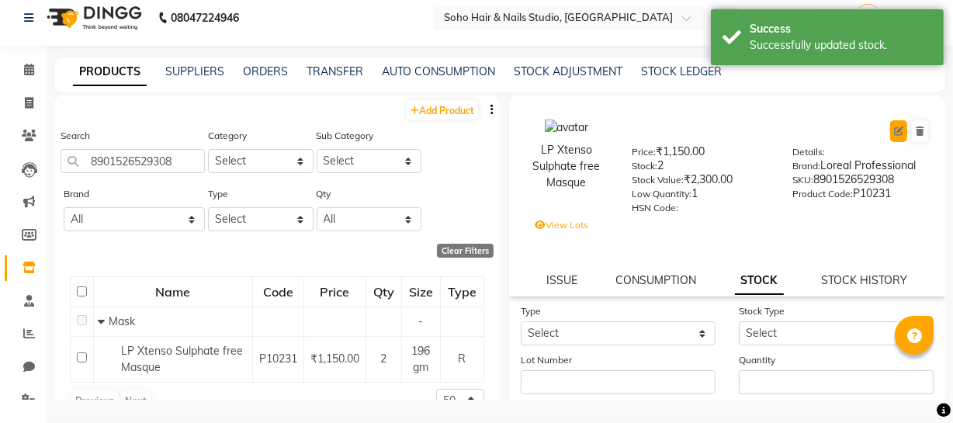
click at [894, 130] on icon at bounding box center [898, 131] width 9 height 9
select select "true"
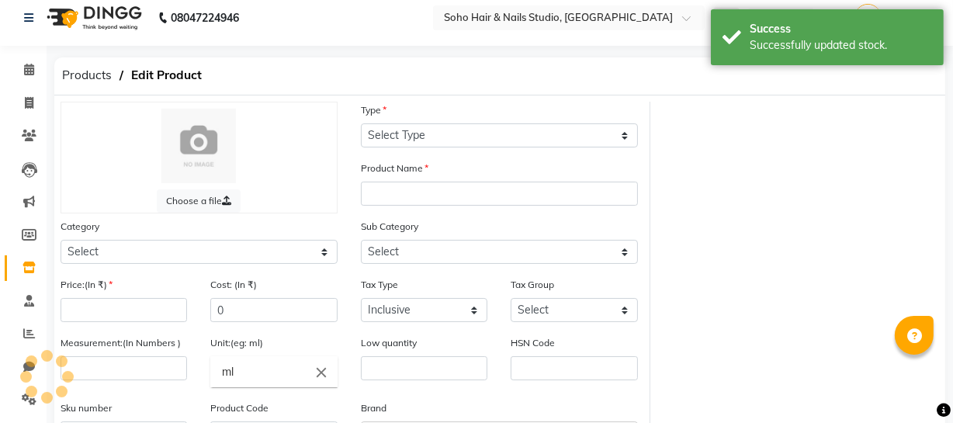
select select "R"
type input "LP Xtenso Sulphate free Masque"
select select
type input "1150"
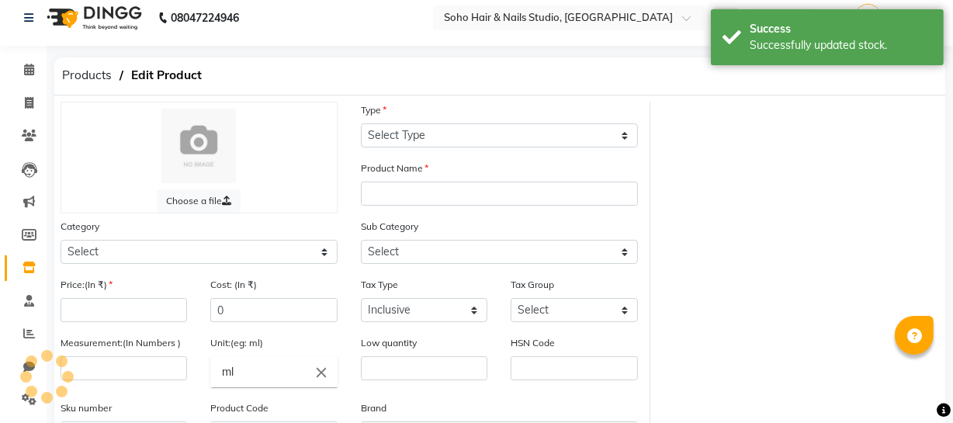
type input "1150"
select select
type input "196"
type input "gm"
type input "1"
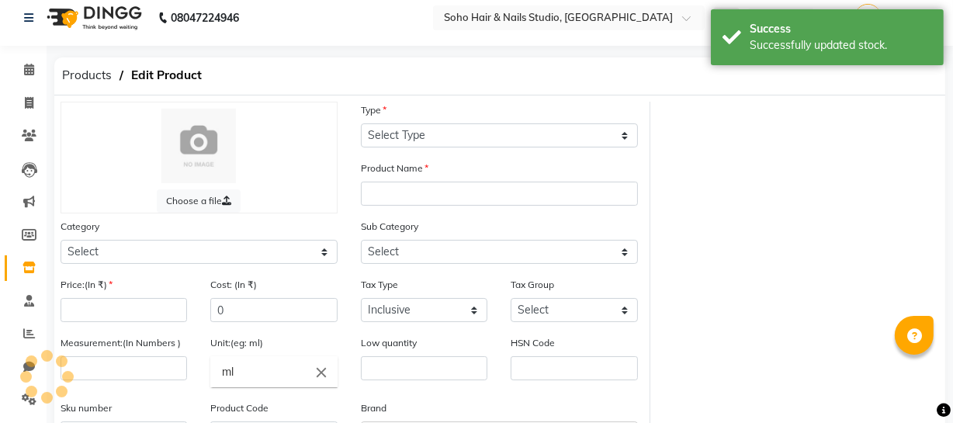
type input "8901526529308"
type input "P10231"
select select "1100"
select select "948"
select select "1104"
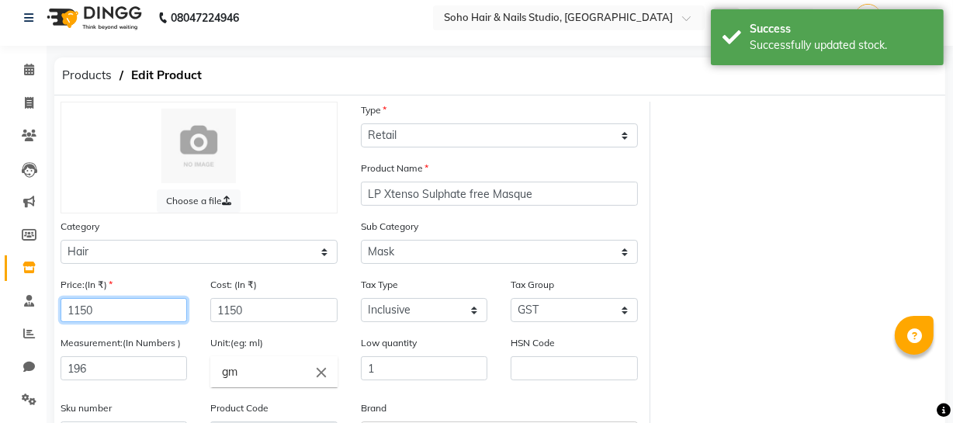
click at [161, 314] on input "1150" at bounding box center [124, 310] width 127 height 24
type input "1290"
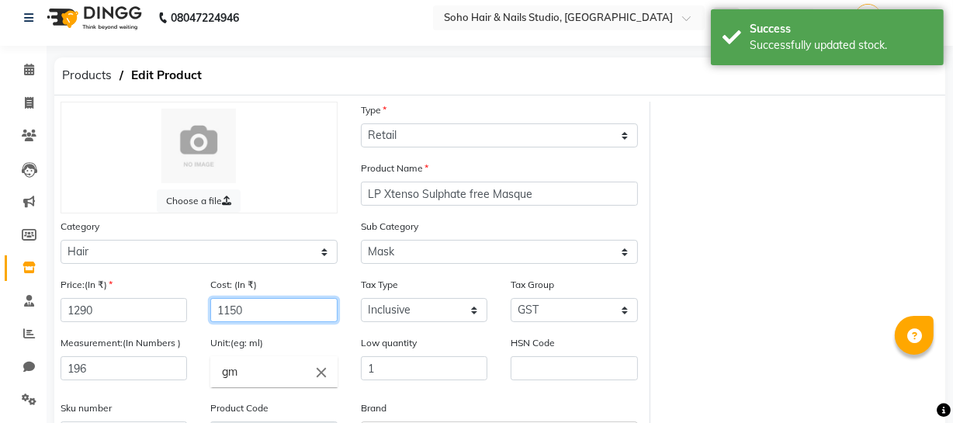
click at [308, 316] on input "1150" at bounding box center [273, 310] width 127 height 24
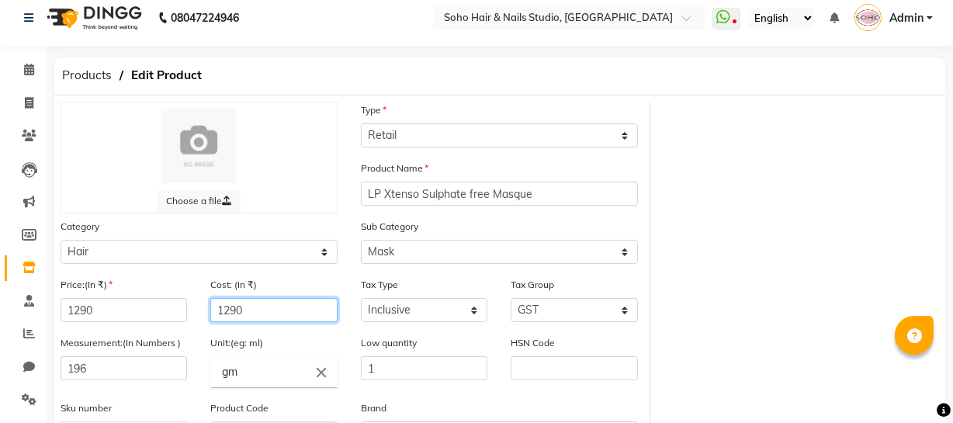
scroll to position [202, 0]
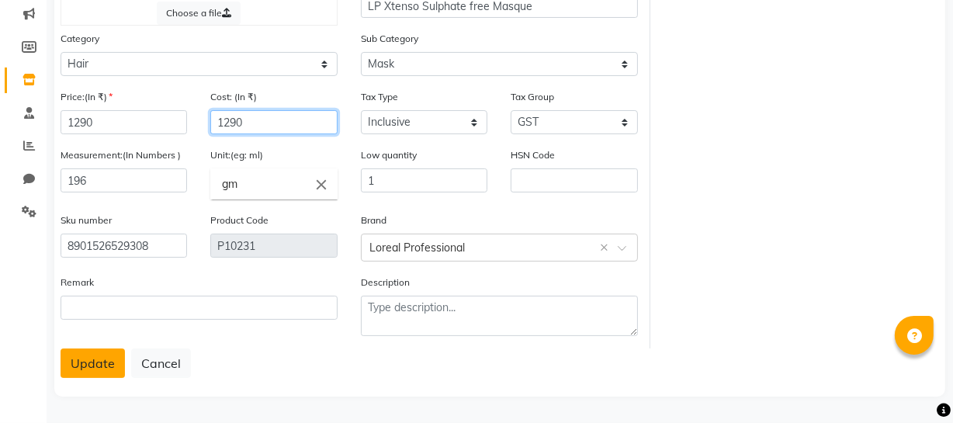
type input "1290"
click at [105, 362] on button "Update" at bounding box center [93, 363] width 64 height 29
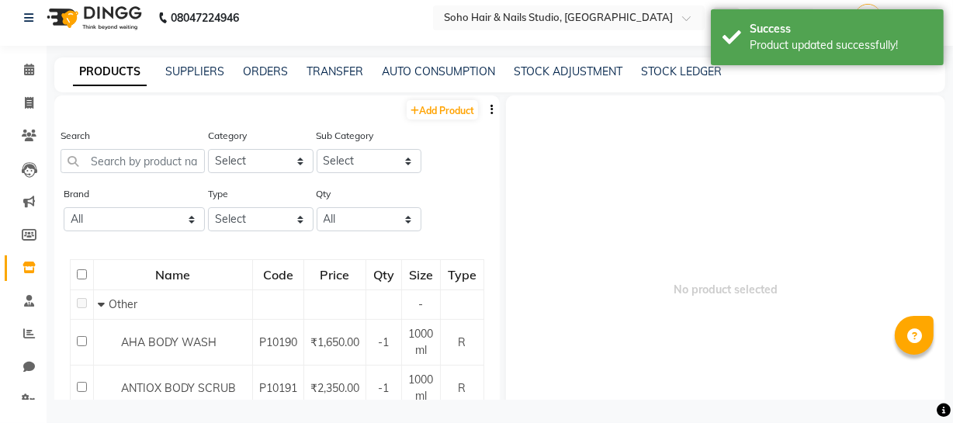
scroll to position [10, 0]
click at [127, 160] on input "text" at bounding box center [133, 161] width 144 height 24
type input "8901526509300"
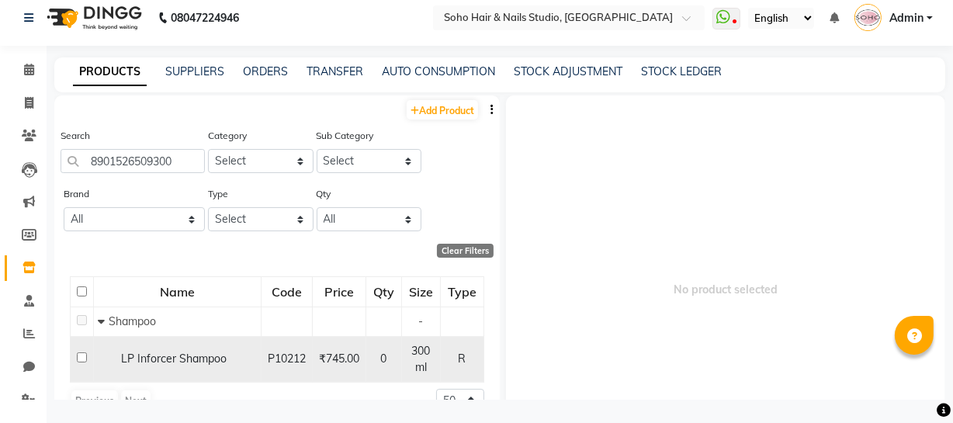
click at [168, 372] on td "LP Inforcer Shampoo" at bounding box center [178, 359] width 168 height 46
click at [169, 356] on span "LP Inforcer Shampoo" at bounding box center [174, 359] width 106 height 14
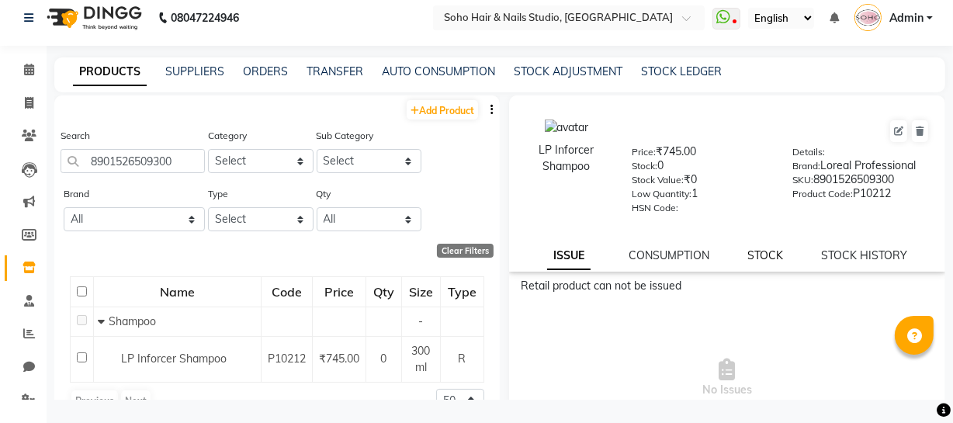
click at [748, 261] on link "STOCK" at bounding box center [766, 255] width 36 height 14
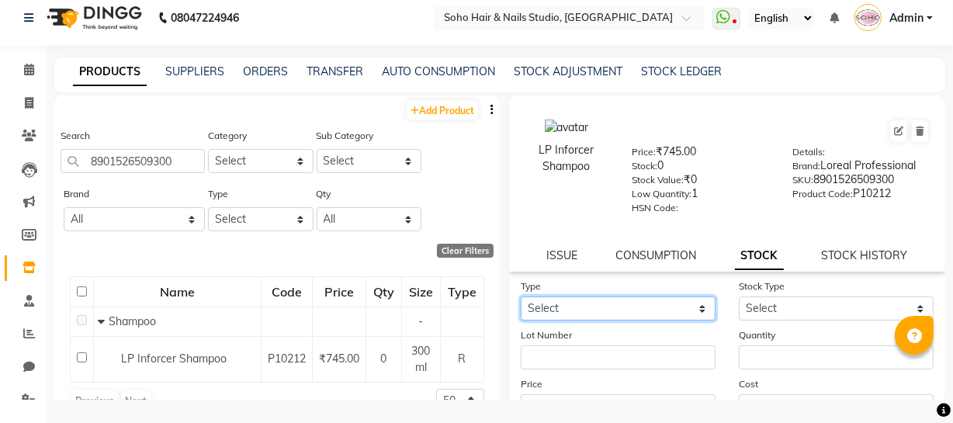
click at [600, 309] on select "Select In Out" at bounding box center [618, 309] width 195 height 24
select select "in"
click at [521, 299] on select "Select In Out" at bounding box center [618, 309] width 195 height 24
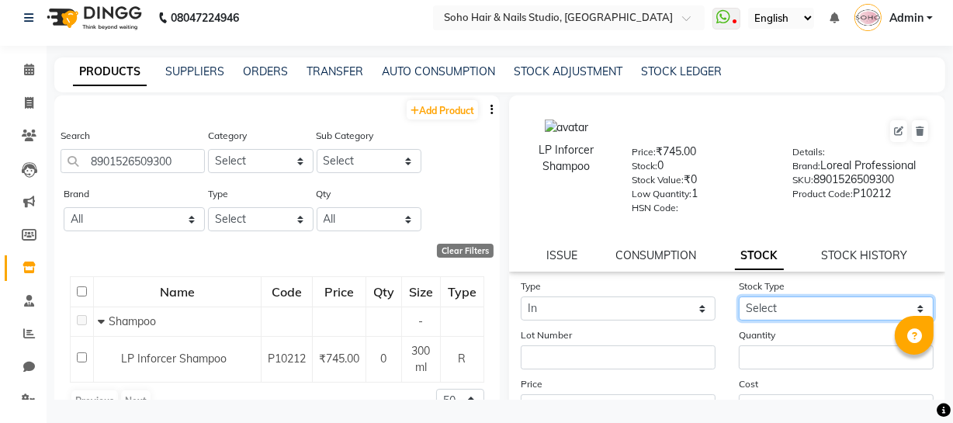
click at [799, 314] on select "Select New Stock Adjustment Return Other" at bounding box center [836, 309] width 195 height 24
select select "new stock"
click at [739, 299] on select "Select New Stock Adjustment Return Other" at bounding box center [836, 309] width 195 height 24
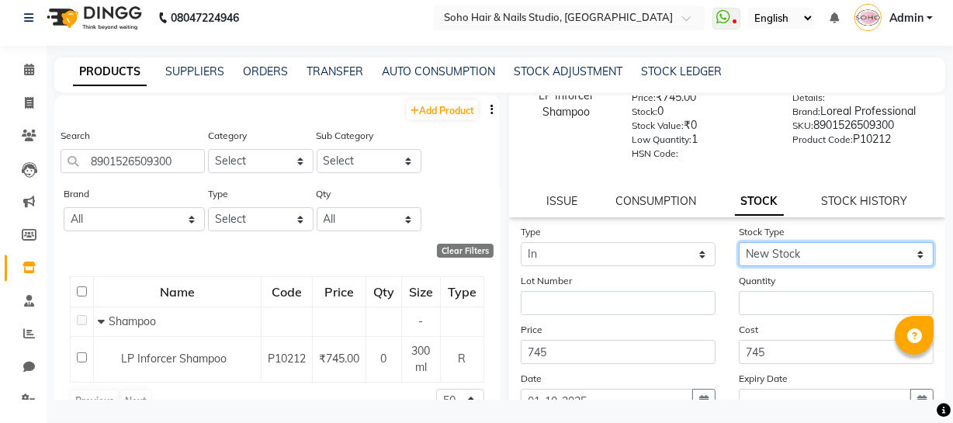
scroll to position [65, 0]
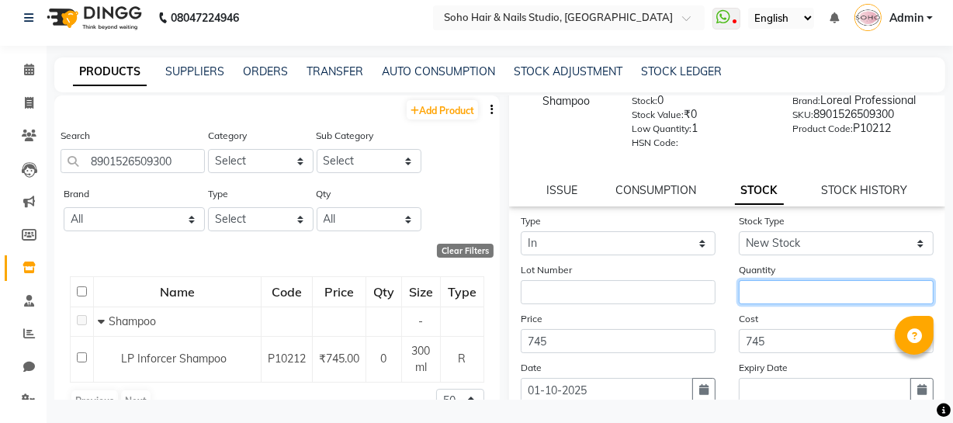
click at [820, 283] on input "number" at bounding box center [836, 292] width 195 height 24
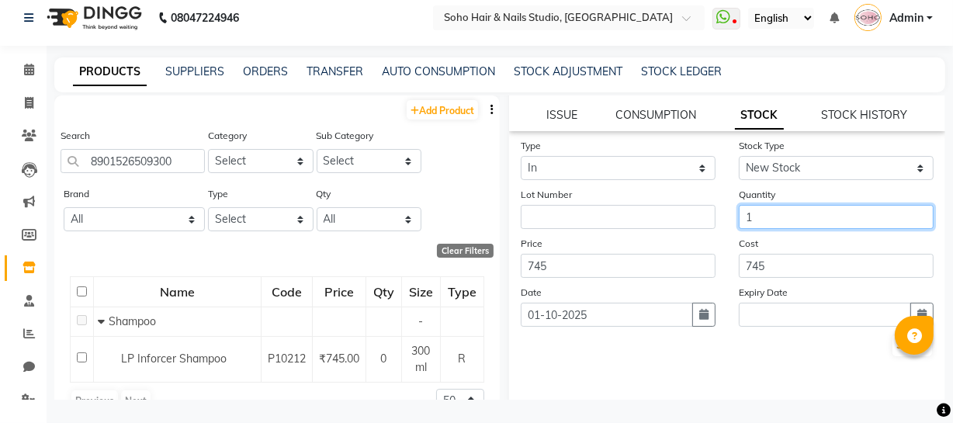
scroll to position [143, 0]
type input "1"
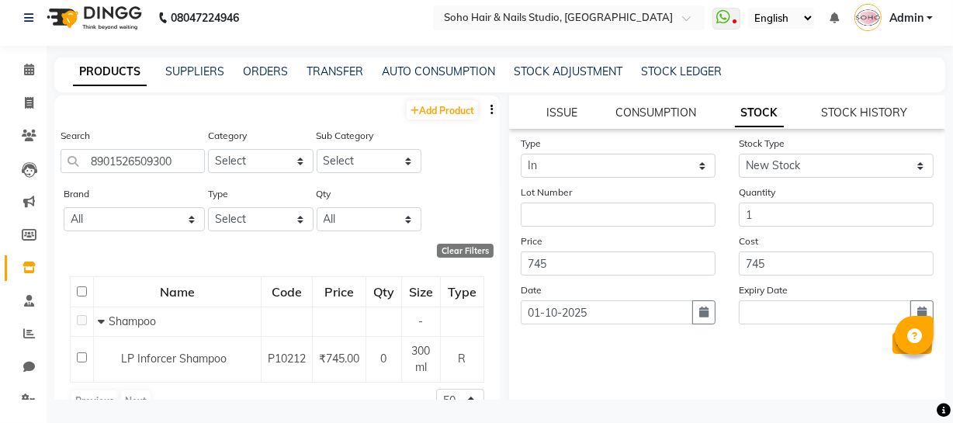
click at [895, 348] on button "Submit" at bounding box center [913, 343] width 40 height 22
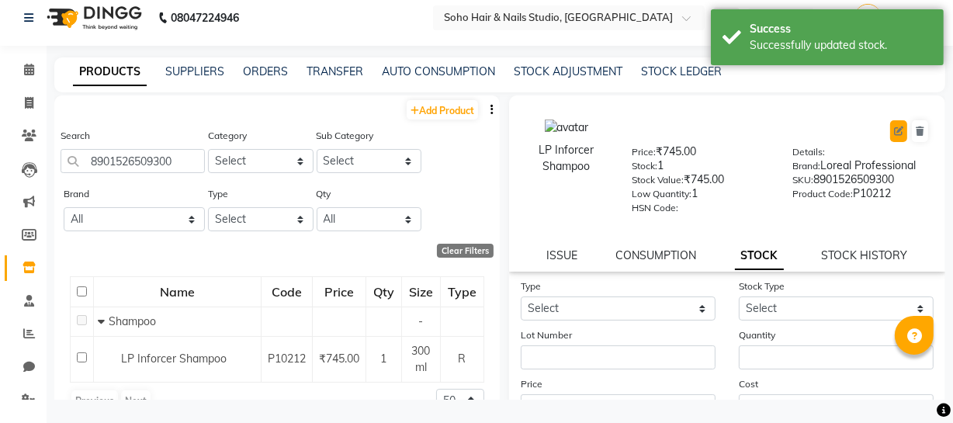
click at [894, 130] on icon at bounding box center [898, 131] width 9 height 9
select select "true"
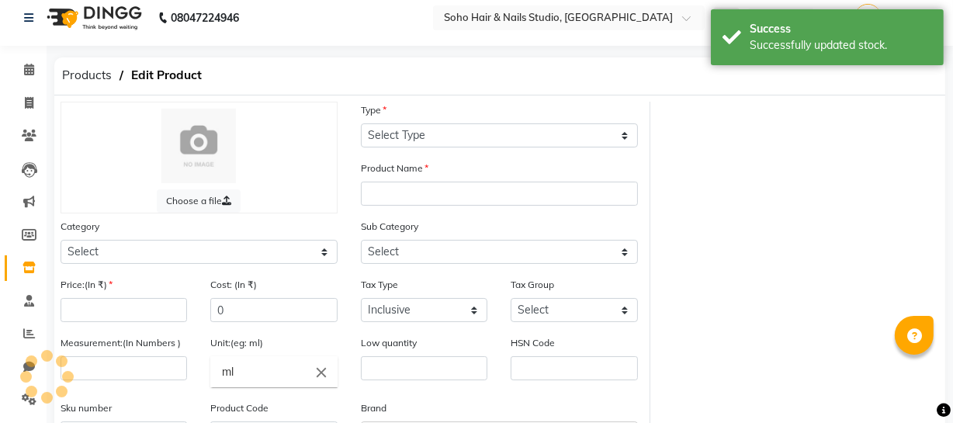
select select "R"
type input "LP Inforcer Shampoo"
select select
type input "745"
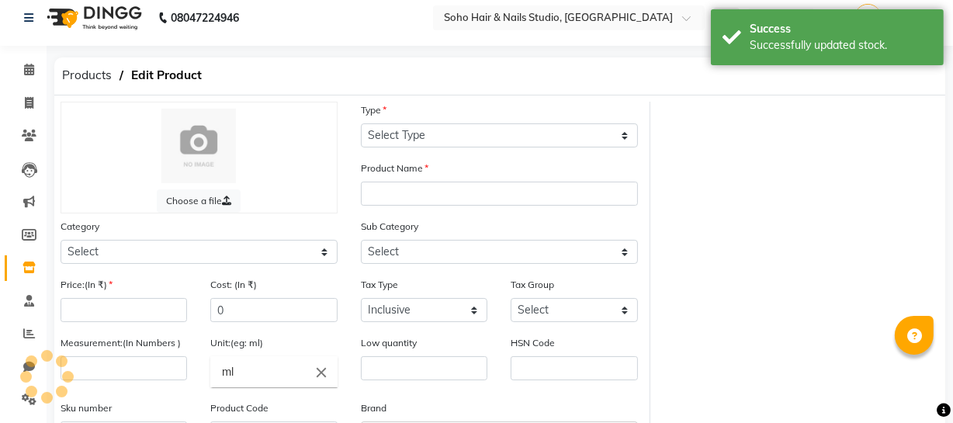
type input "300"
type input "1"
type input "8901526509300"
type input "P10212"
select select "1100"
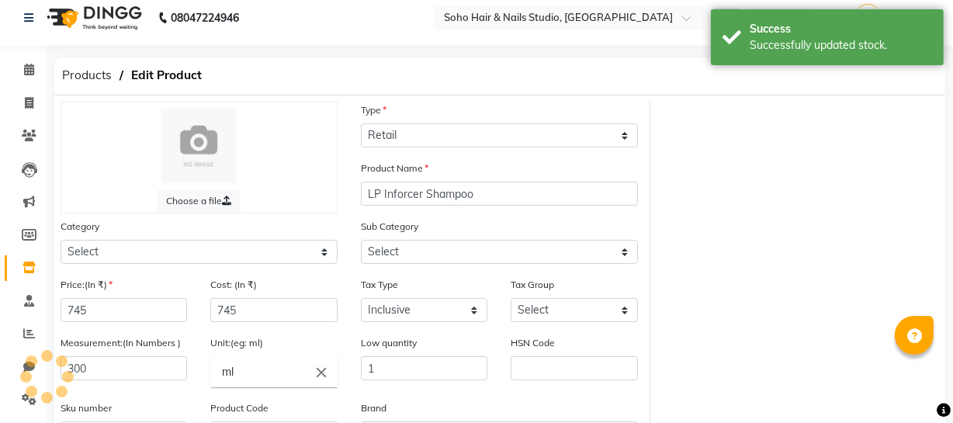
select select "1101"
select select "948"
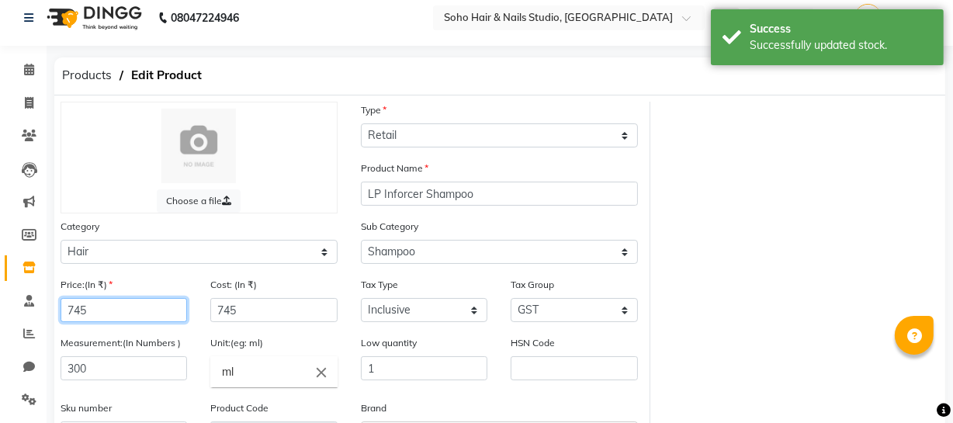
click at [155, 317] on input "745" at bounding box center [124, 310] width 127 height 24
type input "7"
type input "845"
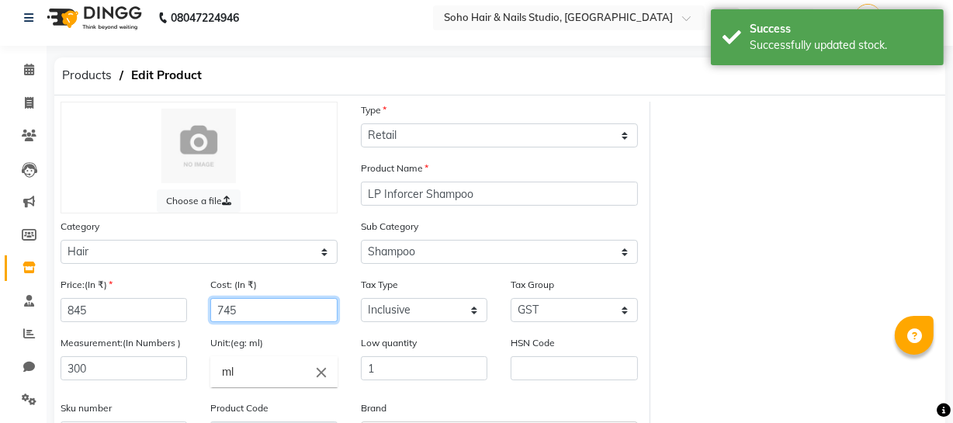
click at [280, 319] on input "745" at bounding box center [273, 310] width 127 height 24
type input "7"
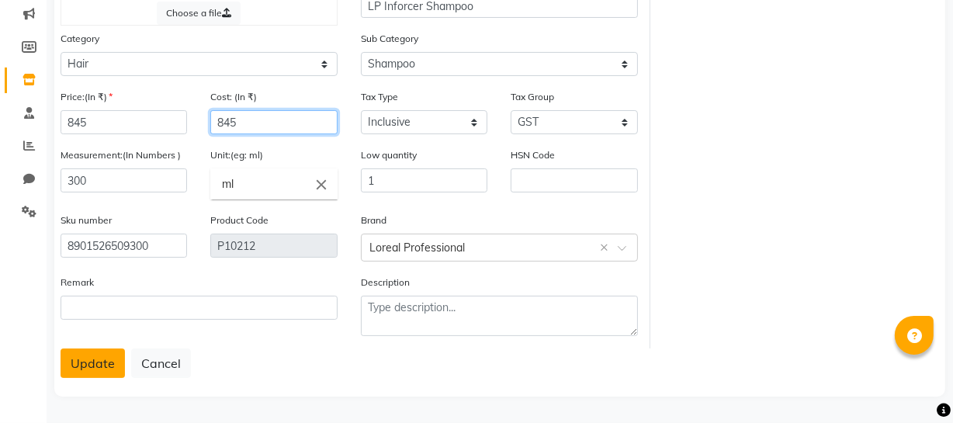
type input "845"
click at [71, 366] on button "Update" at bounding box center [93, 363] width 64 height 29
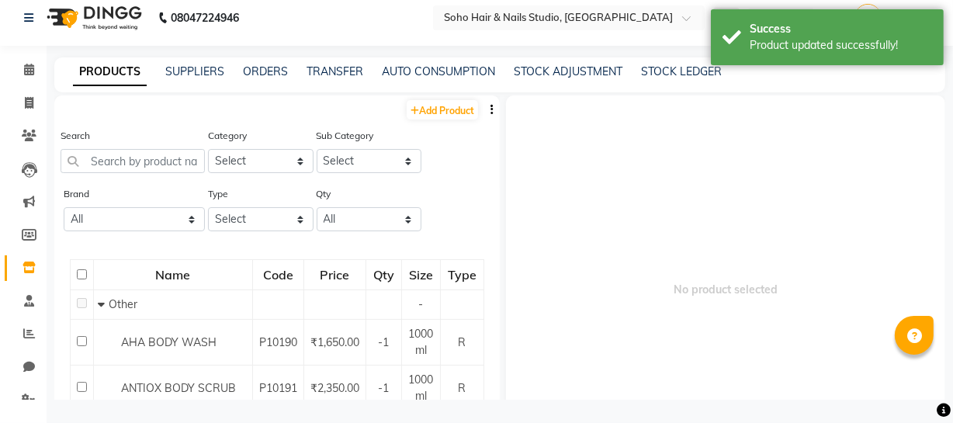
scroll to position [10, 0]
click at [155, 158] on input "text" at bounding box center [133, 161] width 144 height 24
type input "8901526509225"
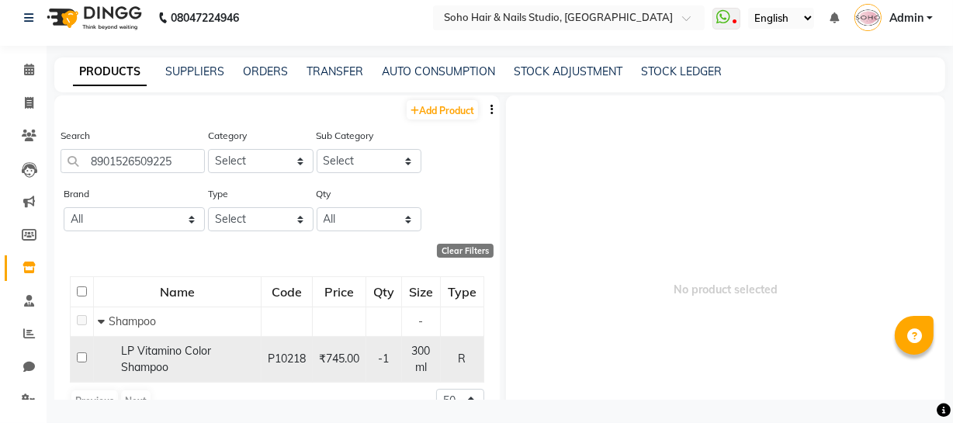
click at [147, 364] on span "LP Vitamino Color Shampoo" at bounding box center [166, 359] width 90 height 30
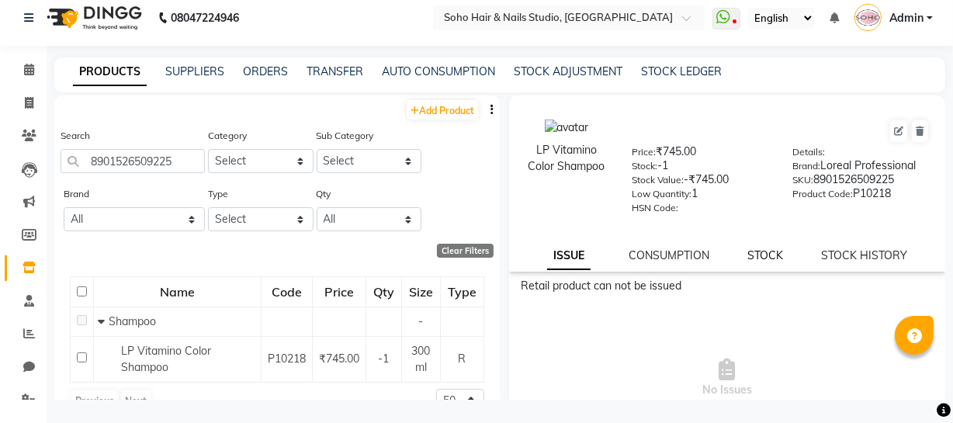
click at [768, 259] on link "STOCK" at bounding box center [766, 255] width 36 height 14
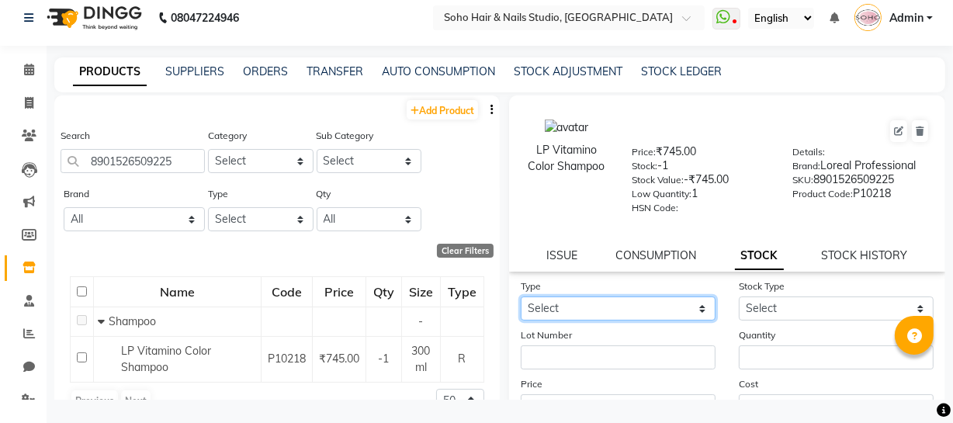
drag, startPoint x: 594, startPoint y: 311, endPoint x: 597, endPoint y: 321, distance: 9.8
click at [594, 312] on select "Select In Out" at bounding box center [618, 309] width 195 height 24
select select "in"
click at [521, 299] on select "Select In Out" at bounding box center [618, 309] width 195 height 24
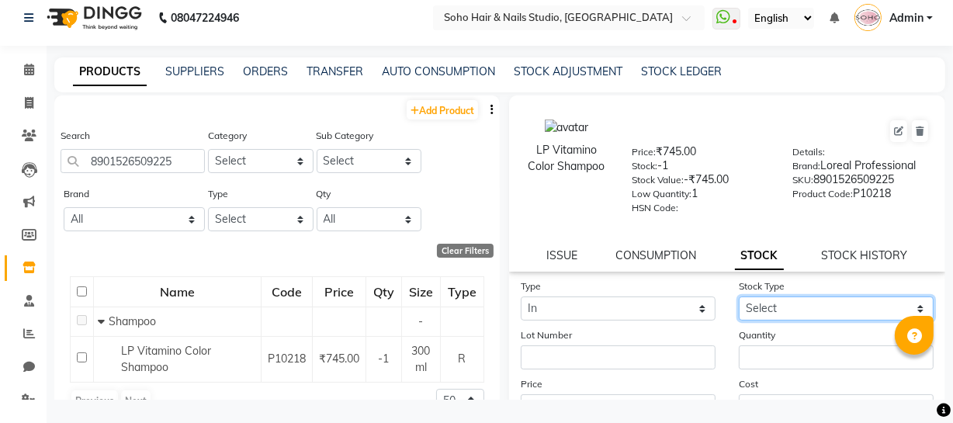
click at [813, 310] on select "Select New Stock Adjustment Return Other" at bounding box center [836, 309] width 195 height 24
click at [739, 299] on select "Select New Stock Adjustment Return Other" at bounding box center [836, 309] width 195 height 24
click at [805, 312] on select "Select New Stock Adjustment Return Other" at bounding box center [836, 309] width 195 height 24
select select "adjustment"
click at [739, 299] on select "Select New Stock Adjustment Return Other" at bounding box center [836, 309] width 195 height 24
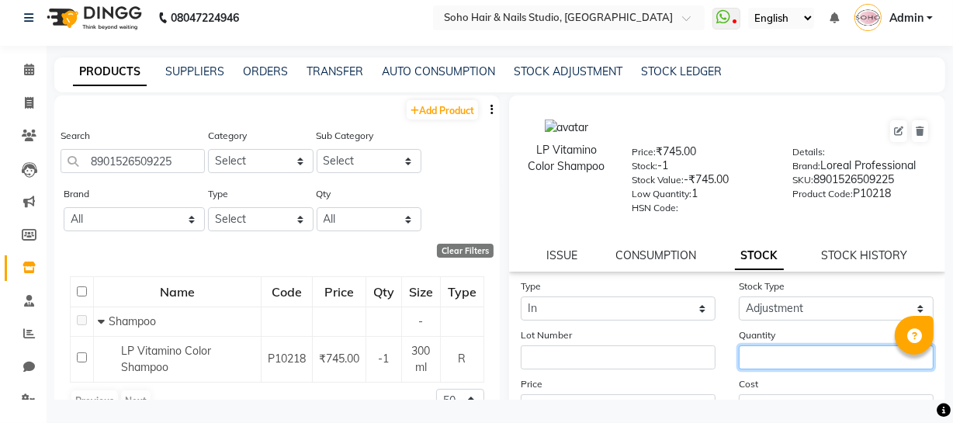
click at [785, 364] on input "number" at bounding box center [836, 357] width 195 height 24
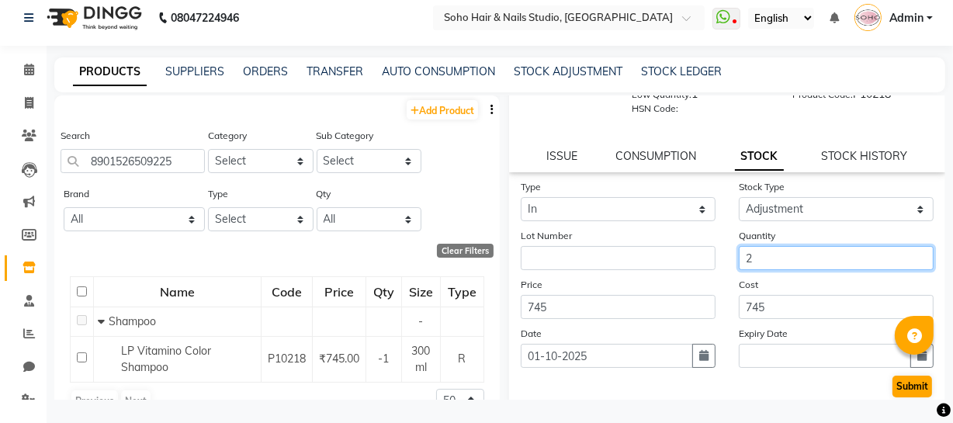
scroll to position [106, 0]
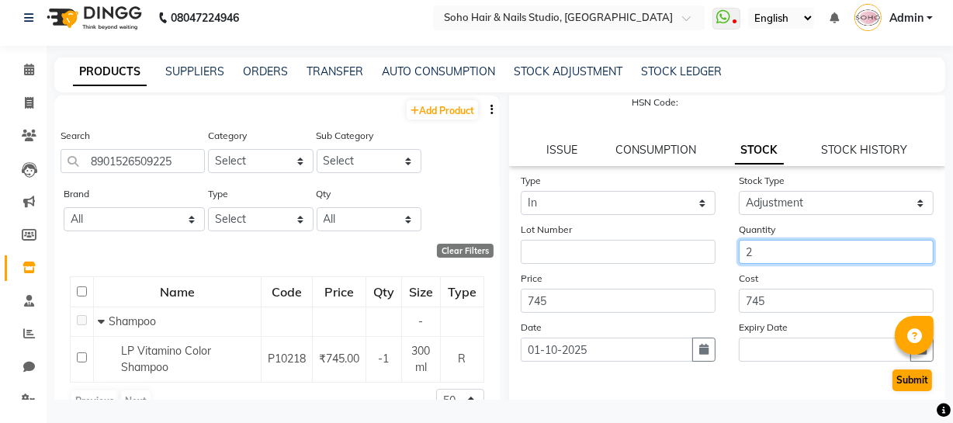
type input "2"
click at [904, 387] on button "Submit" at bounding box center [913, 380] width 40 height 22
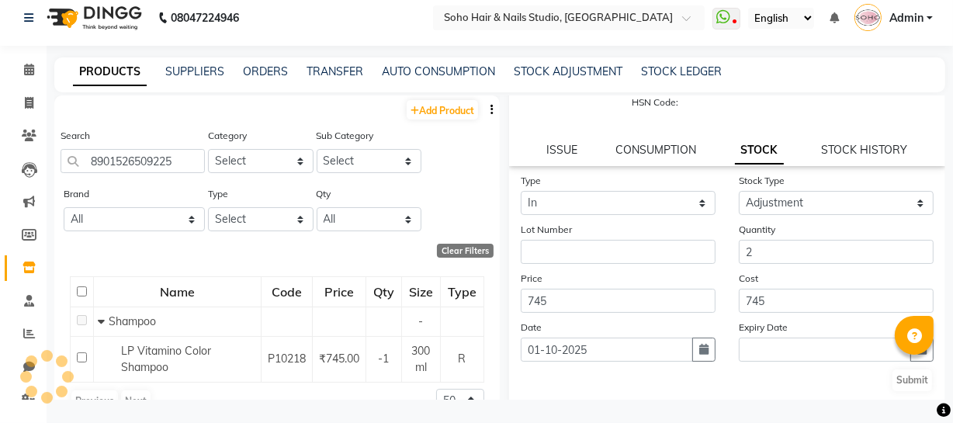
scroll to position [0, 0]
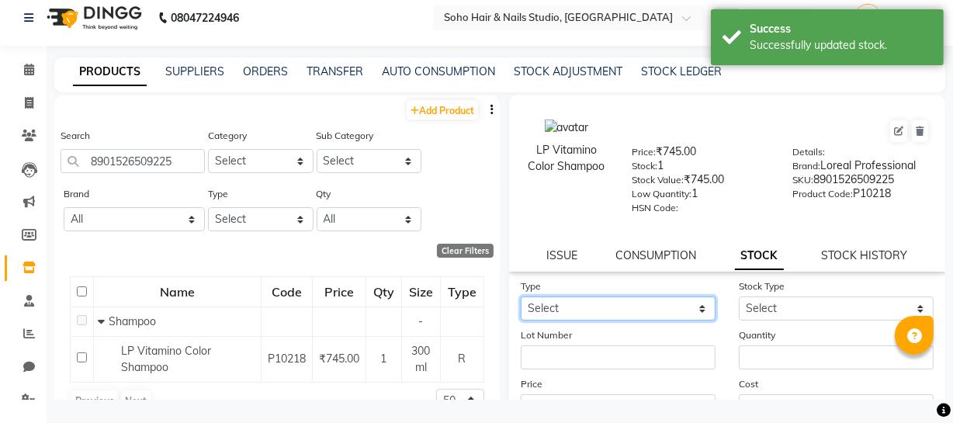
click at [575, 310] on select "Select In Out" at bounding box center [618, 309] width 195 height 24
select select "in"
click at [521, 299] on select "Select In Out" at bounding box center [618, 309] width 195 height 24
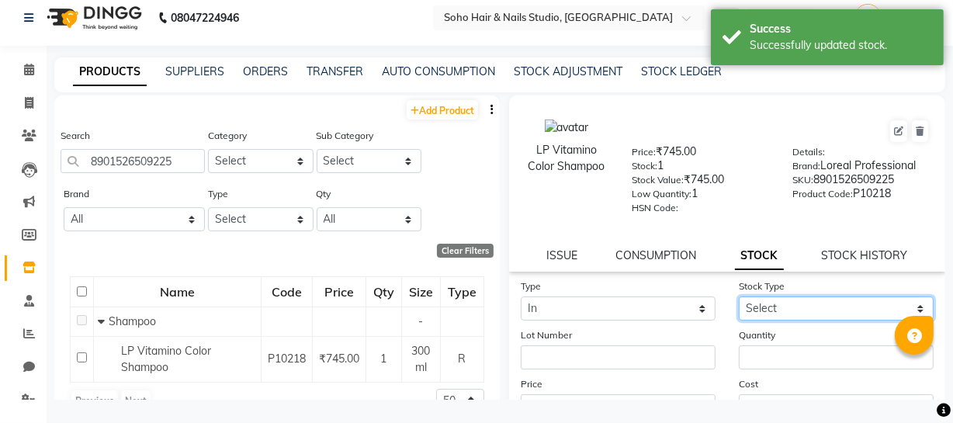
click at [791, 308] on select "Select New Stock Adjustment Return Other" at bounding box center [836, 309] width 195 height 24
select select "new stock"
click at [739, 299] on select "Select New Stock Adjustment Return Other" at bounding box center [836, 309] width 195 height 24
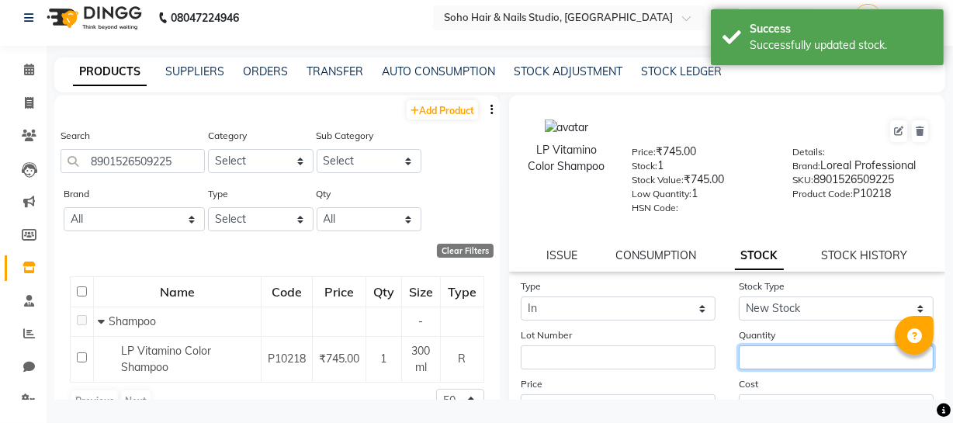
click at [775, 366] on input "number" at bounding box center [836, 357] width 195 height 24
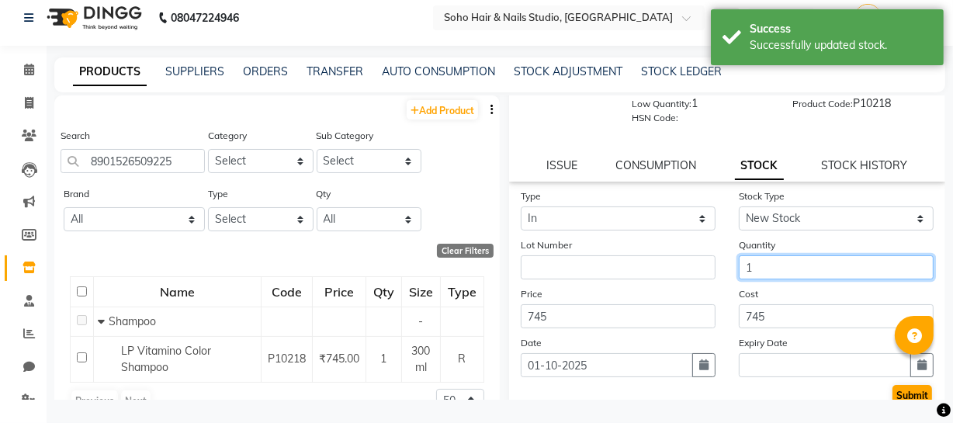
type input "1"
click at [893, 392] on button "Submit" at bounding box center [913, 396] width 40 height 22
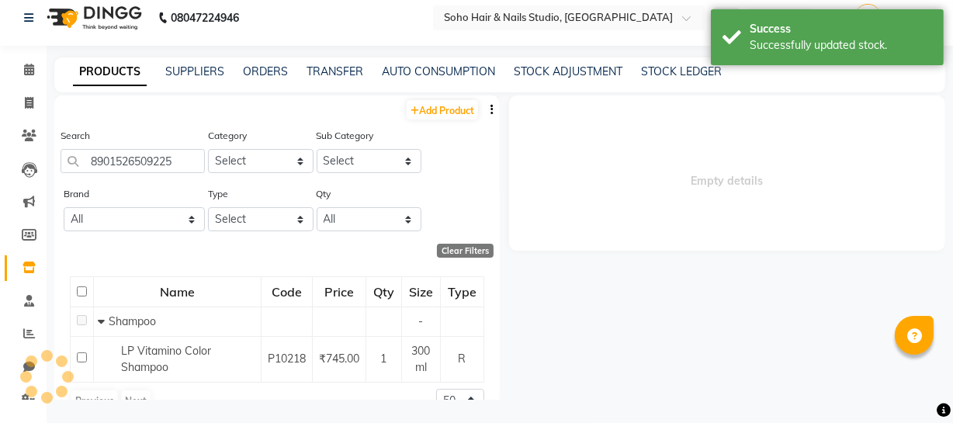
scroll to position [0, 0]
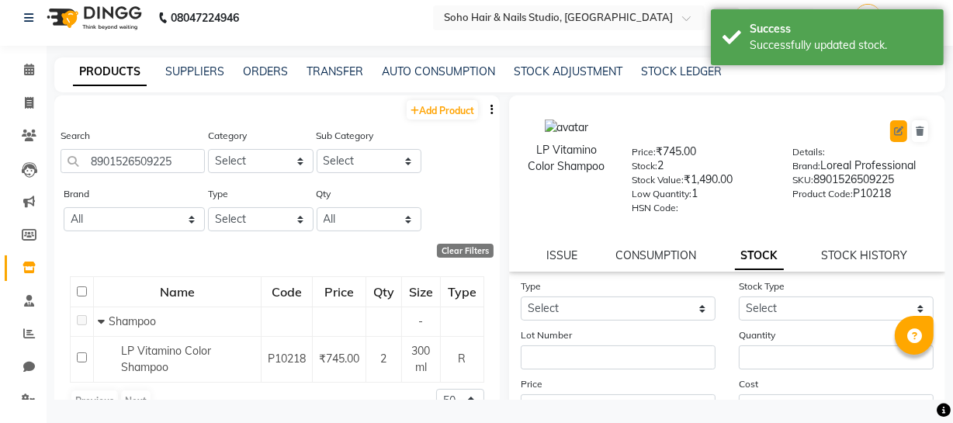
click at [894, 127] on icon at bounding box center [898, 131] width 9 height 9
select select "true"
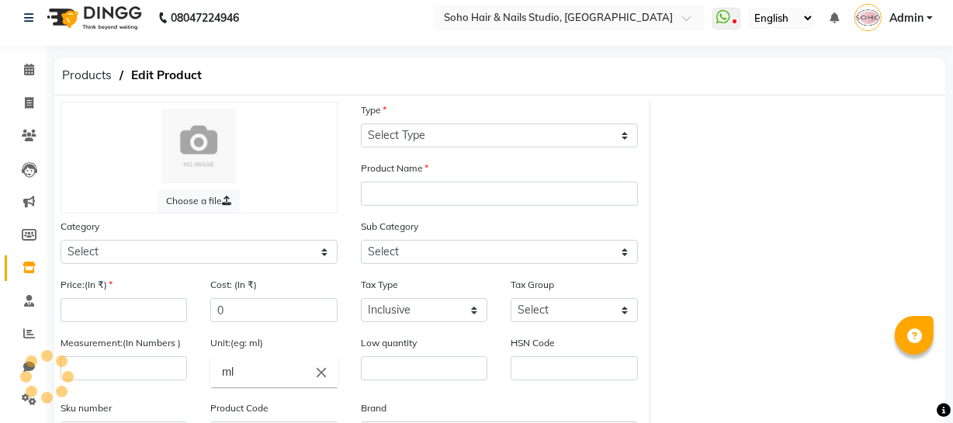
select select "R"
type input "LP Vitamino Color Shampoo"
select select
type input "745"
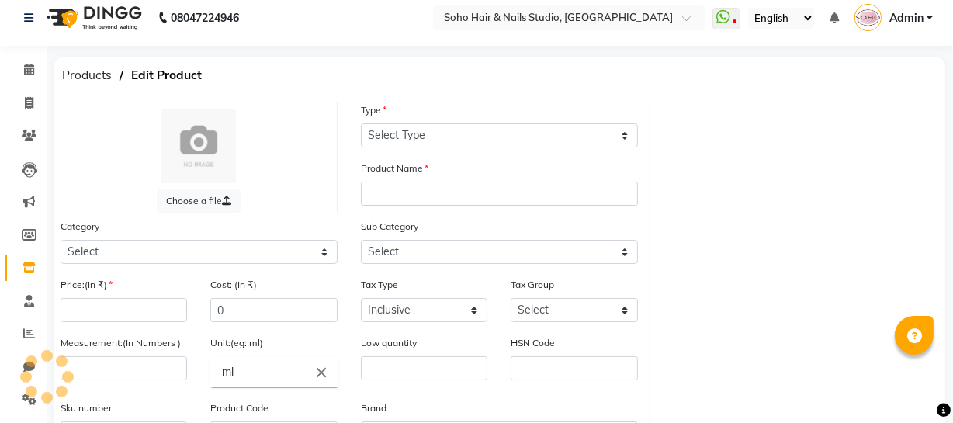
type input "745"
select select
type input "300"
type input "1"
type input "8901526509225"
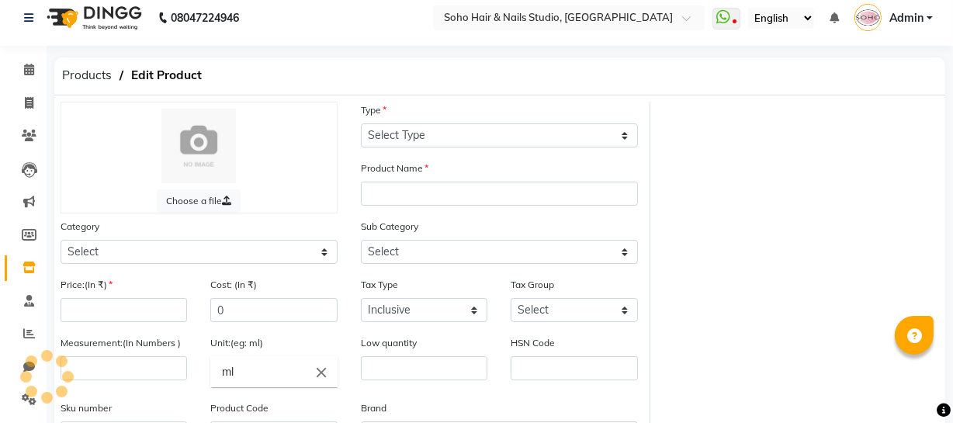
type input "P10218"
select select "1100"
select select "948"
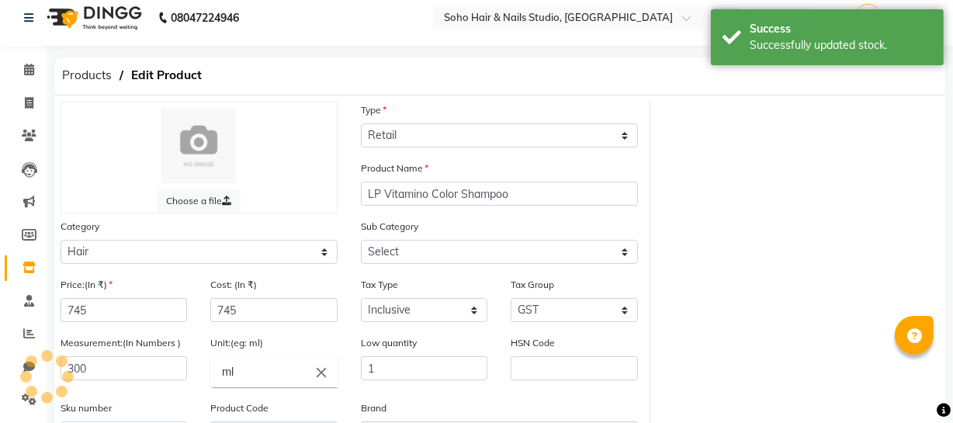
select select "1101"
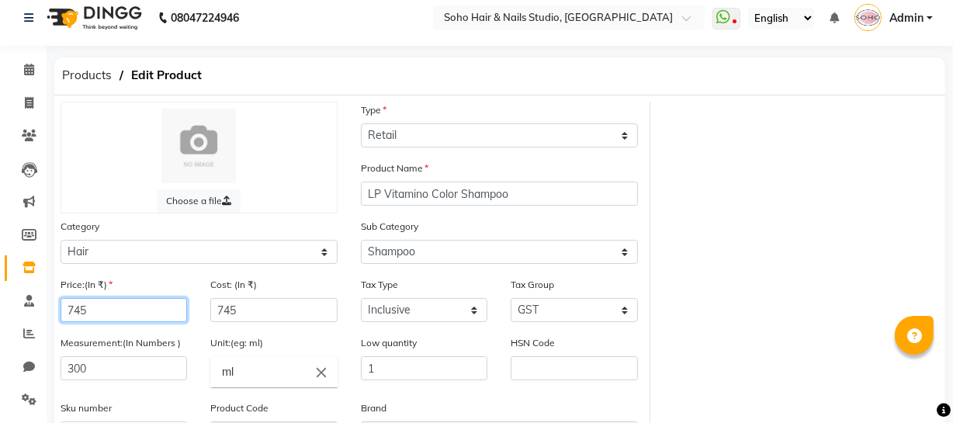
click at [163, 307] on input "745" at bounding box center [124, 310] width 127 height 24
type input "7"
type input "845"
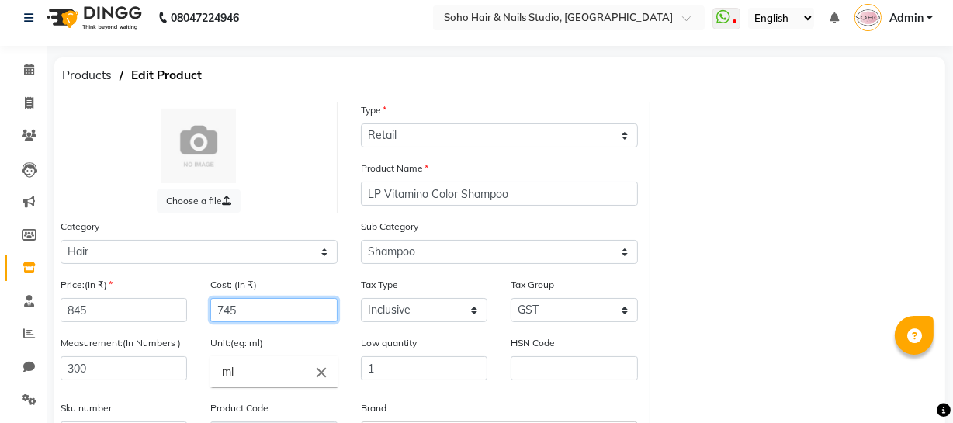
click at [254, 313] on input "745" at bounding box center [273, 310] width 127 height 24
type input "7"
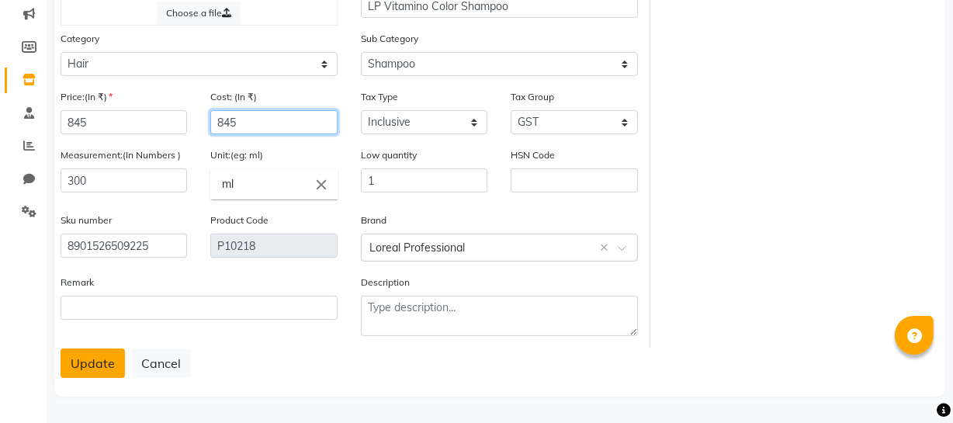
type input "845"
click at [71, 362] on button "Update" at bounding box center [93, 363] width 64 height 29
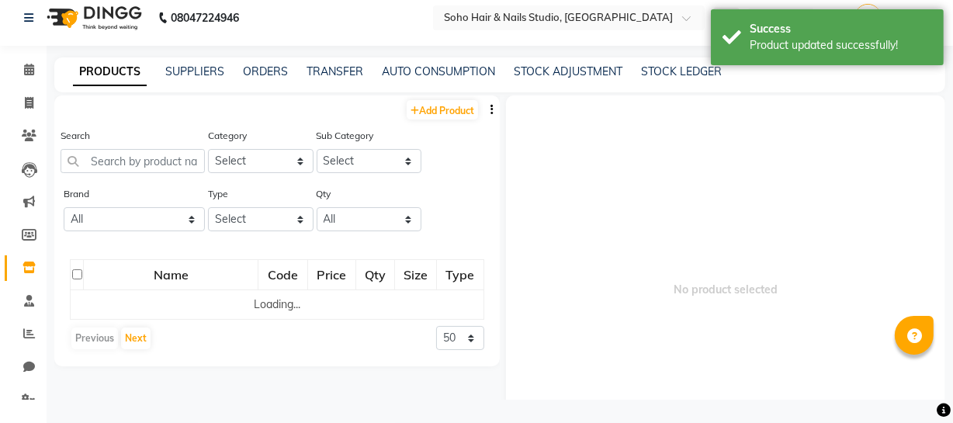
scroll to position [10, 0]
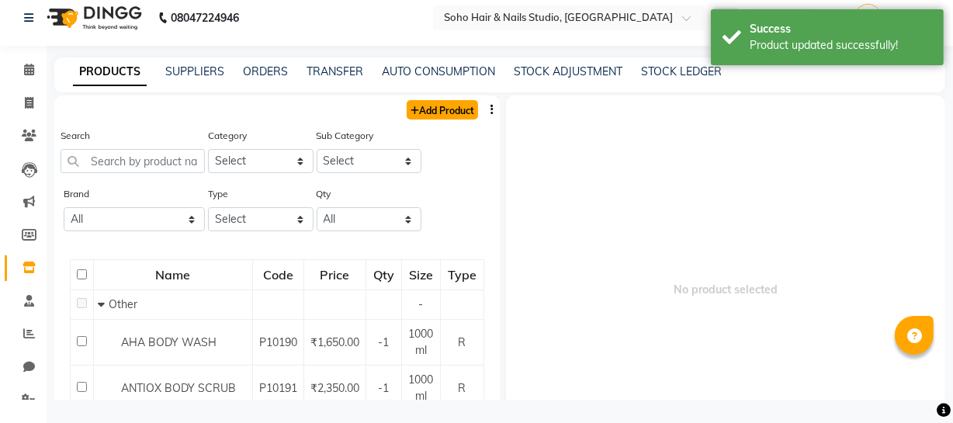
click at [431, 115] on link "Add Product" at bounding box center [442, 109] width 71 height 19
select select "true"
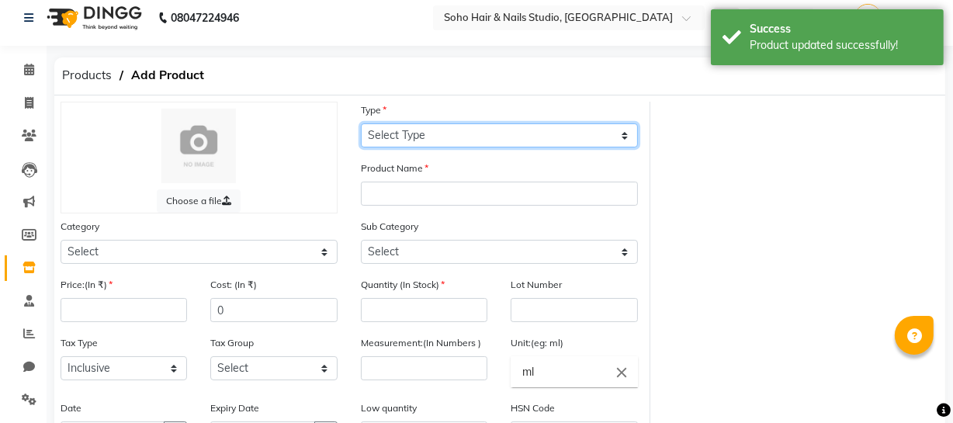
click at [429, 140] on select "Select Type Both Retail Consumable" at bounding box center [499, 135] width 277 height 24
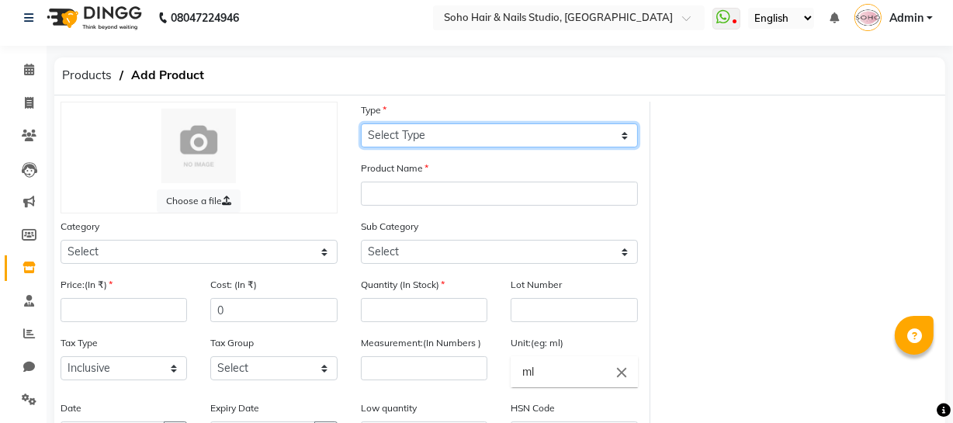
select select "R"
click at [361, 123] on select "Select Type Both Retail Consumable" at bounding box center [499, 135] width 277 height 24
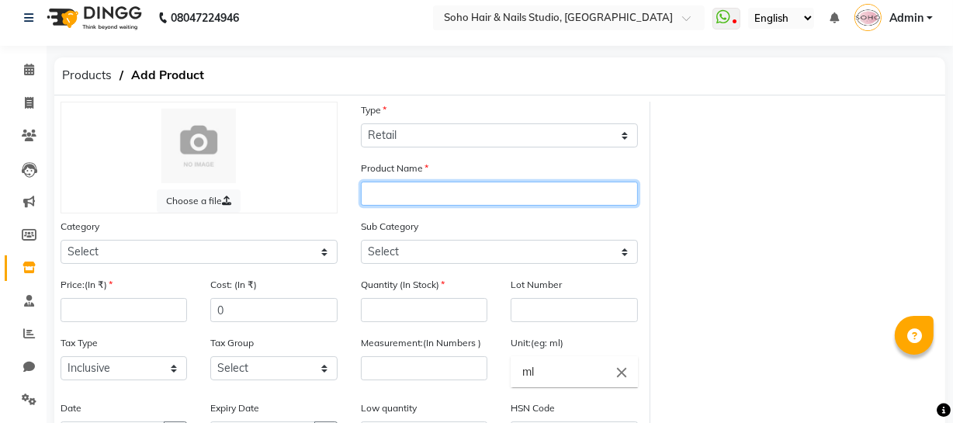
click at [418, 199] on input "text" at bounding box center [499, 194] width 277 height 24
type input "Loreal Curl Expression Shampoo"
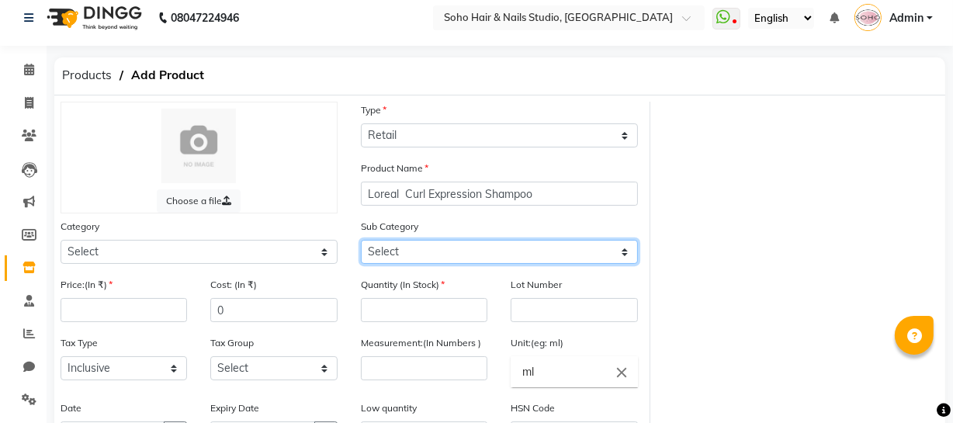
click at [512, 256] on select "Select" at bounding box center [499, 252] width 277 height 24
click at [449, 253] on select "Select" at bounding box center [499, 252] width 277 height 24
click at [449, 249] on select "Select" at bounding box center [499, 252] width 277 height 24
click at [450, 249] on select "Select" at bounding box center [499, 252] width 277 height 24
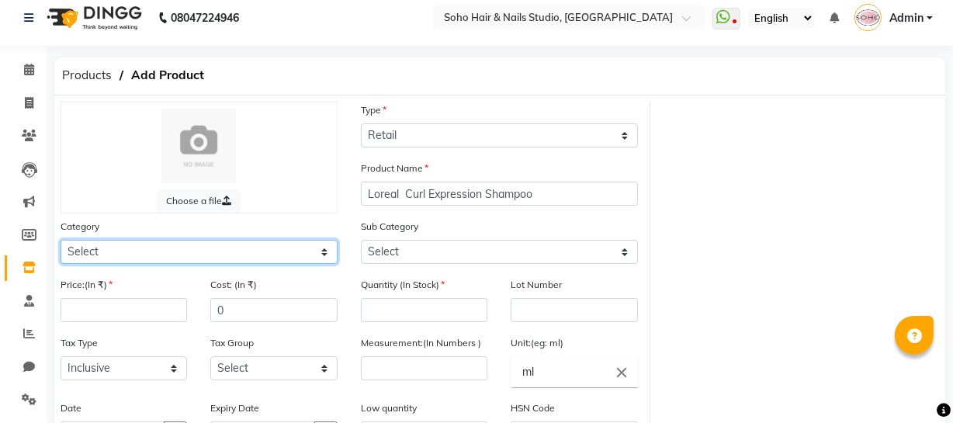
click at [181, 250] on select "Select Hair Skin Makeup Personal Care Appliances [PERSON_NAME] Waxing Disposabl…" at bounding box center [199, 252] width 277 height 24
select select "1100"
click at [61, 241] on select "Select Hair Skin Makeup Personal Care Appliances [PERSON_NAME] Waxing Disposabl…" at bounding box center [199, 252] width 277 height 24
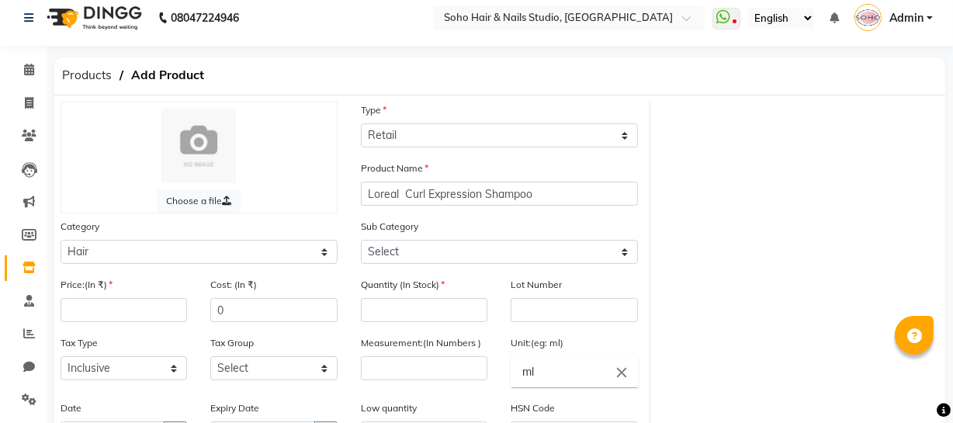
click at [151, 325] on div "Price:(In ₹)" at bounding box center [124, 305] width 150 height 58
click at [153, 316] on input "number" at bounding box center [124, 310] width 127 height 24
type input "1490"
click at [277, 297] on div "Cost: (In ₹) 0" at bounding box center [273, 299] width 127 height 46
click at [272, 317] on input "0" at bounding box center [273, 310] width 127 height 24
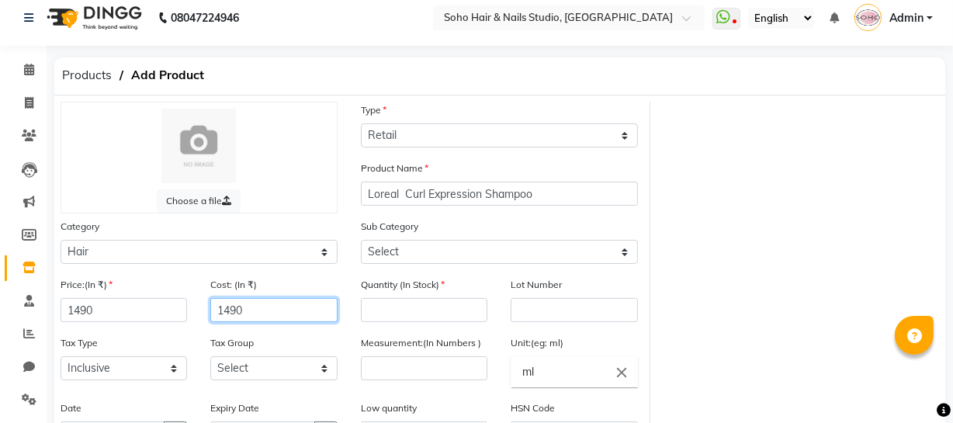
type input "1490"
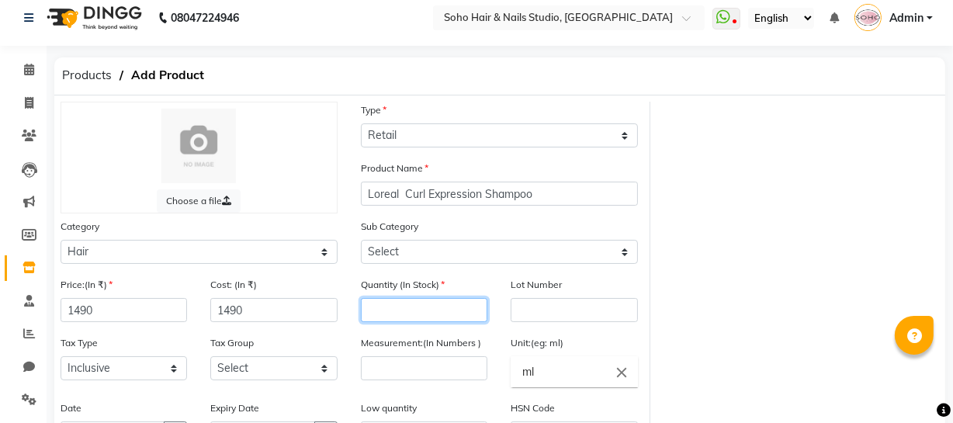
click at [383, 317] on input "number" at bounding box center [424, 310] width 127 height 24
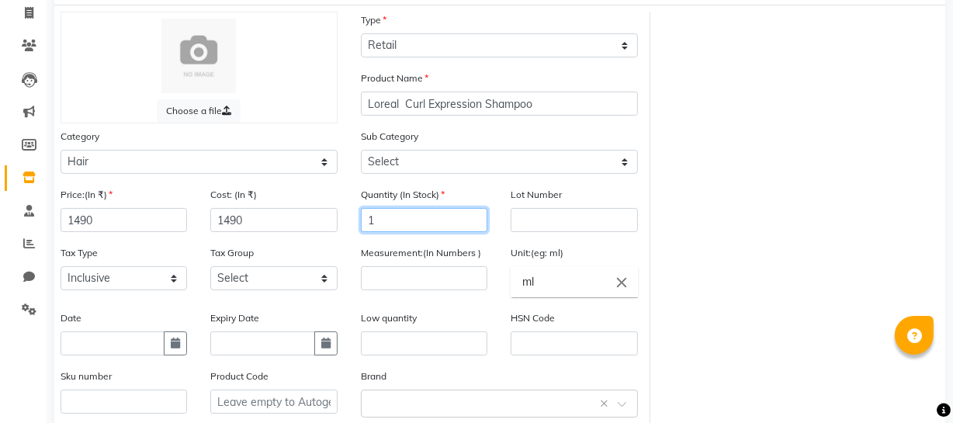
type input "1"
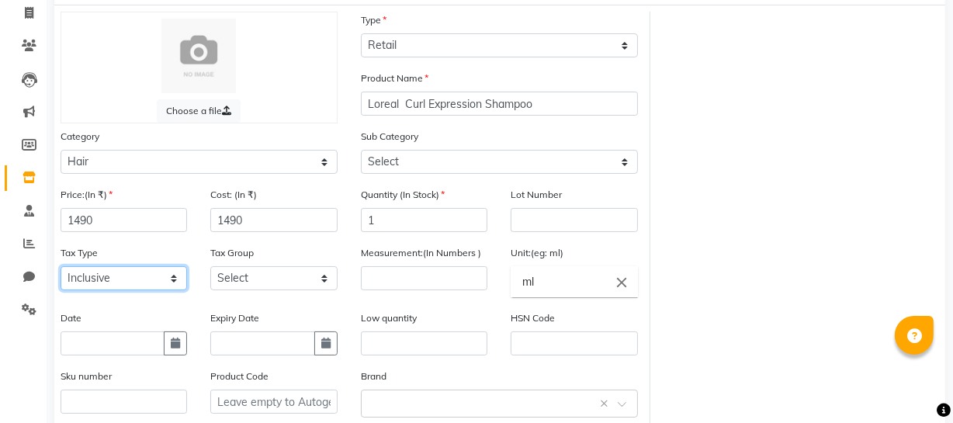
click at [147, 285] on select "Select Inclusive Exclusive" at bounding box center [124, 278] width 127 height 24
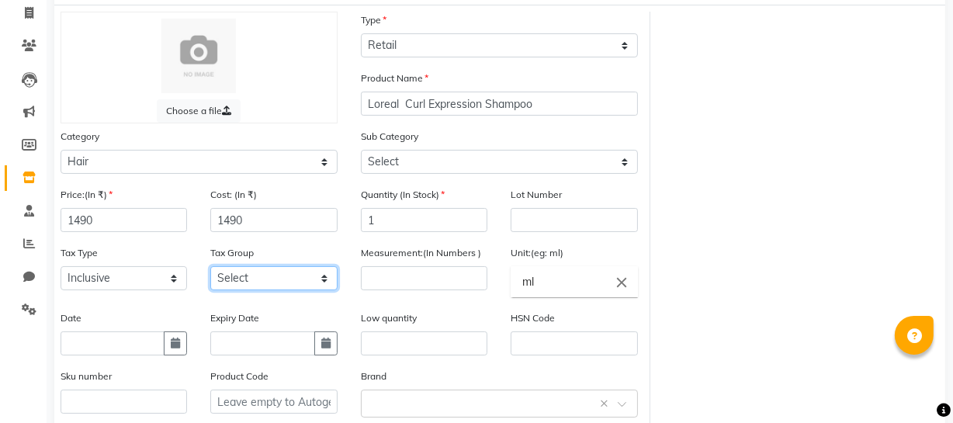
click at [234, 284] on select "Select GST 5% GST" at bounding box center [273, 278] width 127 height 24
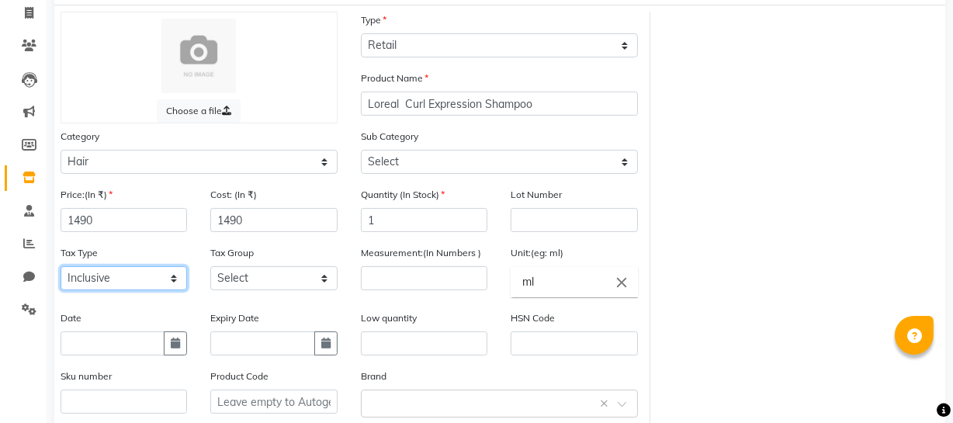
click at [120, 279] on select "Select Inclusive Exclusive" at bounding box center [124, 278] width 127 height 24
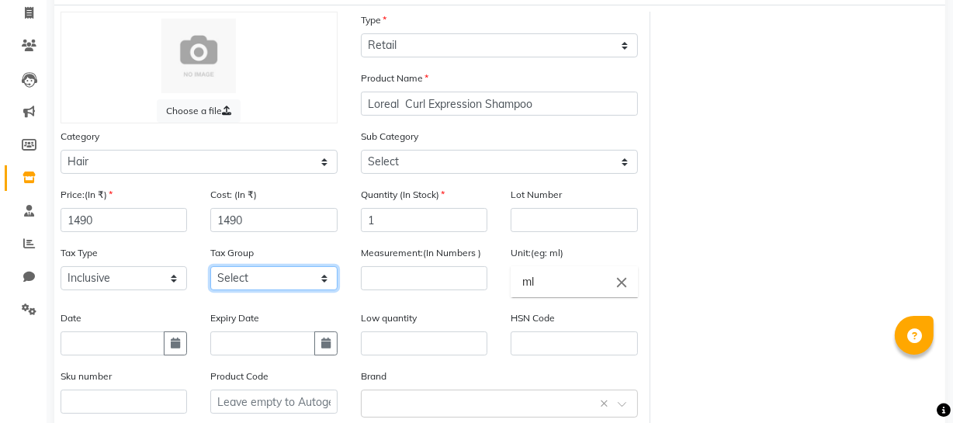
click at [234, 280] on select "Select GST 5% GST" at bounding box center [273, 278] width 127 height 24
select select "948"
click at [210, 269] on select "Select GST 5% GST" at bounding box center [273, 278] width 127 height 24
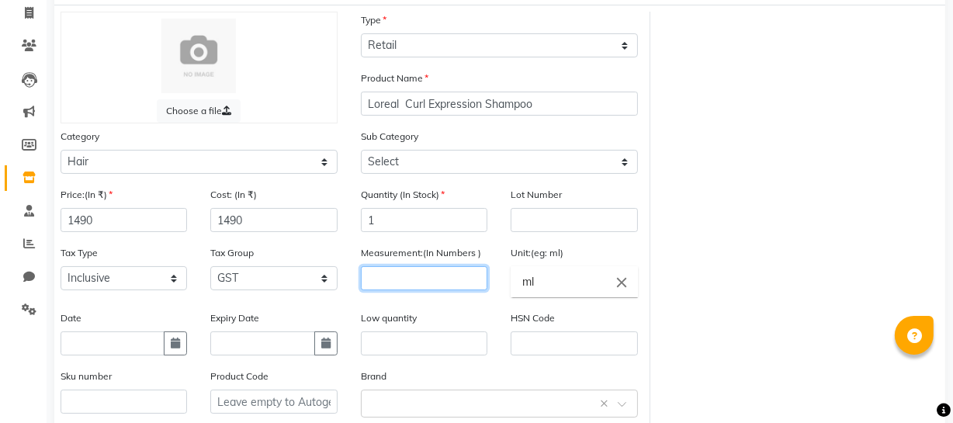
click at [470, 289] on input "number" at bounding box center [424, 278] width 127 height 24
type input "300"
click at [574, 290] on input "ml" at bounding box center [574, 281] width 127 height 31
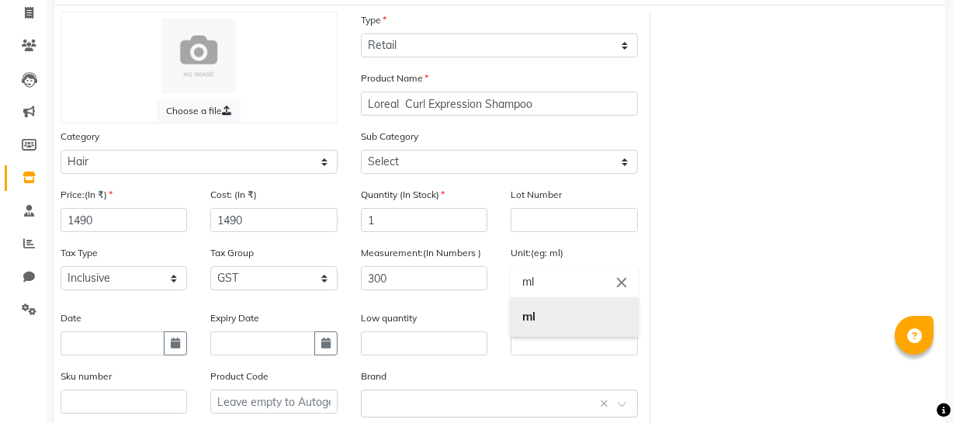
click at [535, 318] on b "ml" at bounding box center [528, 316] width 13 height 15
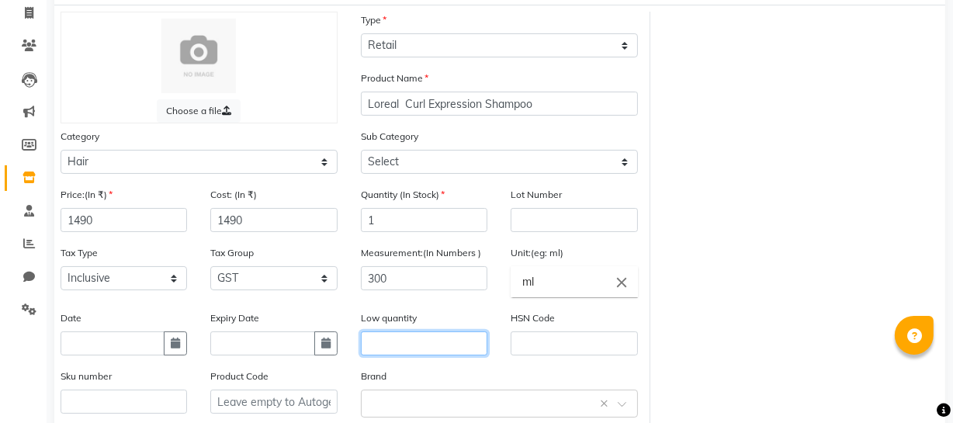
click at [421, 340] on input "text" at bounding box center [424, 343] width 127 height 24
type input "1"
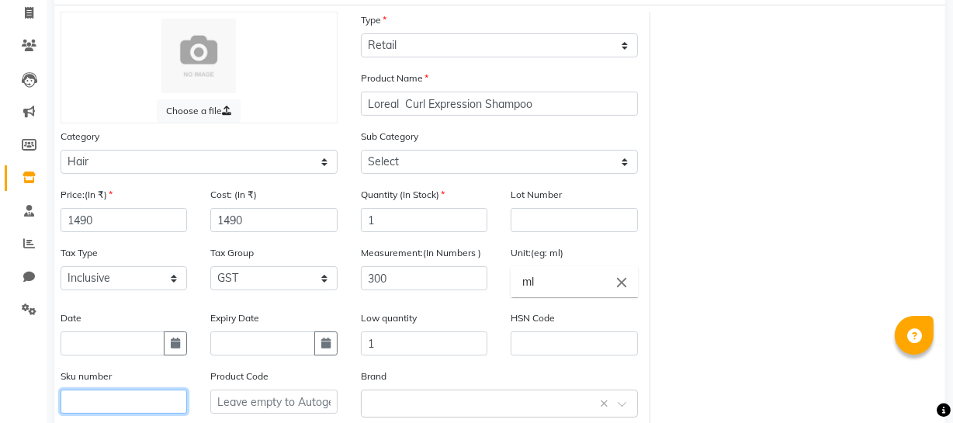
click at [123, 403] on input "text" at bounding box center [124, 402] width 127 height 24
type input "3474637069193"
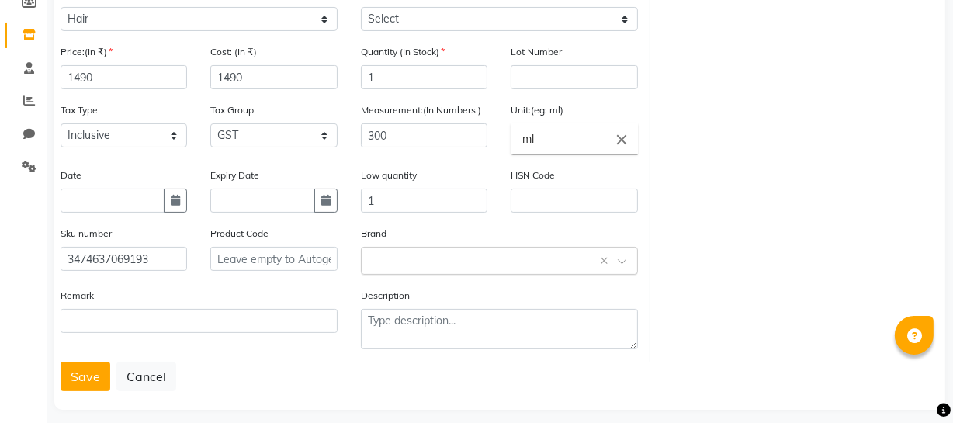
click at [496, 268] on input "text" at bounding box center [483, 259] width 229 height 16
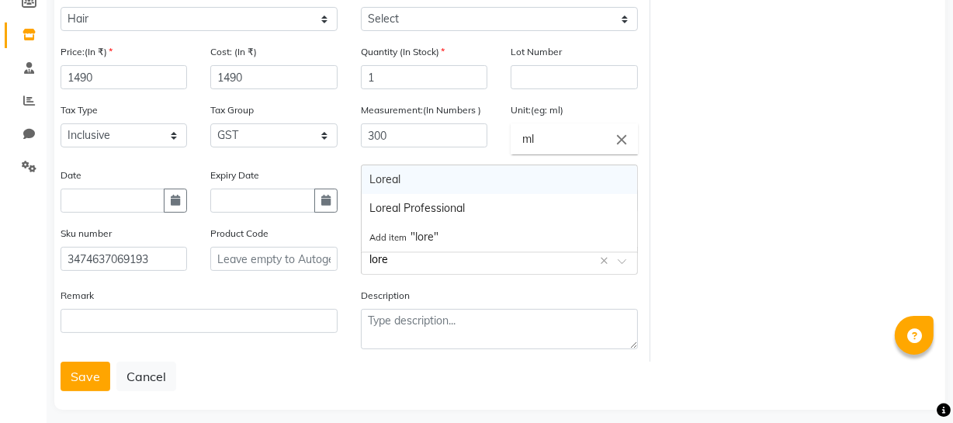
type input "[PERSON_NAME]"
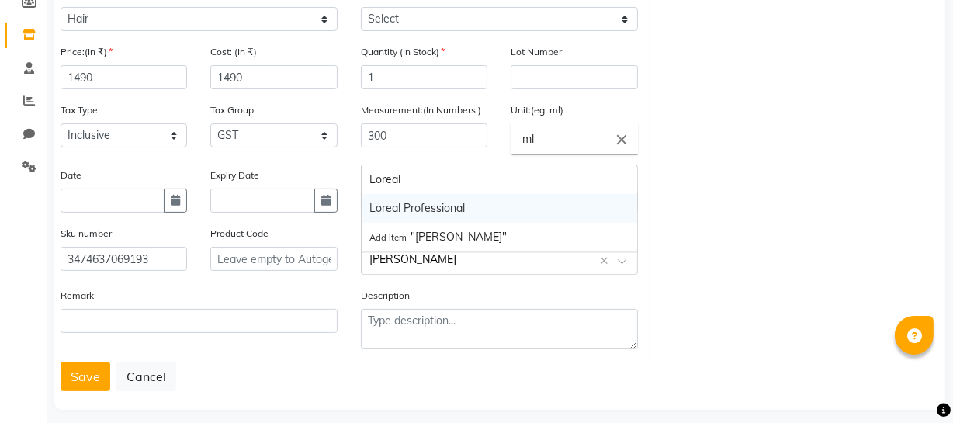
click at [453, 208] on div "Loreal Professional" at bounding box center [500, 208] width 276 height 29
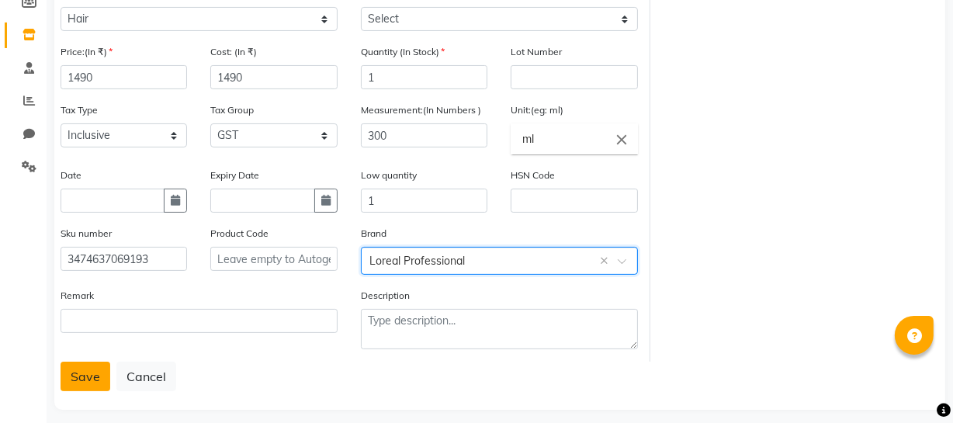
click at [85, 383] on button "Save" at bounding box center [86, 376] width 50 height 29
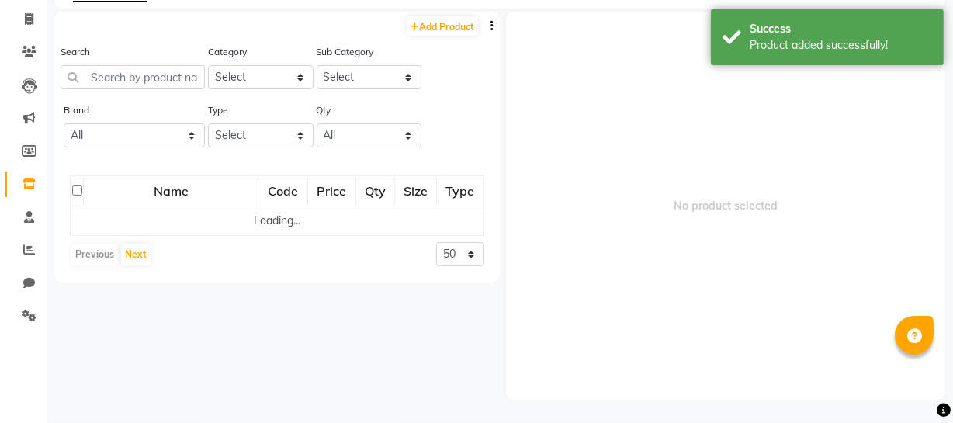
scroll to position [10, 0]
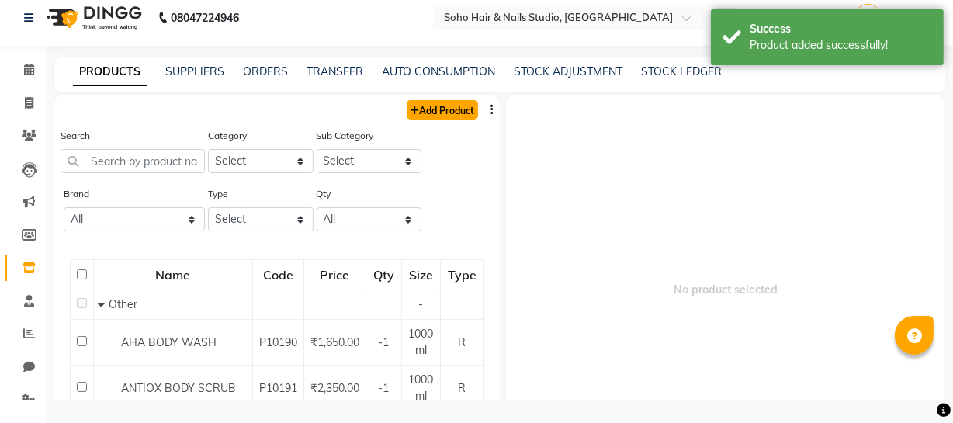
click at [436, 110] on link "Add Product" at bounding box center [442, 109] width 71 height 19
select select "true"
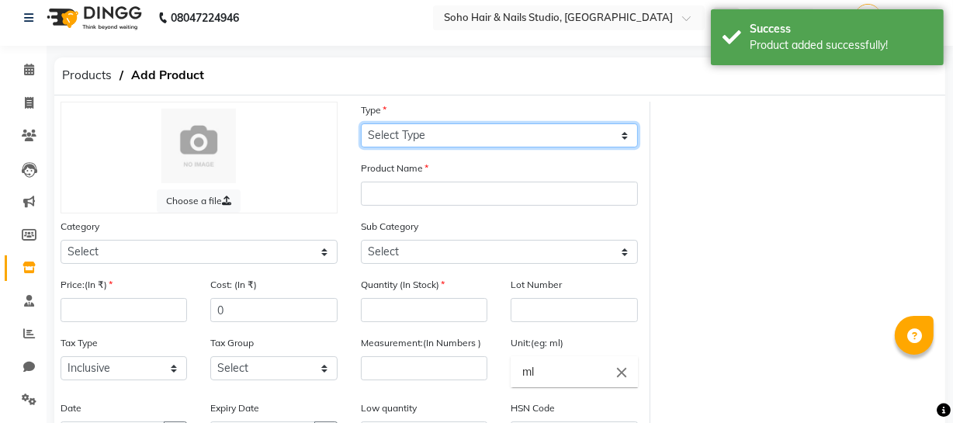
click at [446, 127] on select "Select Type Both Retail Consumable" at bounding box center [499, 135] width 277 height 24
select select "R"
click at [361, 123] on select "Select Type Both Retail Consumable" at bounding box center [499, 135] width 277 height 24
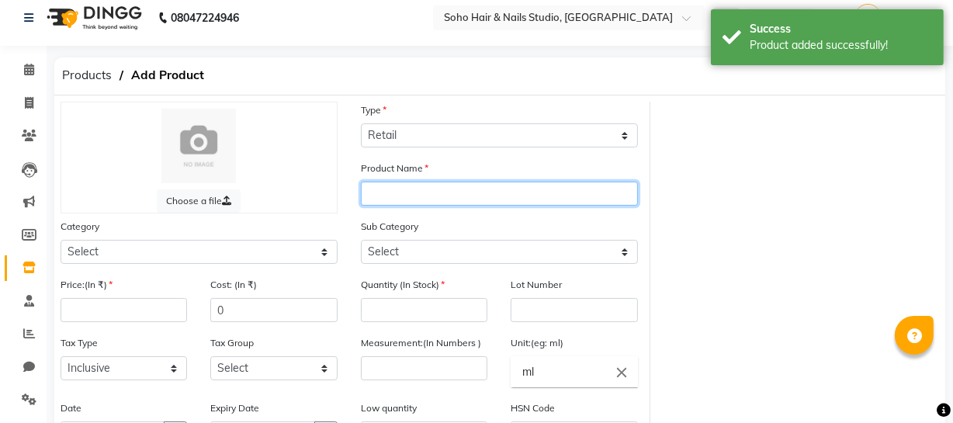
click at [411, 198] on input "text" at bounding box center [499, 194] width 277 height 24
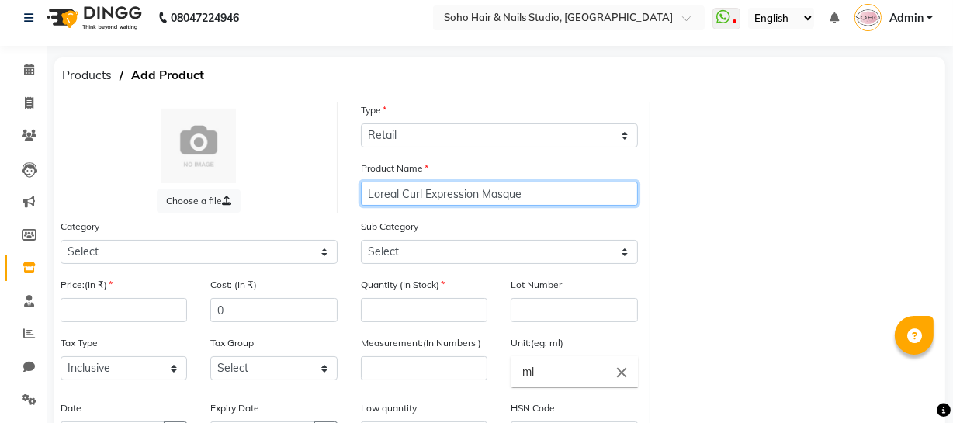
type input "Loreal Curl Expression Masque"
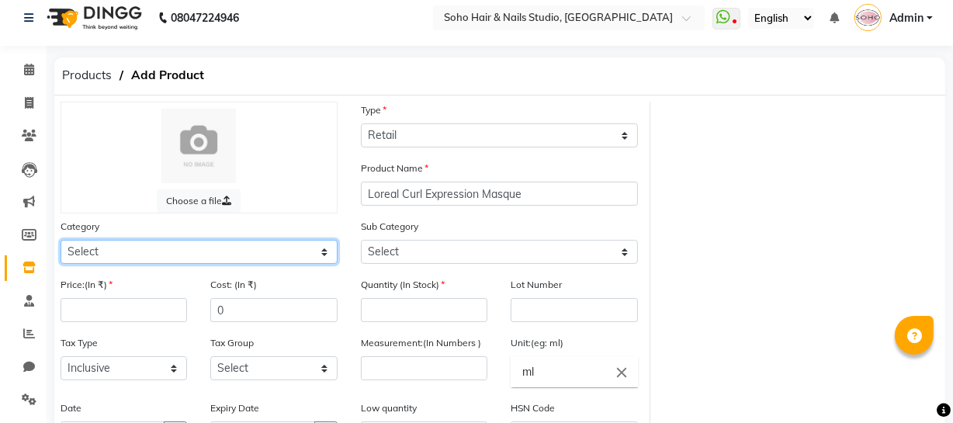
click at [185, 250] on select "Select Hair Skin Makeup Personal Care Appliances [PERSON_NAME] Waxing Disposabl…" at bounding box center [199, 252] width 277 height 24
select select "1100"
click at [61, 241] on select "Select Hair Skin Makeup Personal Care Appliances [PERSON_NAME] Waxing Disposabl…" at bounding box center [199, 252] width 277 height 24
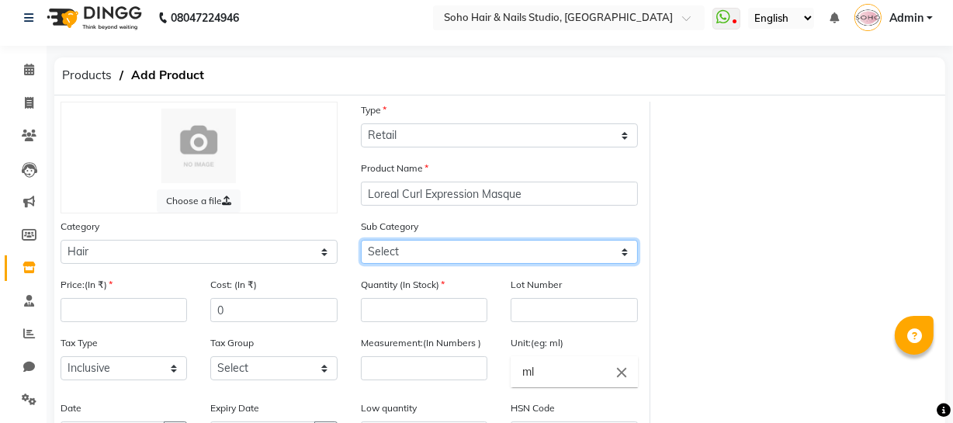
click at [405, 255] on select "Select Shampoo Conditioner Cream Mask Oil Serum Color Appliances Treatment Styl…" at bounding box center [499, 252] width 277 height 24
select select "1104"
click at [361, 241] on select "Select Shampoo Conditioner Cream Mask Oil Serum Color Appliances Treatment Styl…" at bounding box center [499, 252] width 277 height 24
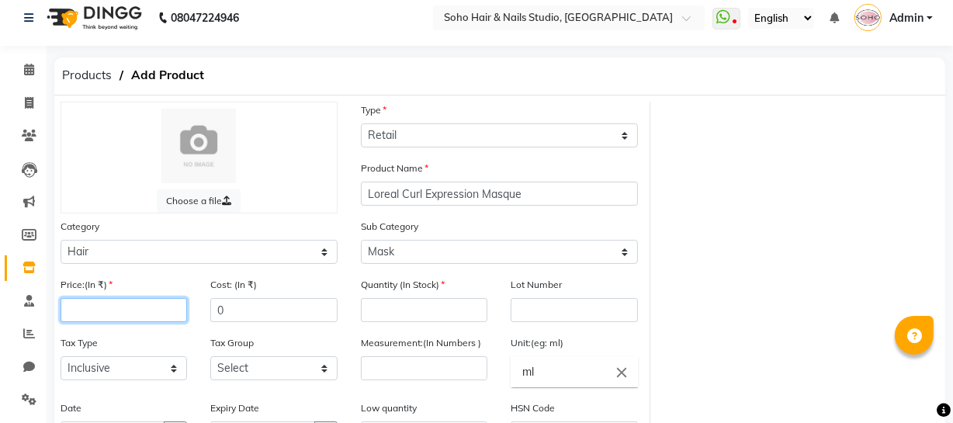
click at [137, 314] on input "number" at bounding box center [124, 310] width 127 height 24
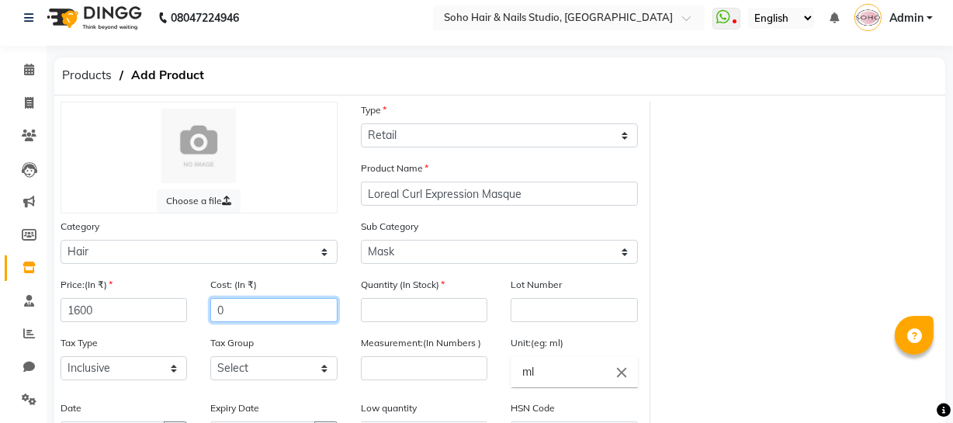
click at [280, 319] on input "0" at bounding box center [273, 310] width 127 height 24
click at [418, 297] on div "Quantity (In Stock)" at bounding box center [424, 299] width 127 height 46
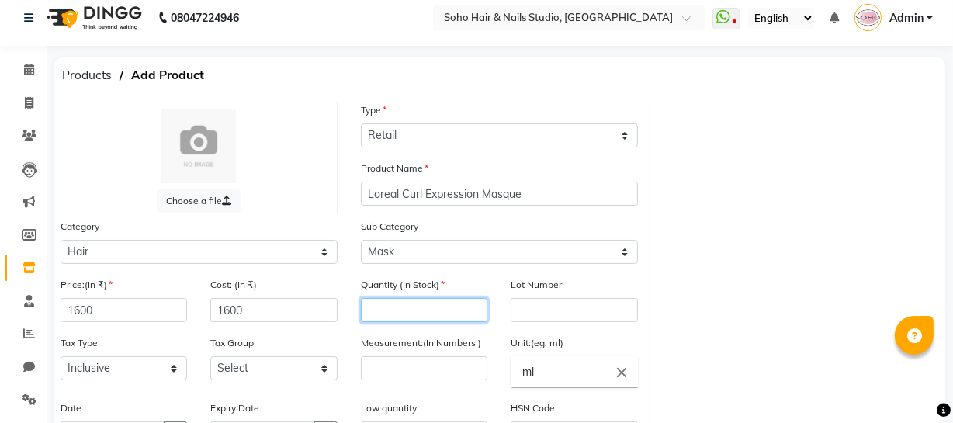
click at [411, 314] on input "number" at bounding box center [424, 310] width 127 height 24
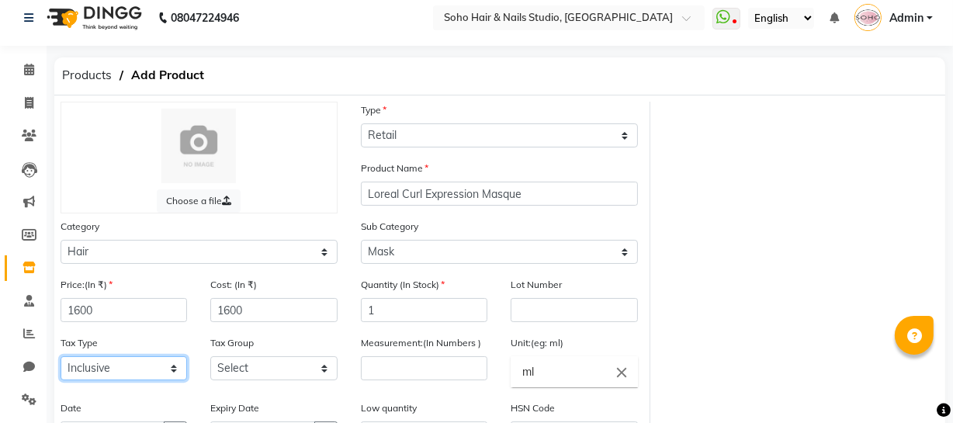
click at [154, 372] on select "Select Inclusive Exclusive" at bounding box center [124, 368] width 127 height 24
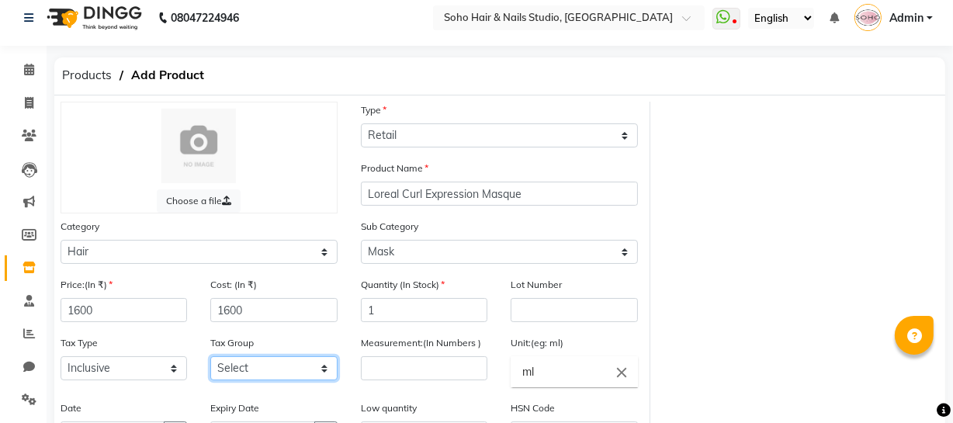
click at [244, 368] on select "Select GST 5% GST" at bounding box center [273, 368] width 127 height 24
click at [210, 359] on select "Select GST 5% GST" at bounding box center [273, 368] width 127 height 24
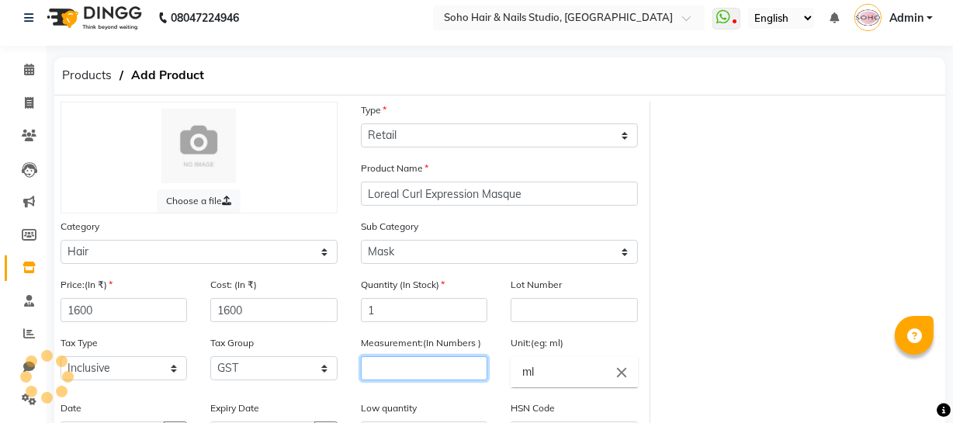
click at [428, 372] on input "number" at bounding box center [424, 368] width 127 height 24
click at [558, 350] on label "Unit:(eg: ml)" at bounding box center [537, 343] width 53 height 14
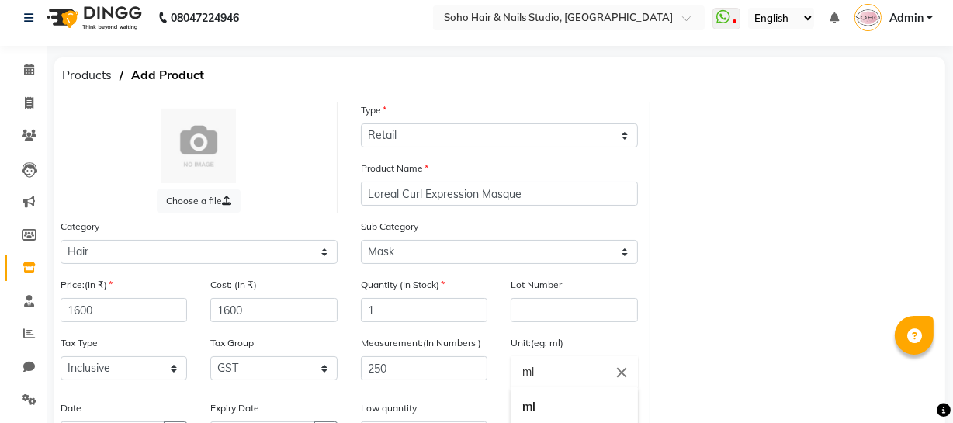
click at [555, 372] on input "ml" at bounding box center [574, 371] width 127 height 31
click at [527, 407] on b "ml" at bounding box center [528, 406] width 13 height 15
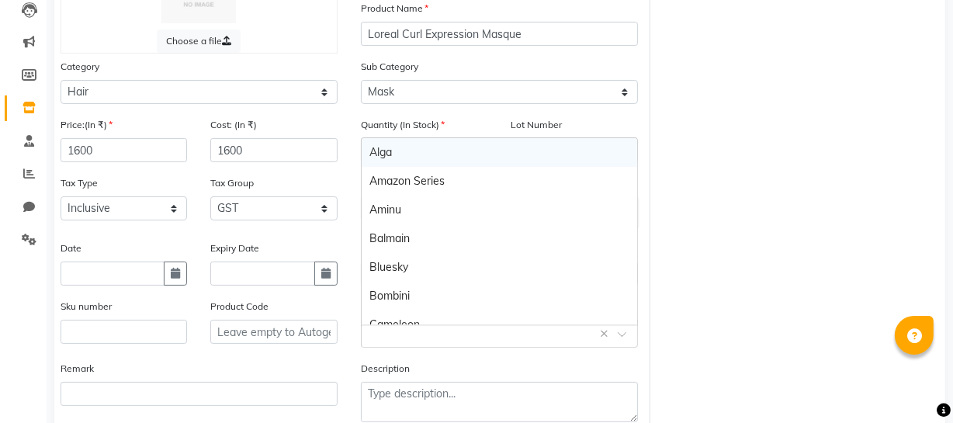
click at [406, 332] on input "text" at bounding box center [483, 332] width 229 height 16
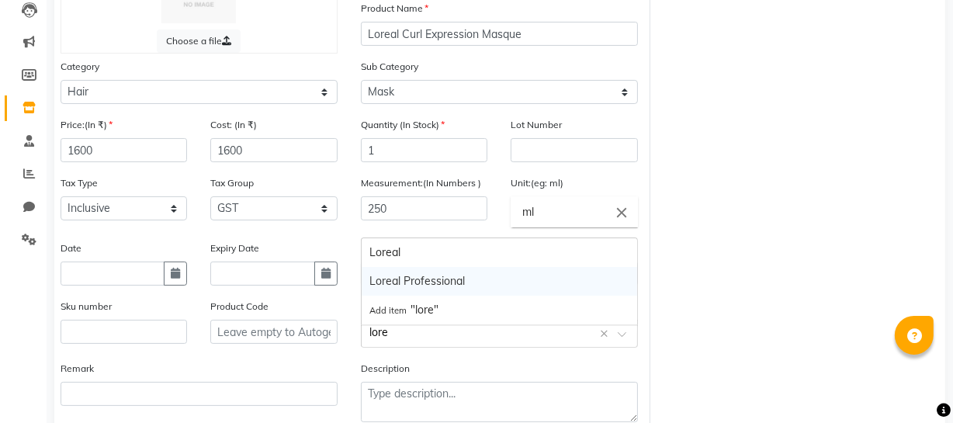
click at [412, 279] on div "Loreal Professional" at bounding box center [500, 281] width 276 height 29
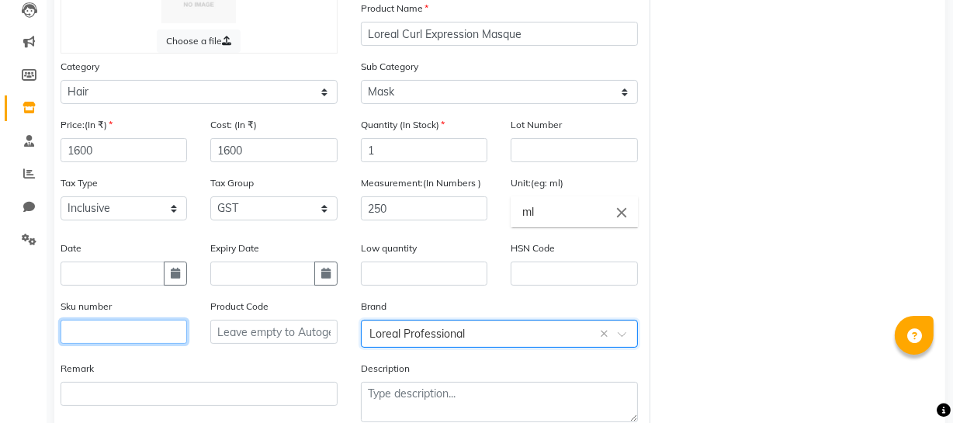
click at [134, 344] on input "text" at bounding box center [124, 332] width 127 height 24
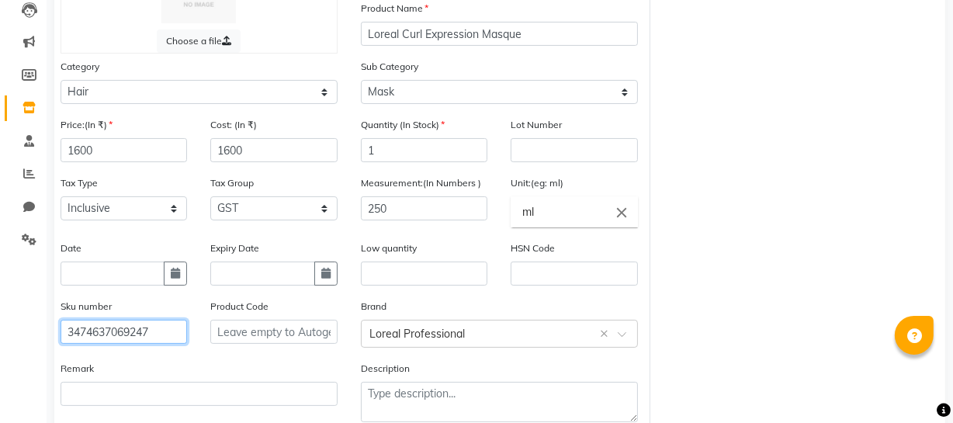
scroll to position [260, 0]
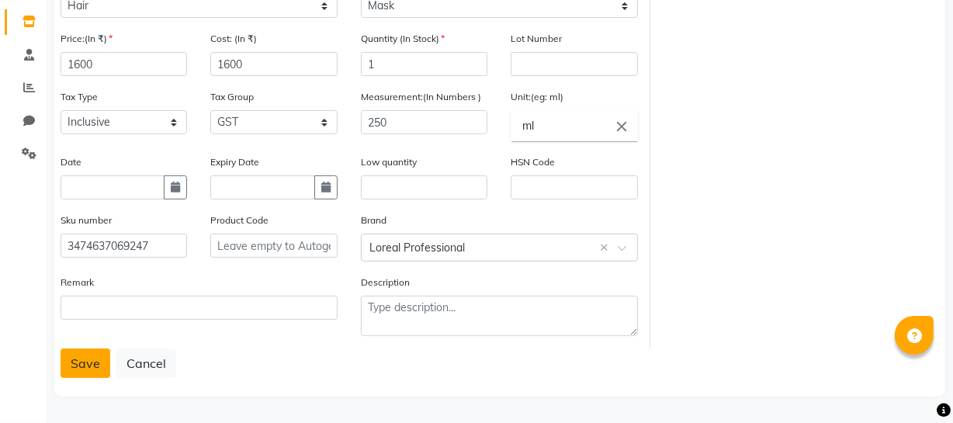
click at [87, 365] on button "Save" at bounding box center [86, 363] width 50 height 29
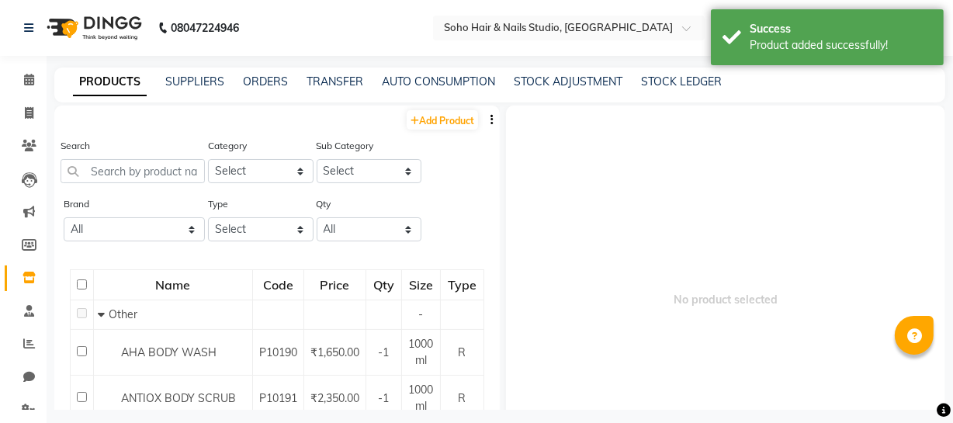
click at [829, 169] on span "No product selected" at bounding box center [725, 300] width 439 height 388
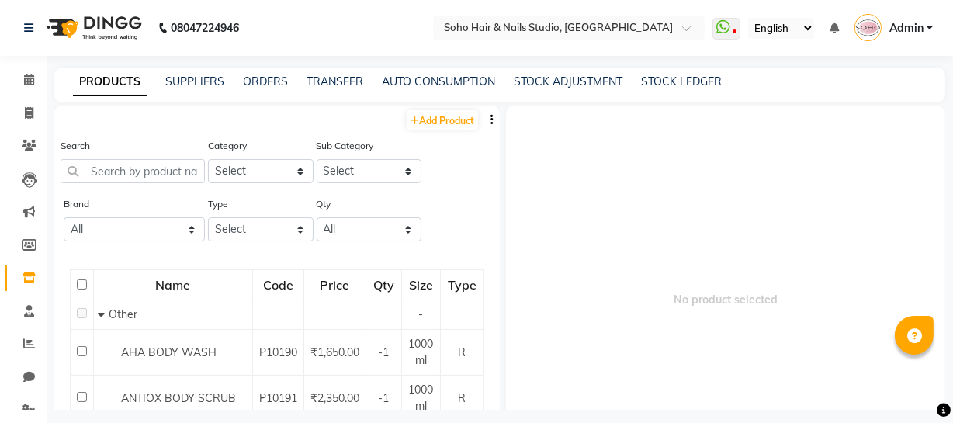
click at [924, 22] on span "Admin" at bounding box center [907, 28] width 34 height 16
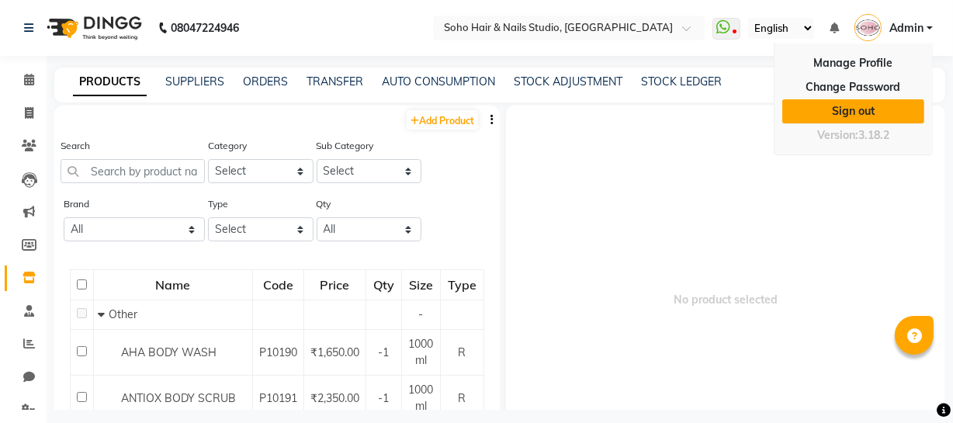
click at [868, 108] on link "Sign out" at bounding box center [853, 111] width 142 height 24
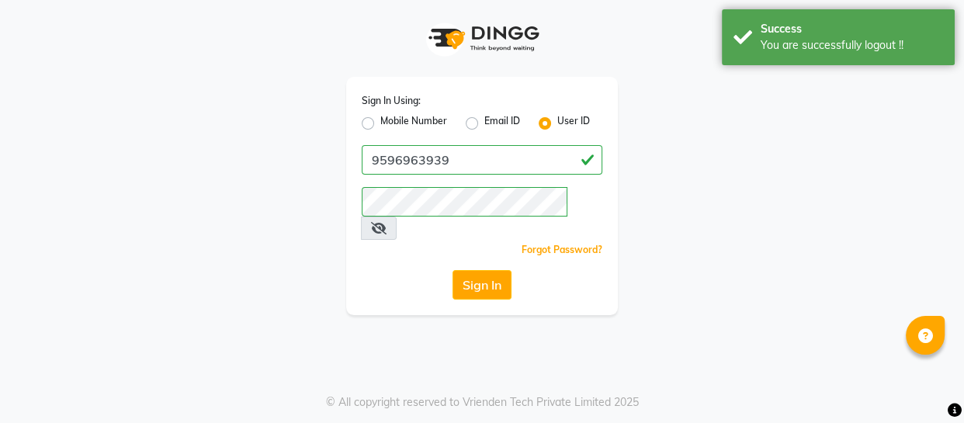
click at [394, 122] on label "Mobile Number" at bounding box center [413, 123] width 67 height 19
click at [390, 122] on input "Mobile Number" at bounding box center [385, 119] width 10 height 10
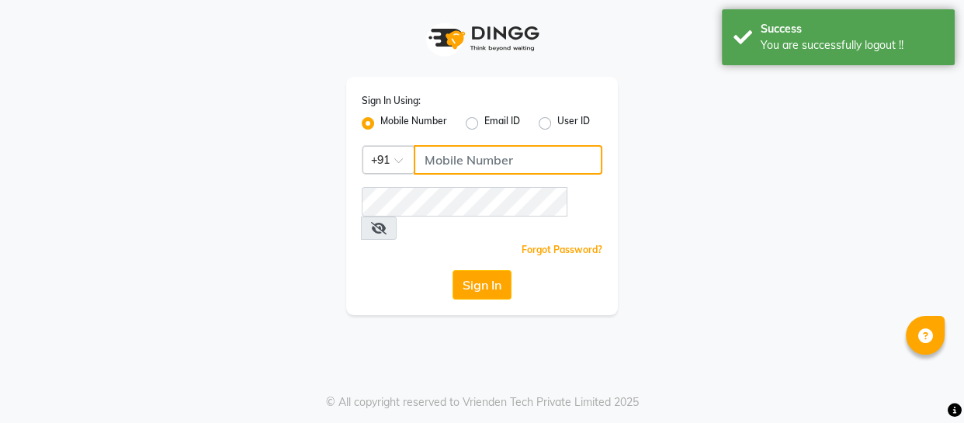
click at [436, 159] on input "Username" at bounding box center [508, 159] width 189 height 29
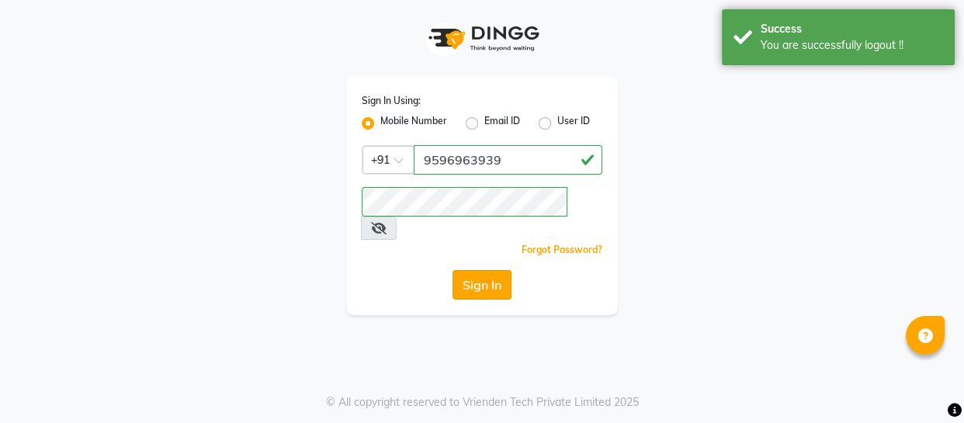
click at [486, 270] on button "Sign In" at bounding box center [482, 284] width 59 height 29
